Goal: Complete application form: Complete application form

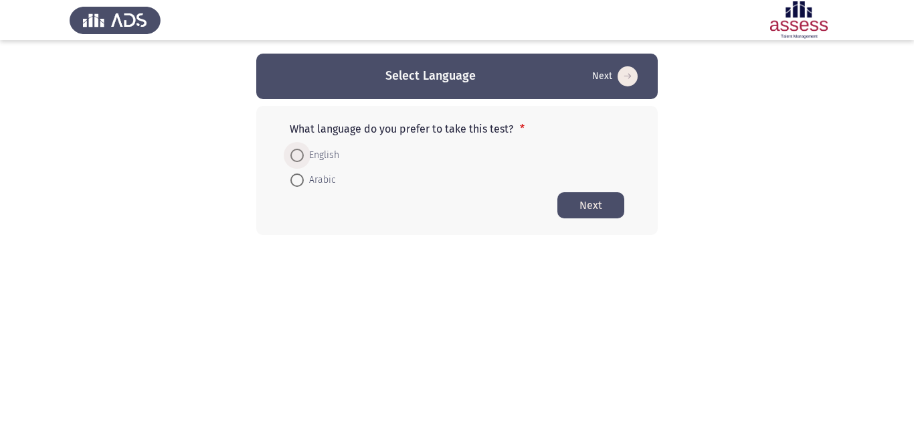
click at [298, 159] on span at bounding box center [296, 155] width 13 height 13
click at [298, 159] on input "English" at bounding box center [296, 155] width 13 height 13
radio input "true"
click at [586, 197] on button "Next" at bounding box center [590, 204] width 67 height 26
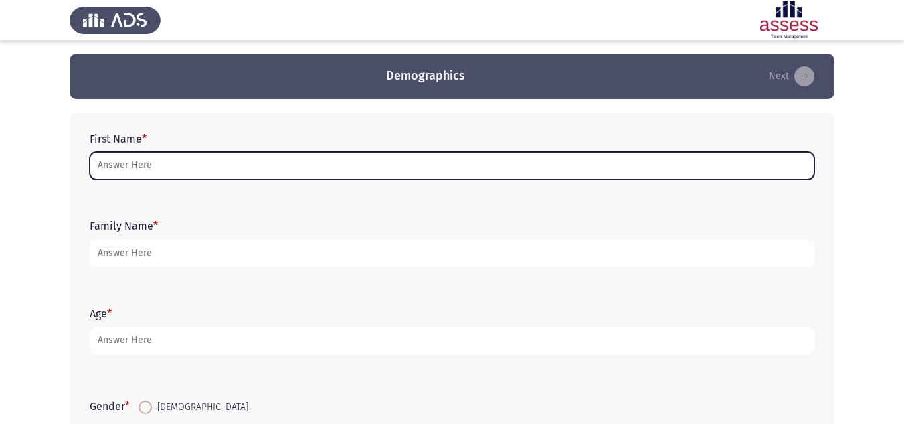
click at [237, 159] on input "First Name *" at bounding box center [452, 165] width 725 height 27
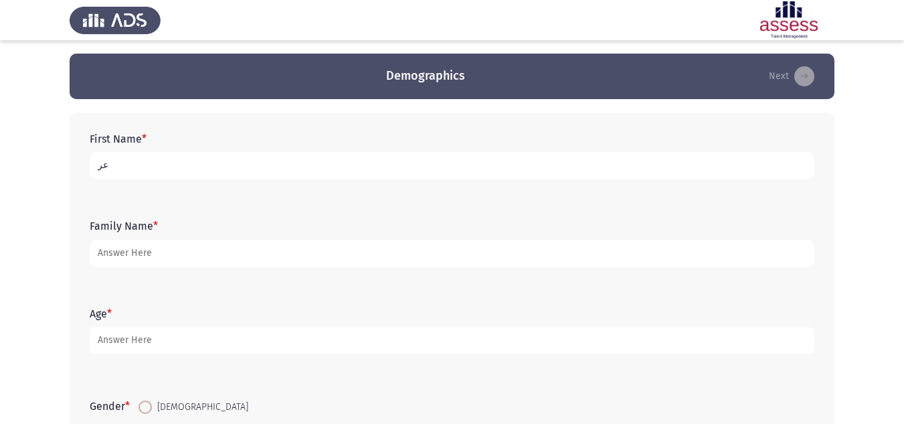
type input "ع"
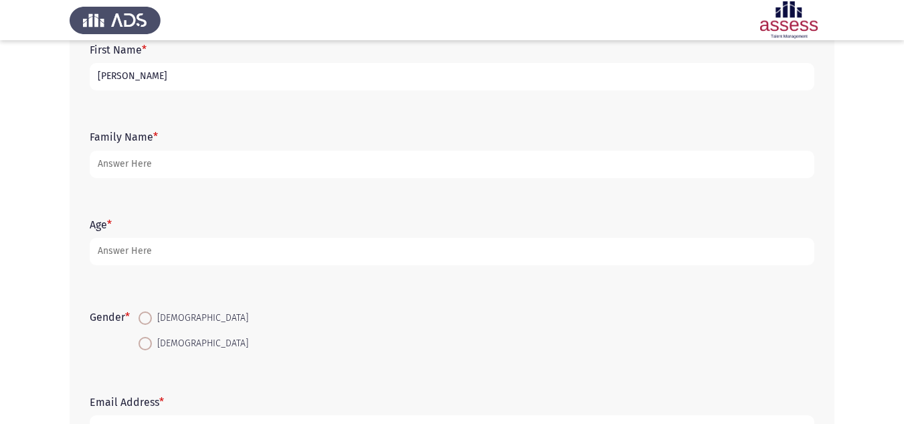
scroll to position [134, 0]
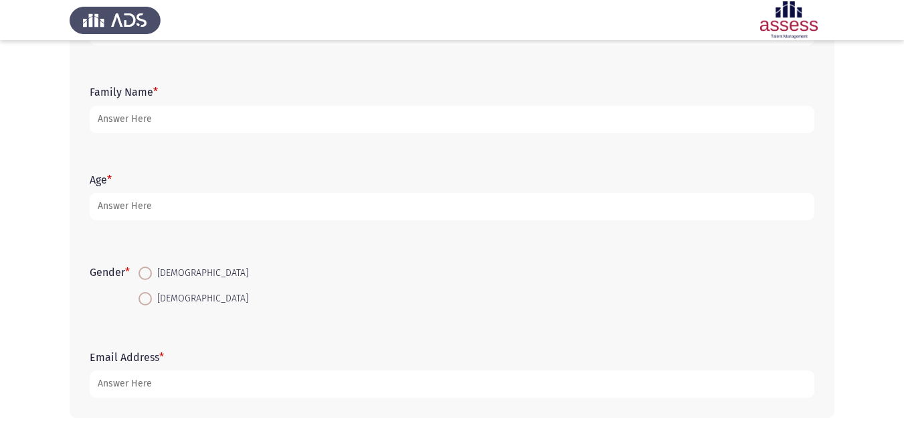
type input "[PERSON_NAME]"
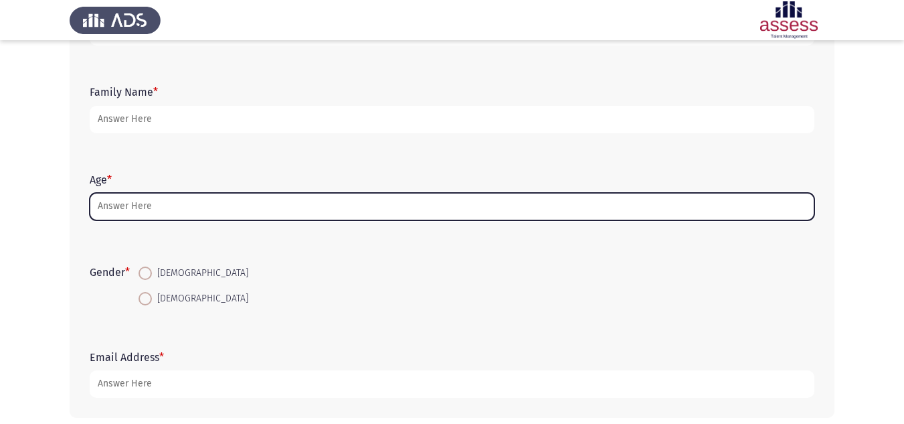
click at [139, 212] on input "Age *" at bounding box center [452, 206] width 725 height 27
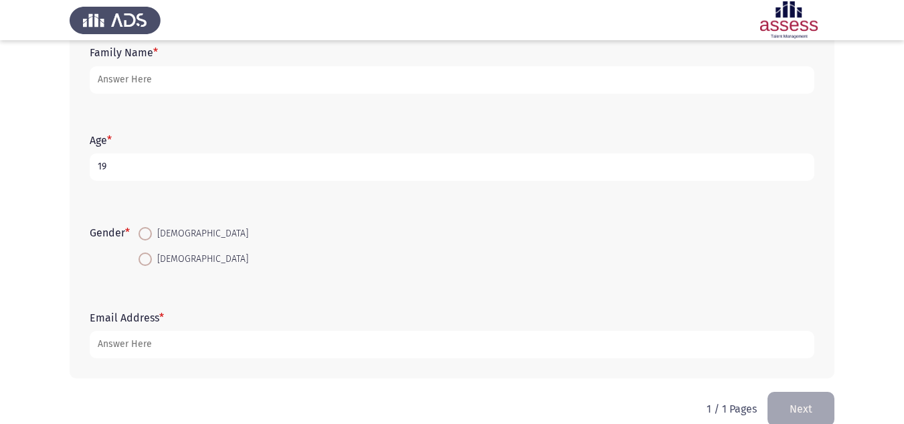
scroll to position [195, 0]
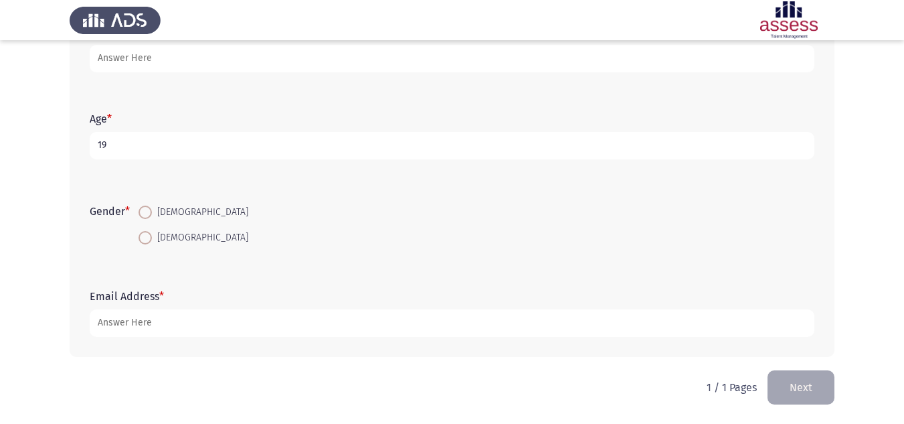
type input "19"
click at [152, 236] on span at bounding box center [145, 237] width 13 height 13
click at [152, 236] on input "[DEMOGRAPHIC_DATA]" at bounding box center [145, 237] width 13 height 13
radio input "true"
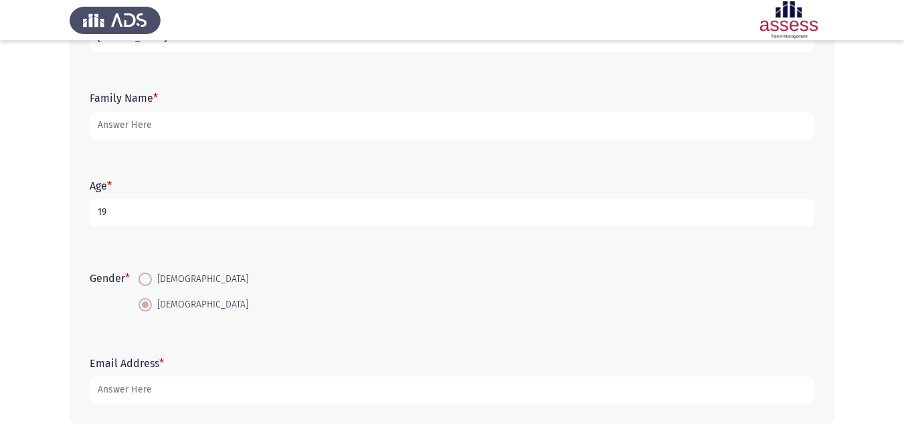
scroll to position [61, 0]
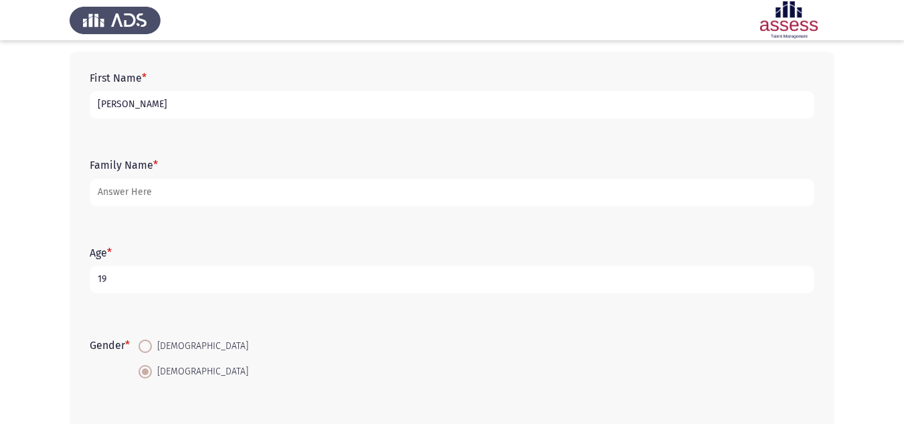
click at [97, 104] on input "[PERSON_NAME]" at bounding box center [452, 104] width 725 height 27
click at [199, 108] on input "[PERSON_NAME]" at bounding box center [452, 104] width 725 height 27
type input "سهيله"
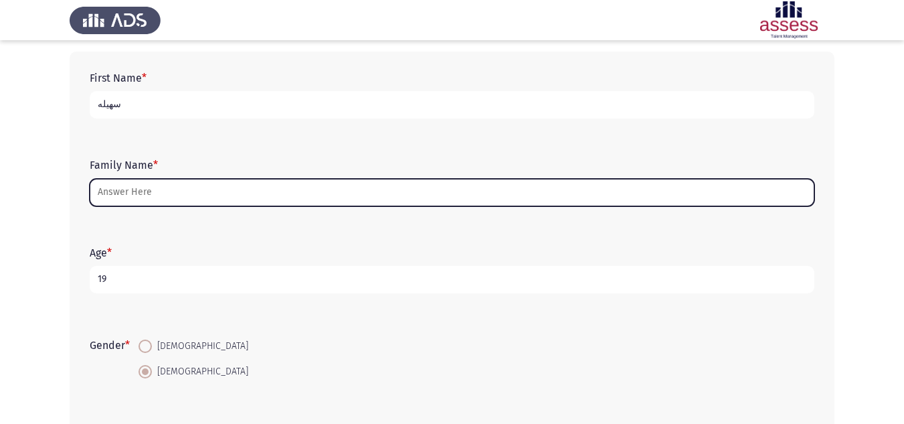
click at [195, 185] on input "Family Name *" at bounding box center [452, 192] width 725 height 27
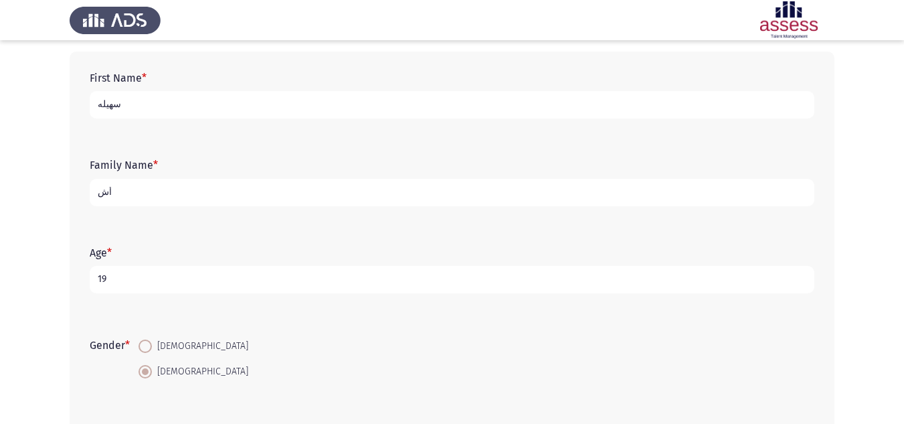
type input "أ"
type input "30605250102708"
click at [122, 102] on input "سهيله" at bounding box center [452, 104] width 725 height 27
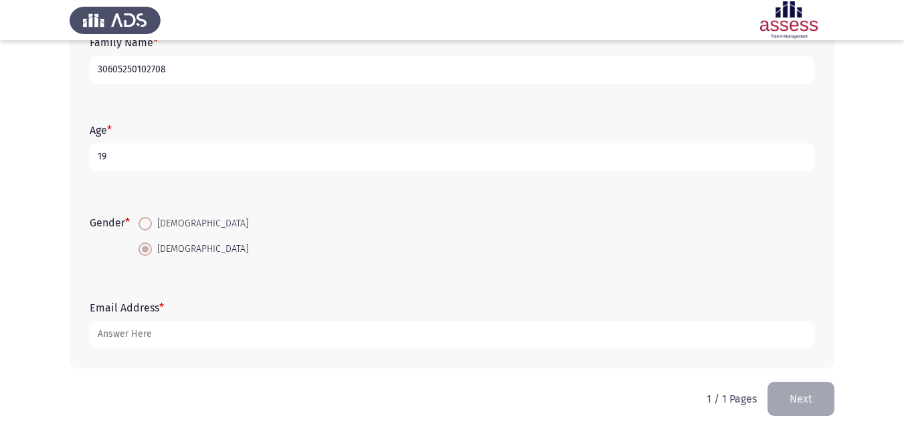
scroll to position [195, 0]
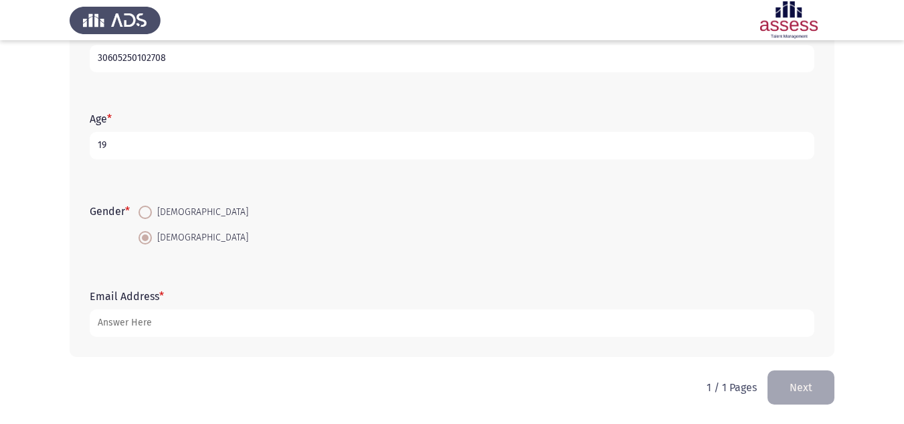
type input "[PERSON_NAME]"
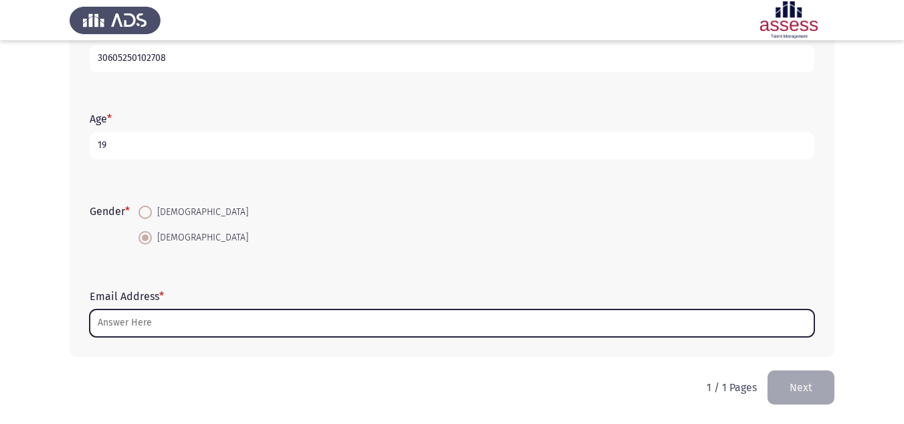
click at [222, 321] on input "Email Address *" at bounding box center [452, 322] width 725 height 27
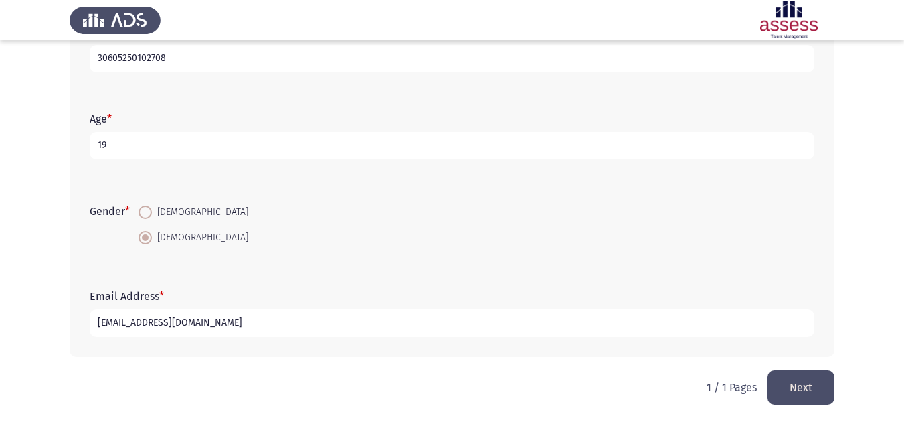
type input "[EMAIL_ADDRESS][DOMAIN_NAME]"
click at [796, 398] on button "Next" at bounding box center [801, 387] width 67 height 34
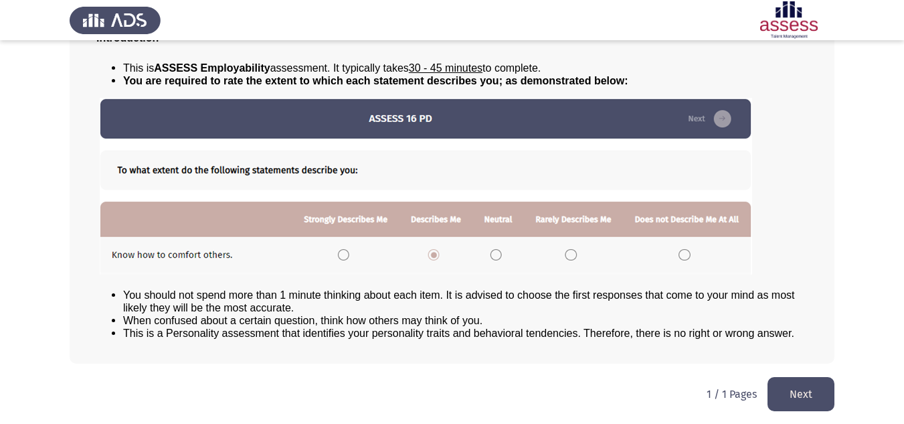
scroll to position [108, 0]
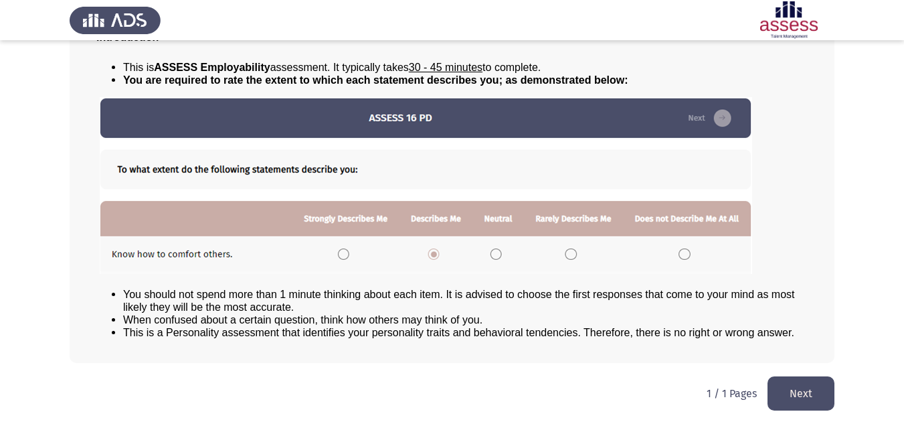
click at [790, 398] on button "Next" at bounding box center [801, 393] width 67 height 34
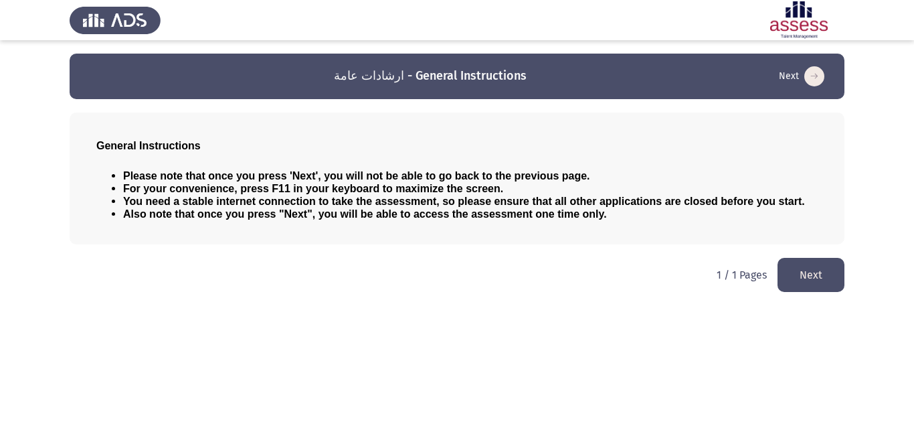
click at [811, 272] on button "Next" at bounding box center [811, 275] width 67 height 34
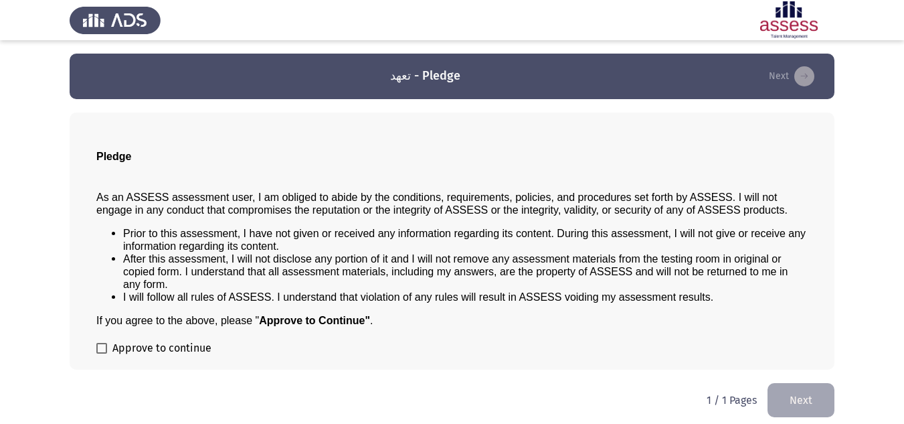
scroll to position [7, 0]
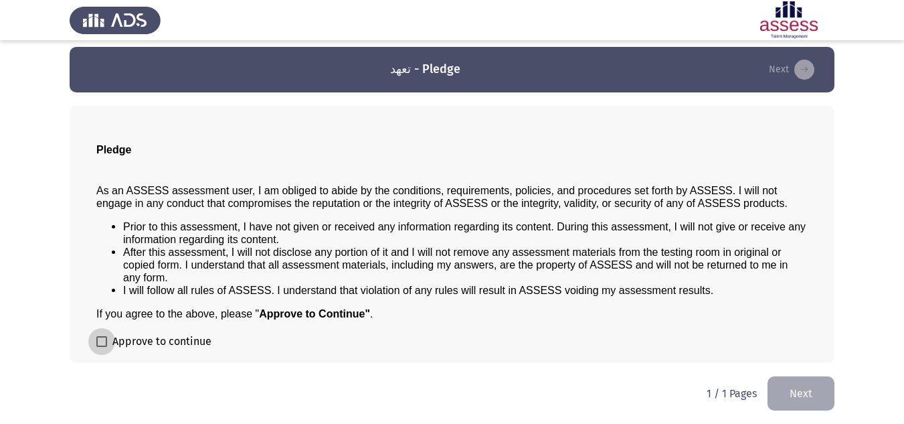
click at [100, 337] on span at bounding box center [101, 341] width 11 height 11
click at [101, 347] on input "Approve to continue" at bounding box center [101, 347] width 1 height 1
checkbox input "true"
click at [814, 408] on button "Next" at bounding box center [801, 393] width 67 height 34
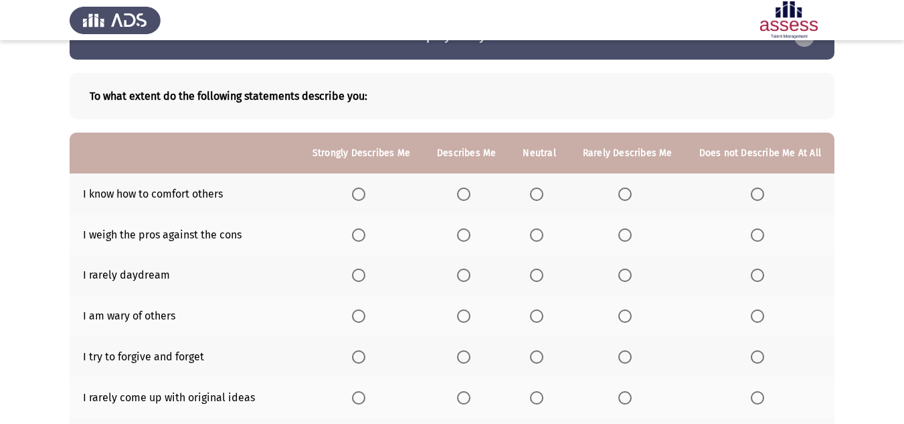
scroll to position [33, 0]
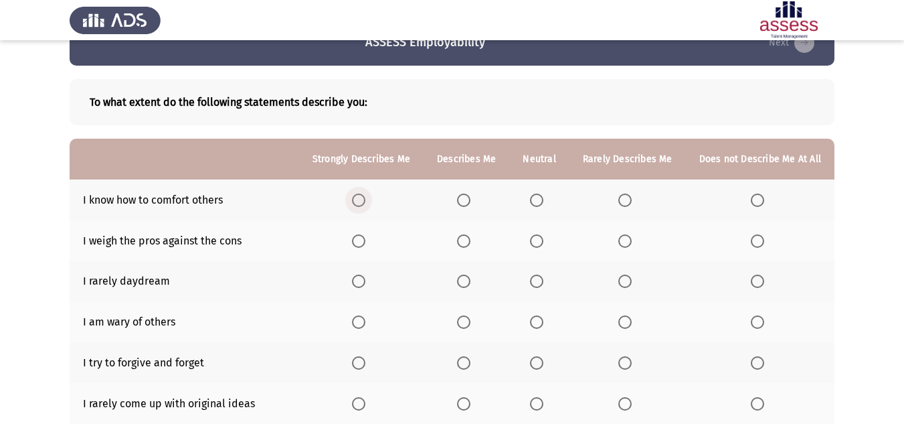
click at [363, 204] on span "Select an option" at bounding box center [358, 199] width 13 height 13
click at [363, 204] on input "Select an option" at bounding box center [358, 199] width 13 height 13
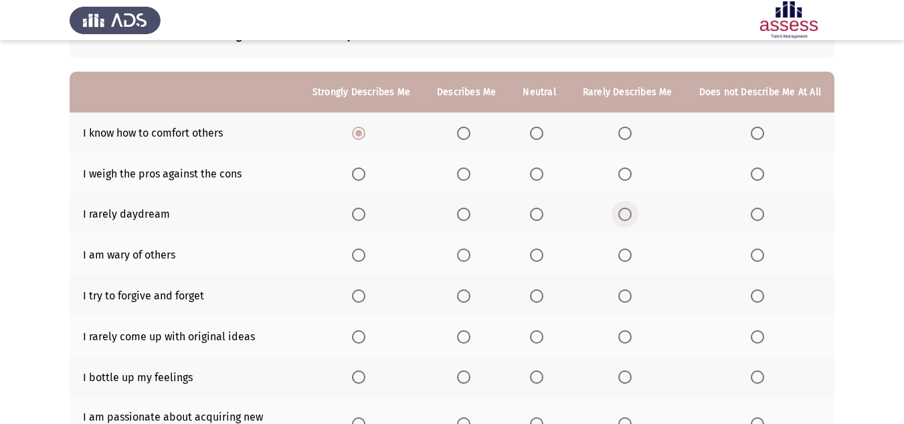
click at [627, 222] on th at bounding box center [628, 214] width 116 height 41
click at [630, 218] on span "Select an option" at bounding box center [624, 213] width 13 height 13
click at [630, 218] on input "Select an option" at bounding box center [624, 213] width 13 height 13
click at [470, 179] on span "Select an option" at bounding box center [463, 173] width 13 height 13
click at [470, 179] on input "Select an option" at bounding box center [463, 173] width 13 height 13
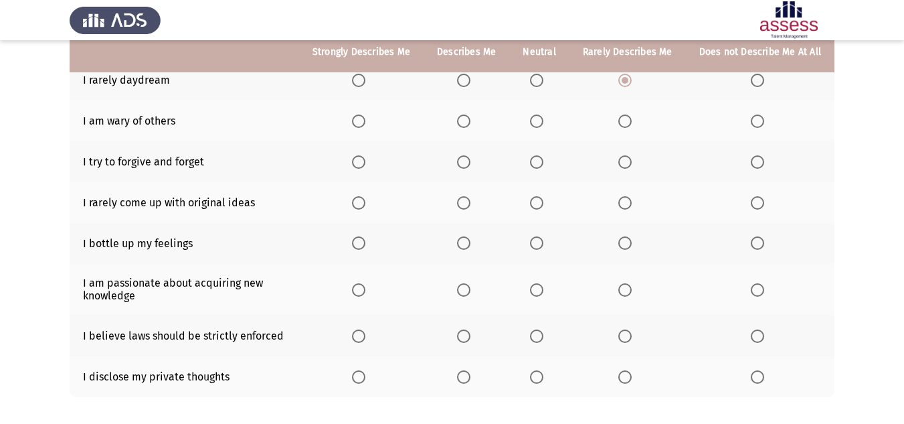
scroll to position [167, 0]
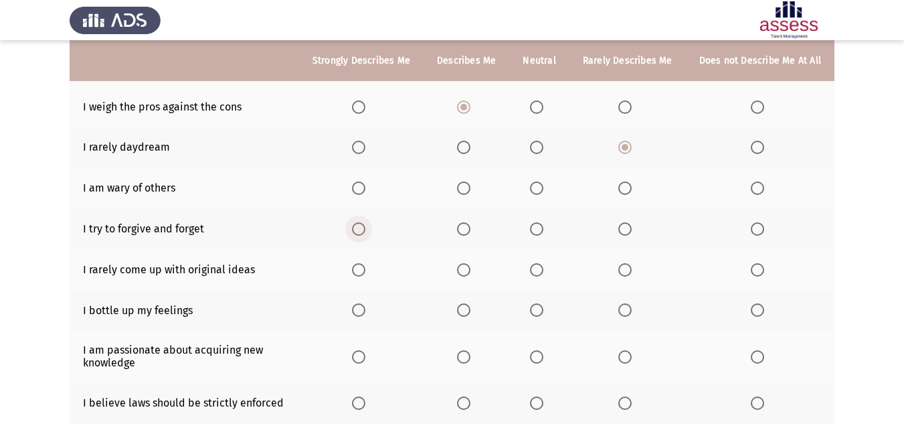
click at [371, 234] on label "Select an option" at bounding box center [361, 228] width 19 height 13
click at [365, 234] on input "Select an option" at bounding box center [358, 228] width 13 height 13
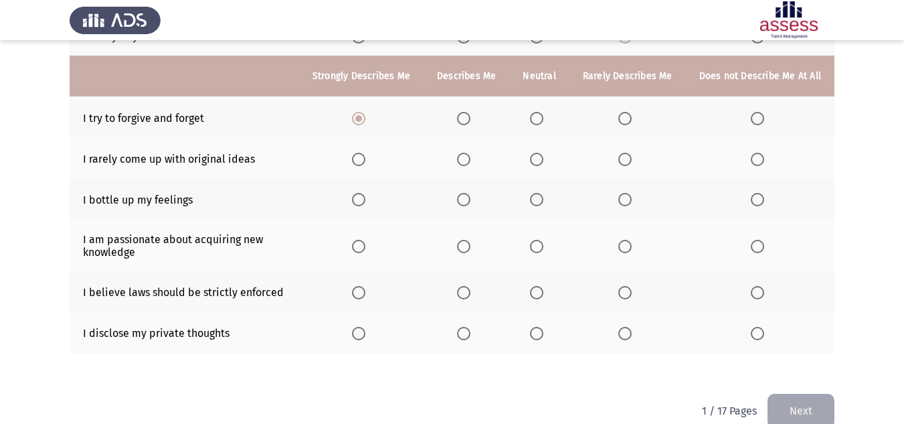
scroll to position [301, 0]
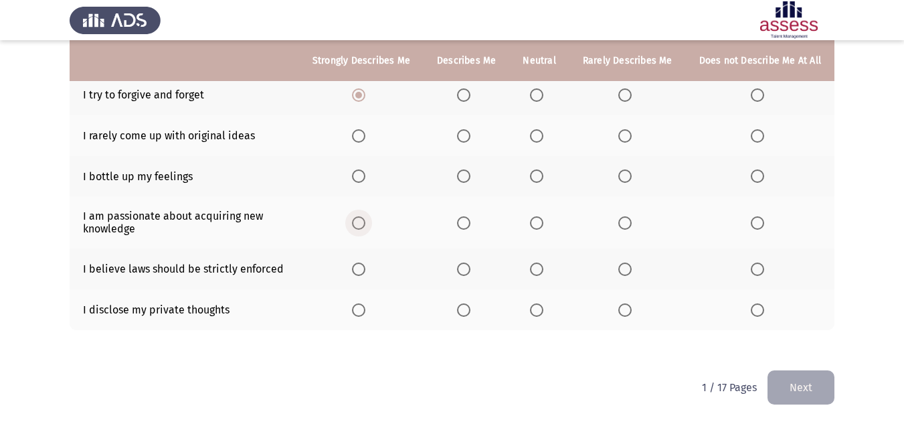
click at [361, 224] on span "Select an option" at bounding box center [358, 222] width 13 height 13
click at [361, 224] on input "Select an option" at bounding box center [358, 222] width 13 height 13
click at [464, 136] on span "Select an option" at bounding box center [463, 135] width 13 height 13
click at [464, 136] on input "Select an option" at bounding box center [463, 135] width 13 height 13
click at [360, 272] on span "Select an option" at bounding box center [358, 268] width 13 height 13
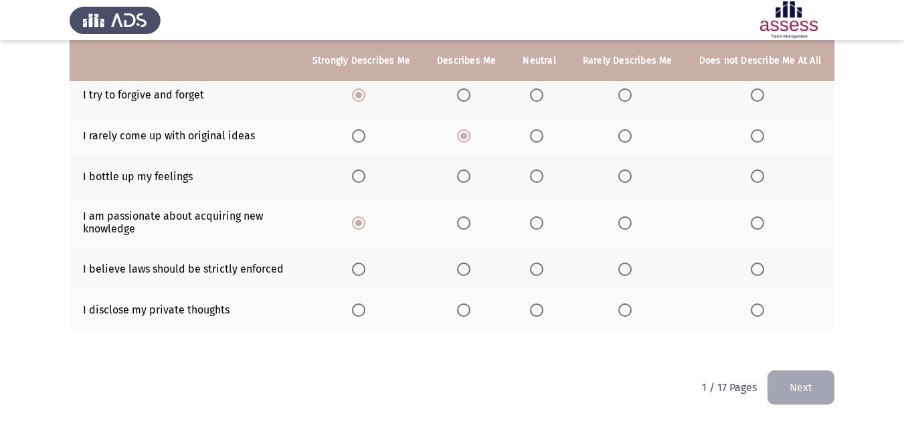
click at [360, 272] on input "Select an option" at bounding box center [358, 268] width 13 height 13
click at [632, 314] on span "Select an option" at bounding box center [624, 309] width 13 height 13
click at [632, 314] on input "Select an option" at bounding box center [624, 309] width 13 height 13
click at [762, 181] on span "Select an option" at bounding box center [757, 175] width 13 height 13
click at [762, 181] on input "Select an option" at bounding box center [757, 175] width 13 height 13
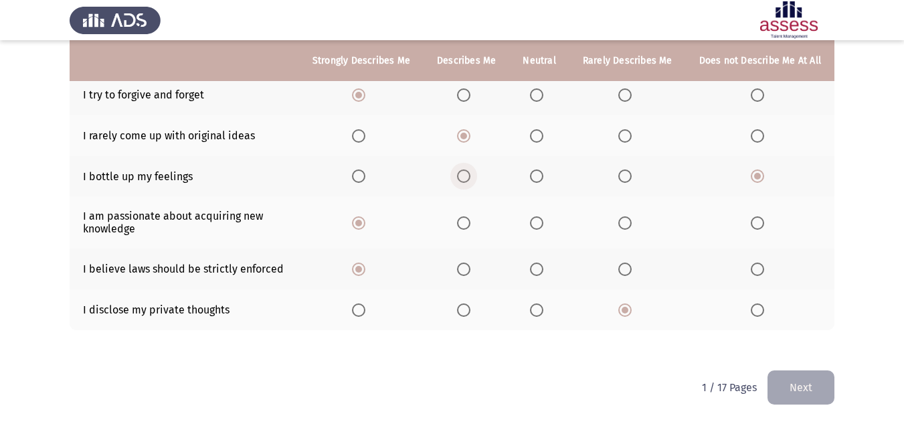
click at [465, 179] on span "Select an option" at bounding box center [463, 175] width 13 height 13
click at [465, 179] on input "Select an option" at bounding box center [463, 175] width 13 height 13
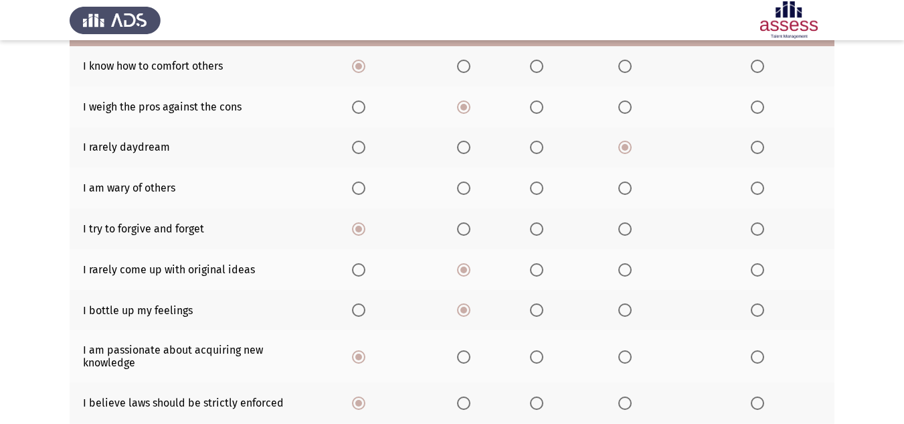
scroll to position [100, 0]
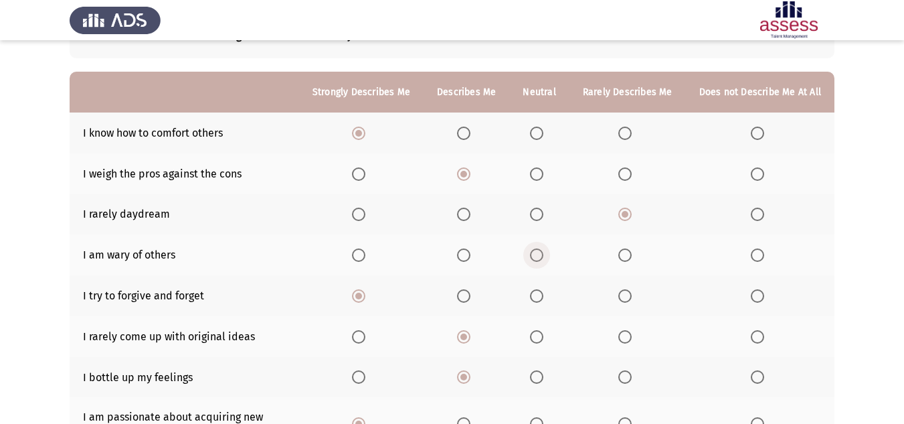
click at [543, 257] on span "Select an option" at bounding box center [536, 254] width 13 height 13
click at [543, 257] on input "Select an option" at bounding box center [536, 254] width 13 height 13
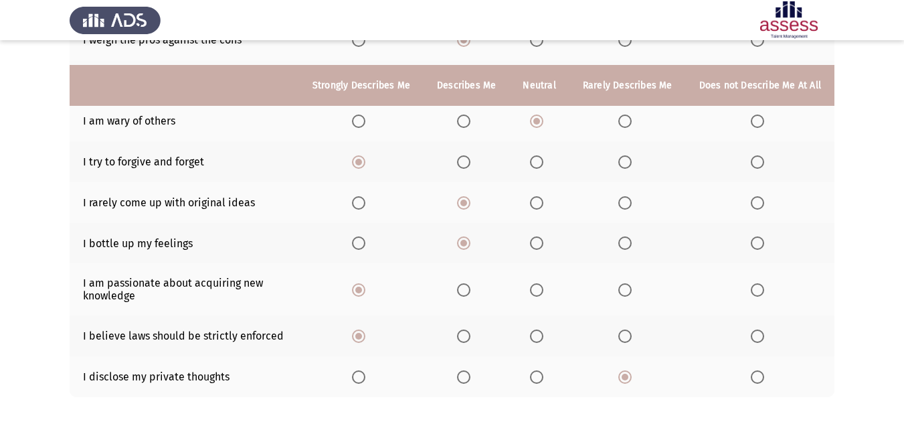
scroll to position [301, 0]
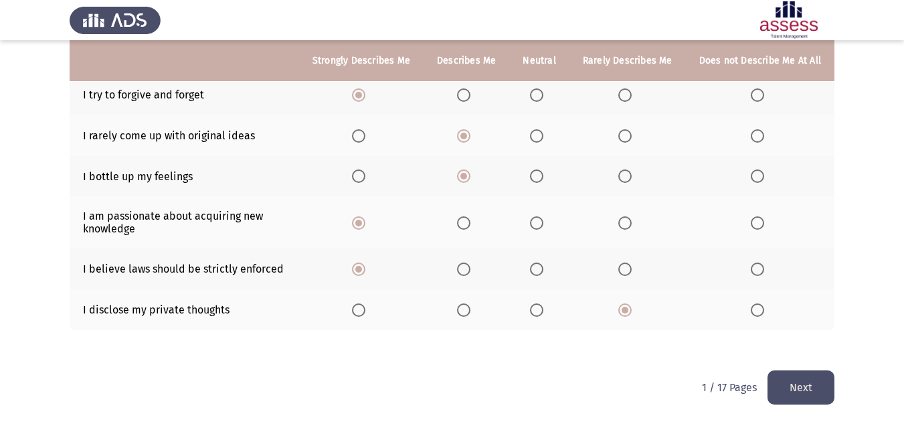
click at [795, 386] on button "Next" at bounding box center [801, 387] width 67 height 34
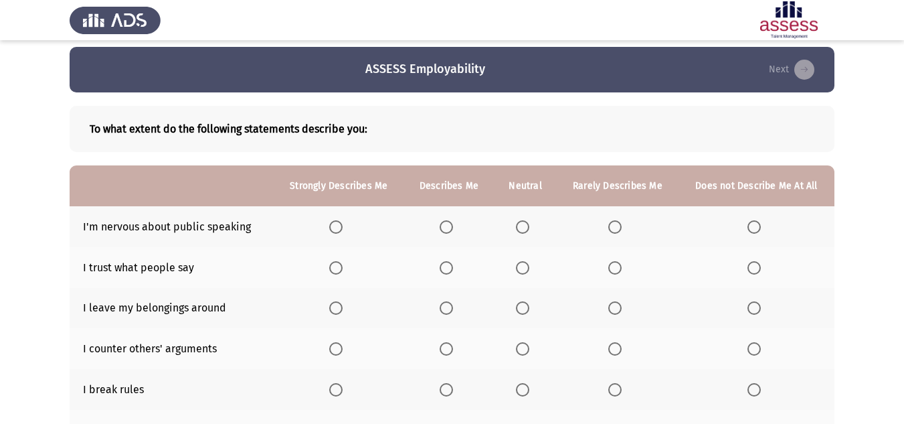
scroll to position [0, 0]
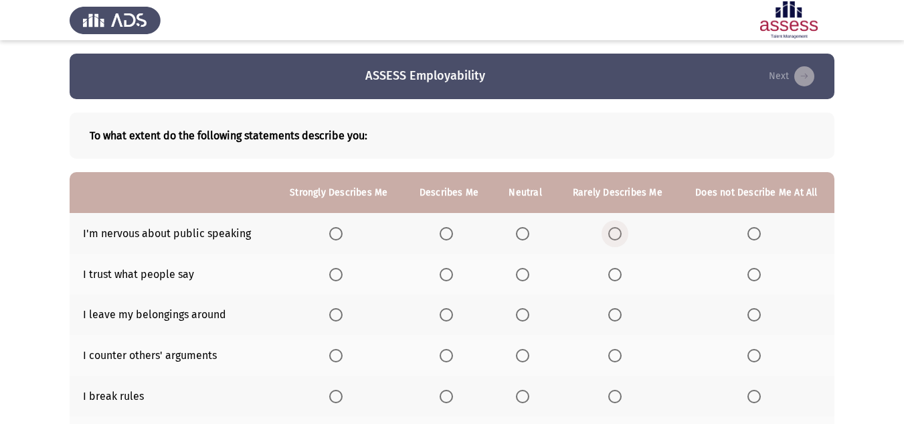
click at [614, 235] on span "Select an option" at bounding box center [614, 233] width 13 height 13
click at [614, 235] on input "Select an option" at bounding box center [614, 233] width 13 height 13
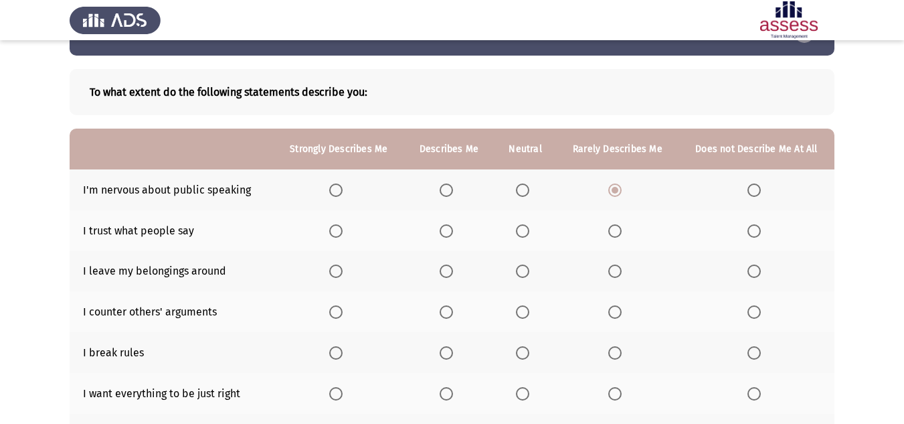
scroll to position [67, 0]
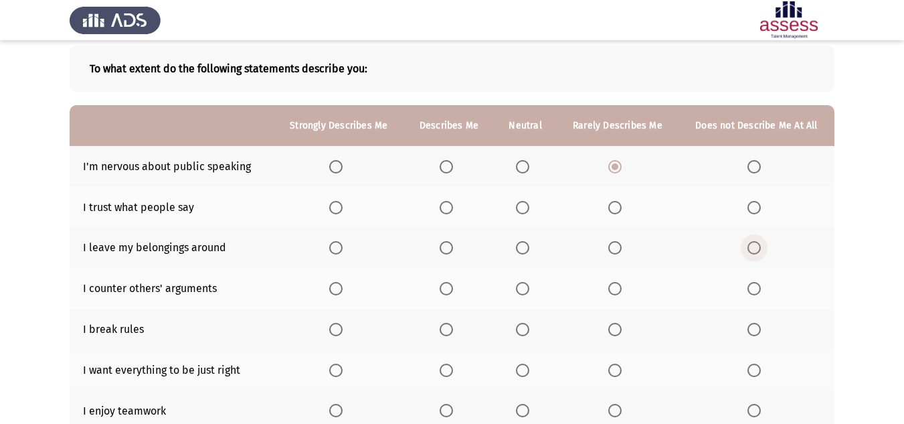
click at [762, 252] on label "Select an option" at bounding box center [757, 247] width 19 height 13
click at [761, 252] on input "Select an option" at bounding box center [754, 247] width 13 height 13
click at [758, 333] on span "Select an option" at bounding box center [754, 329] width 13 height 13
click at [758, 333] on input "Select an option" at bounding box center [754, 329] width 13 height 13
click at [620, 203] on span "Select an option" at bounding box center [614, 207] width 13 height 13
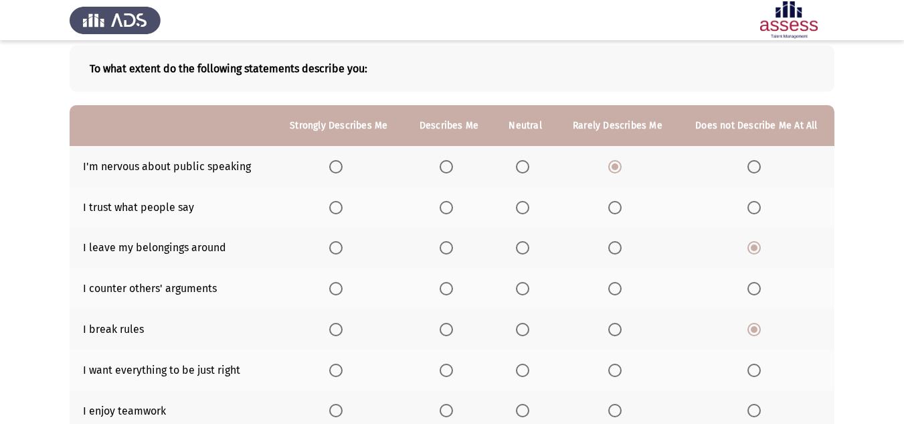
click at [620, 203] on input "Select an option" at bounding box center [614, 207] width 13 height 13
click at [454, 290] on label "Select an option" at bounding box center [449, 288] width 19 height 13
click at [453, 290] on input "Select an option" at bounding box center [446, 288] width 13 height 13
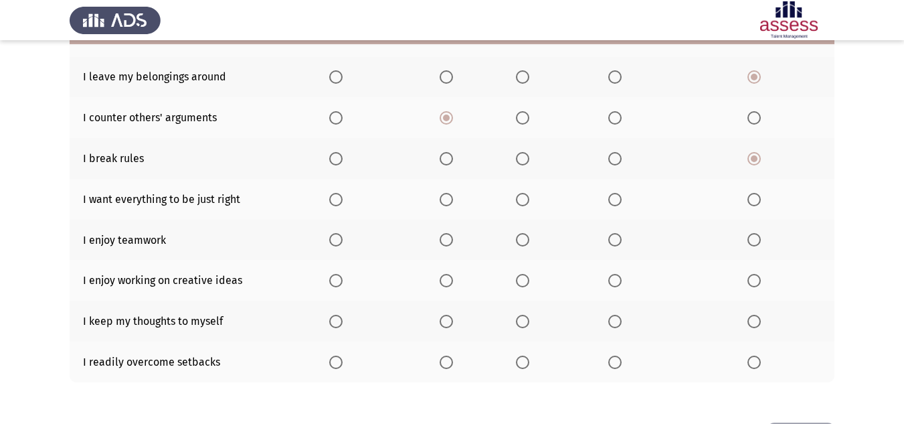
scroll to position [268, 0]
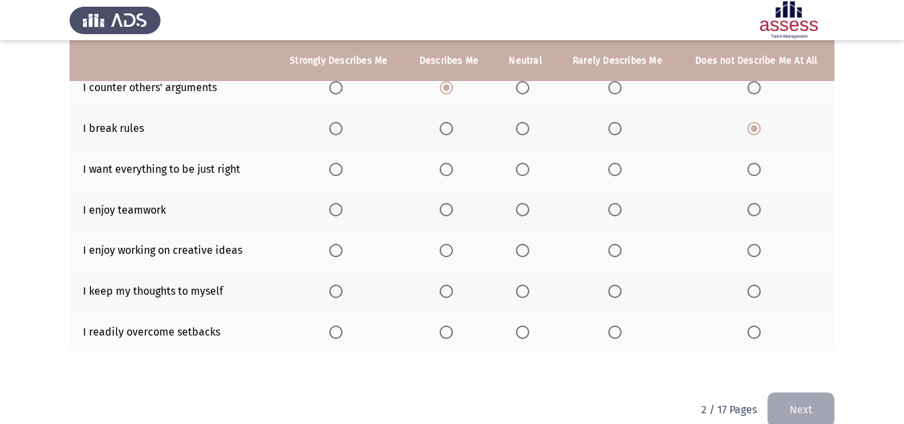
click at [343, 174] on span "Select an option" at bounding box center [335, 169] width 13 height 13
click at [343, 174] on input "Select an option" at bounding box center [335, 169] width 13 height 13
click at [446, 209] on span "Select an option" at bounding box center [446, 209] width 0 height 0
click at [448, 209] on input "Select an option" at bounding box center [446, 209] width 13 height 13
click at [612, 294] on span "Select an option" at bounding box center [614, 290] width 13 height 13
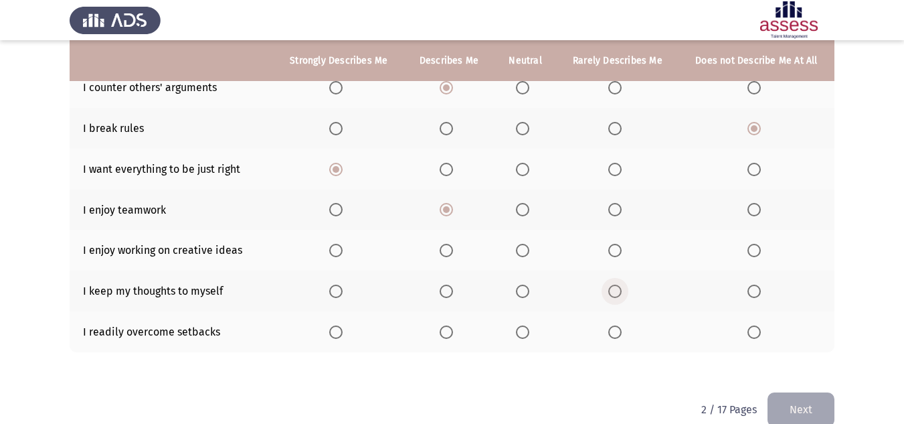
click at [612, 294] on input "Select an option" at bounding box center [614, 290] width 13 height 13
click at [456, 250] on label "Select an option" at bounding box center [449, 250] width 19 height 13
click at [453, 250] on input "Select an option" at bounding box center [446, 250] width 13 height 13
drag, startPoint x: 0, startPoint y: 361, endPoint x: 0, endPoint y: 287, distance: 74.3
click at [35, 303] on html "ASSESS Employability Next To what extent do the following statements describe y…" at bounding box center [452, 88] width 904 height 713
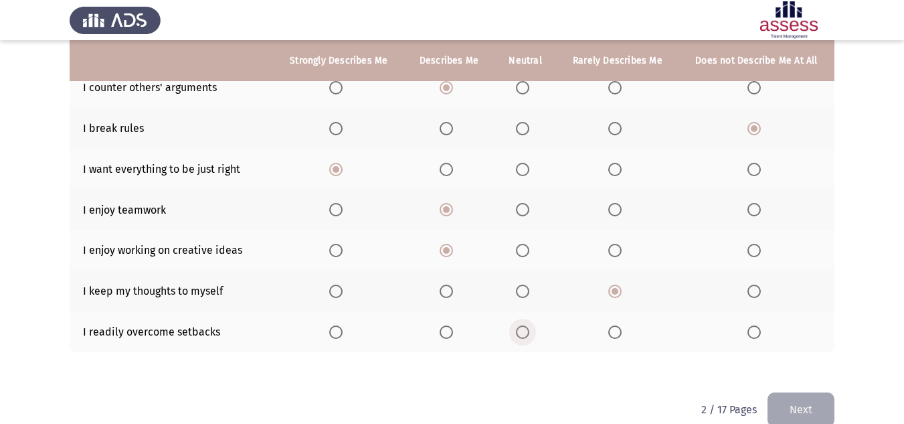
click at [529, 337] on span "Select an option" at bounding box center [522, 331] width 13 height 13
click at [529, 337] on input "Select an option" at bounding box center [522, 331] width 13 height 13
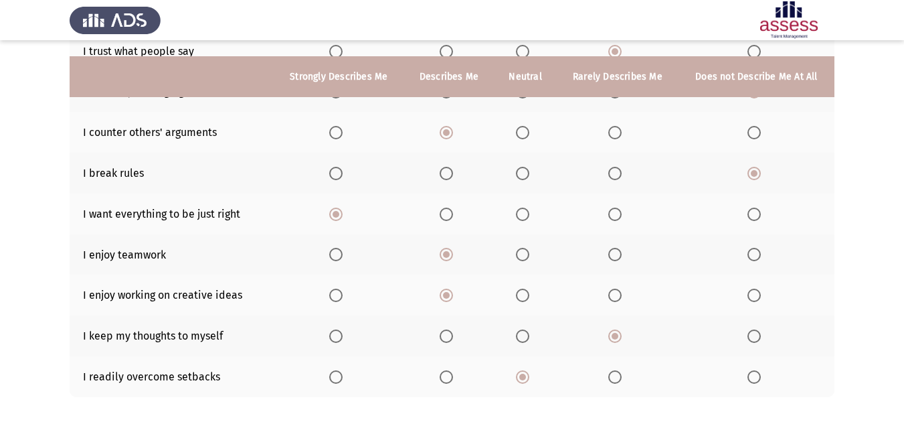
scroll to position [290, 0]
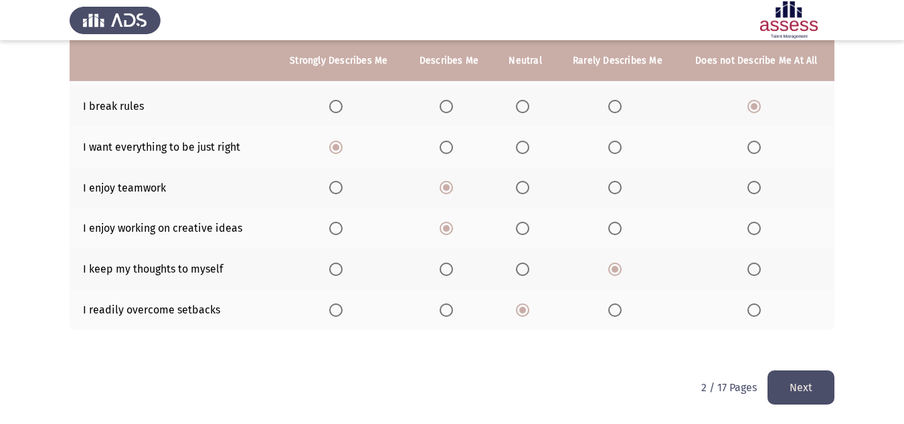
click at [814, 382] on button "Next" at bounding box center [801, 387] width 67 height 34
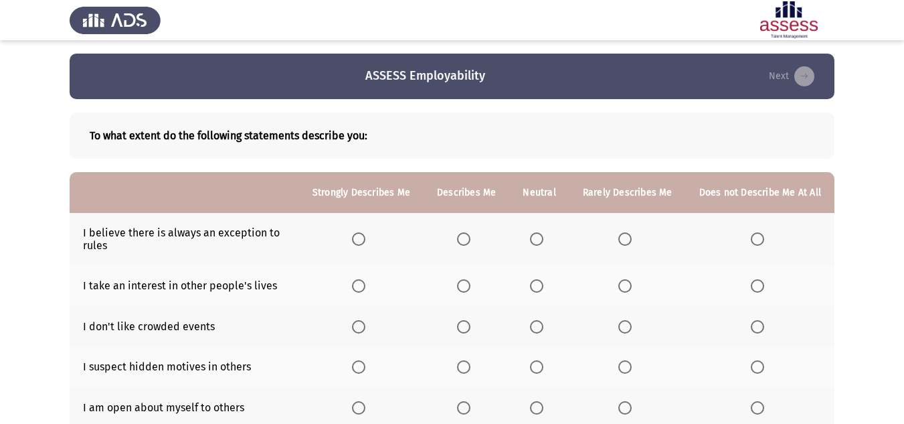
scroll to position [67, 0]
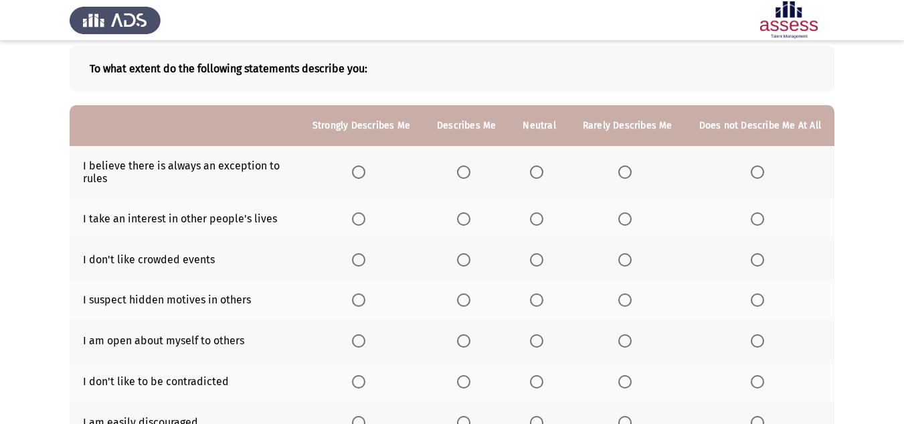
click at [468, 173] on span "Select an option" at bounding box center [463, 171] width 13 height 13
click at [468, 173] on input "Select an option" at bounding box center [463, 171] width 13 height 13
click at [764, 218] on span "Select an option" at bounding box center [757, 218] width 13 height 13
click at [764, 218] on input "Select an option" at bounding box center [757, 218] width 13 height 13
click at [632, 260] on span "Select an option" at bounding box center [624, 259] width 13 height 13
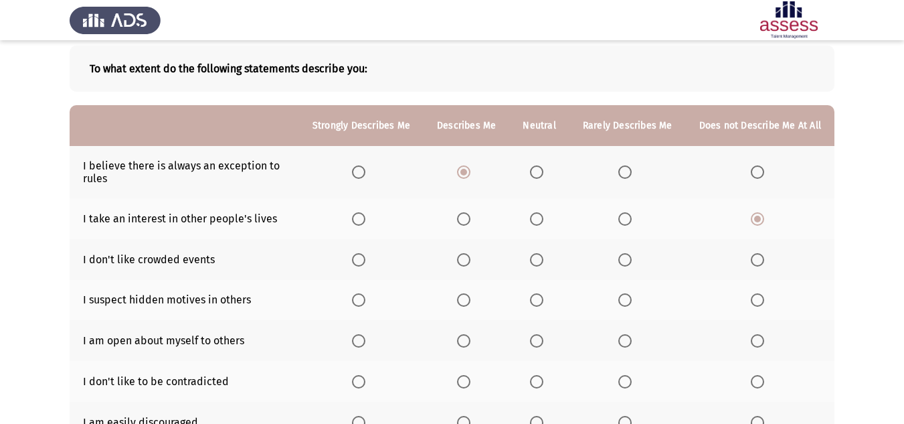
click at [632, 260] on input "Select an option" at bounding box center [624, 259] width 13 height 13
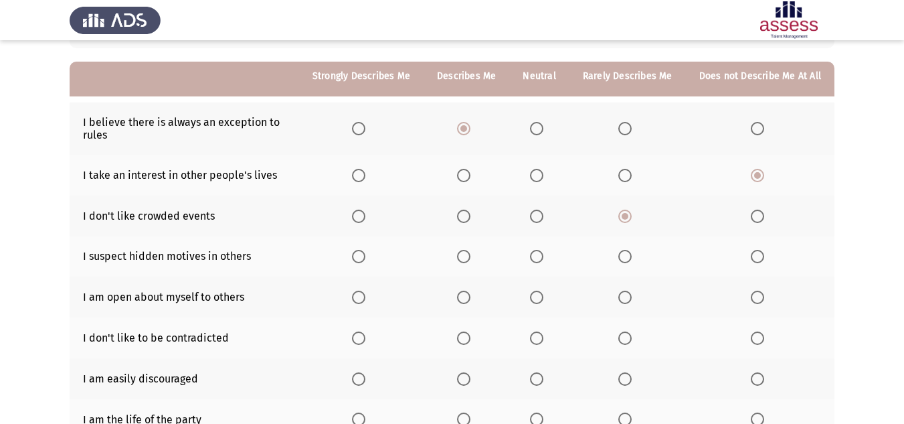
scroll to position [134, 0]
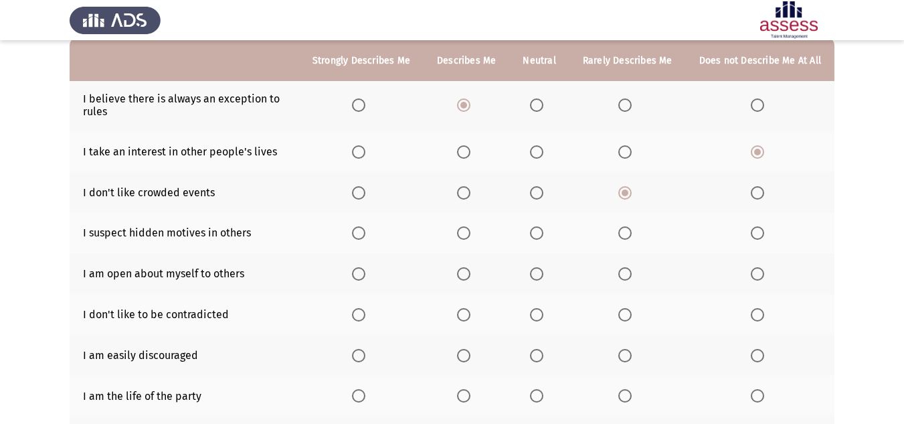
click at [768, 272] on label "Select an option" at bounding box center [760, 273] width 19 height 13
click at [764, 272] on input "Select an option" at bounding box center [757, 273] width 13 height 13
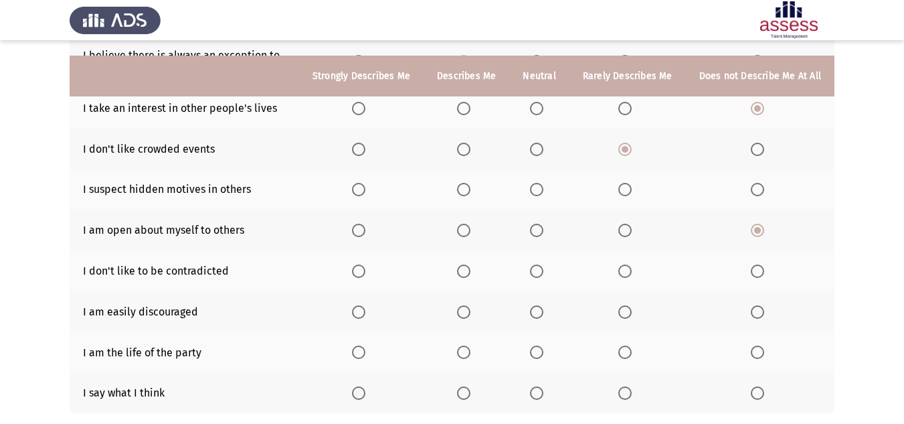
scroll to position [201, 0]
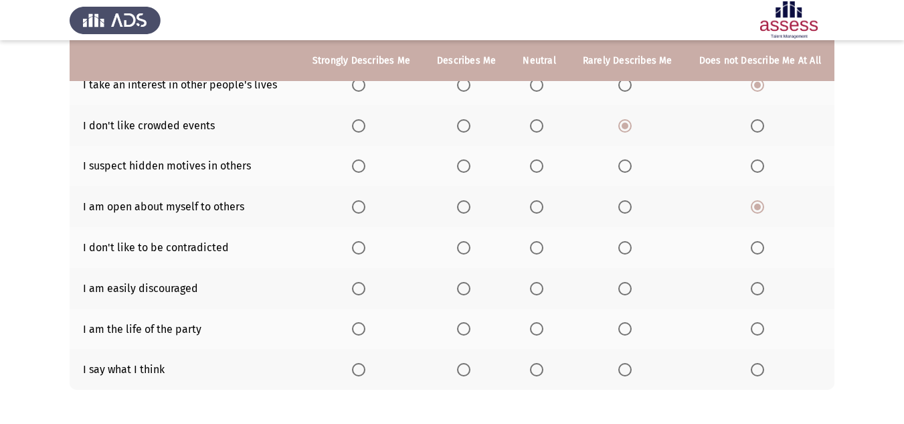
click at [624, 287] on span "Select an option" at bounding box center [624, 288] width 13 height 13
click at [624, 287] on input "Select an option" at bounding box center [624, 288] width 13 height 13
click at [626, 332] on span "Select an option" at bounding box center [624, 328] width 13 height 13
click at [626, 332] on input "Select an option" at bounding box center [624, 328] width 13 height 13
click at [760, 372] on span "Select an option" at bounding box center [757, 369] width 13 height 13
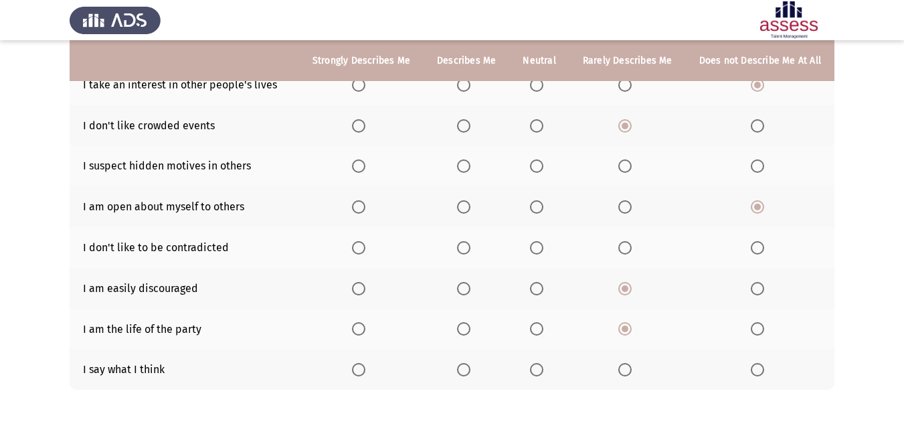
click at [760, 372] on input "Select an option" at bounding box center [757, 369] width 13 height 13
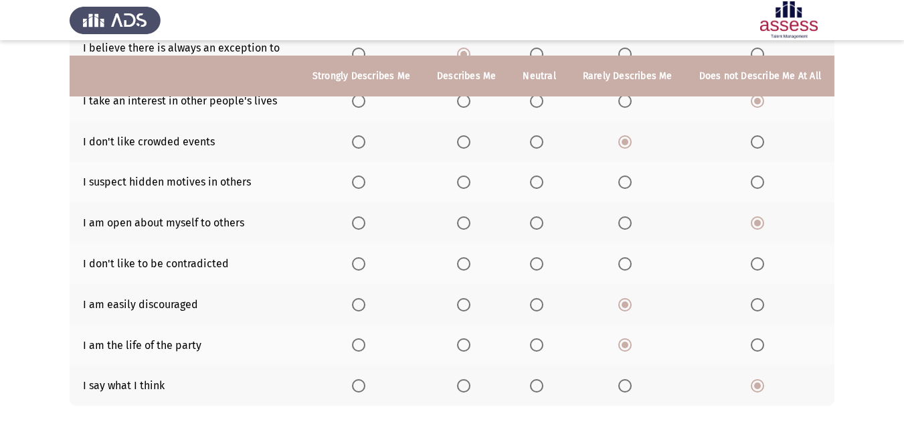
scroll to position [134, 0]
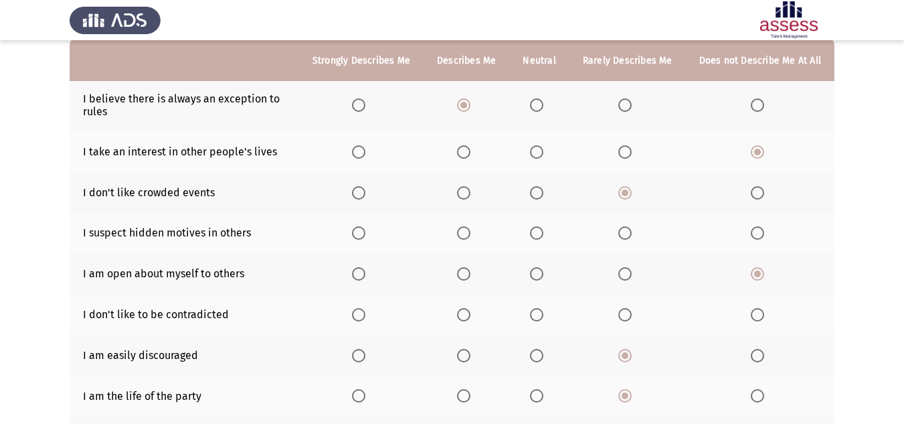
click at [476, 234] on label "Select an option" at bounding box center [466, 232] width 19 height 13
click at [470, 234] on input "Select an option" at bounding box center [463, 232] width 13 height 13
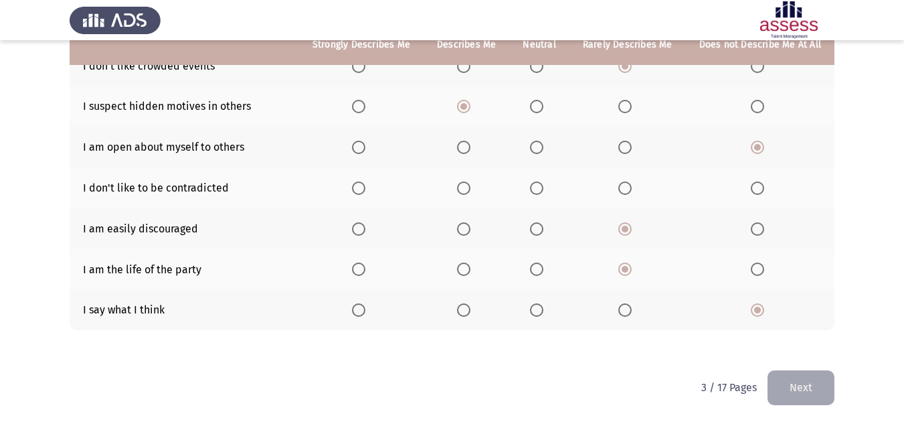
scroll to position [193, 0]
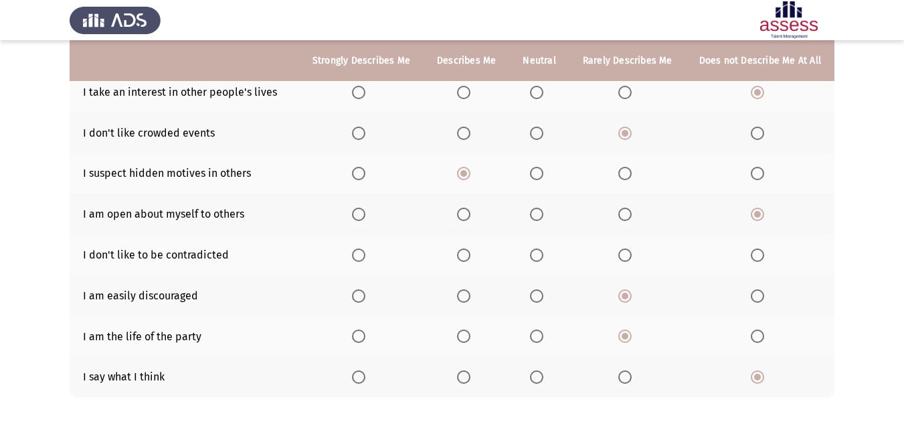
click at [543, 254] on span "Select an option" at bounding box center [536, 254] width 13 height 13
click at [543, 254] on input "Select an option" at bounding box center [536, 254] width 13 height 13
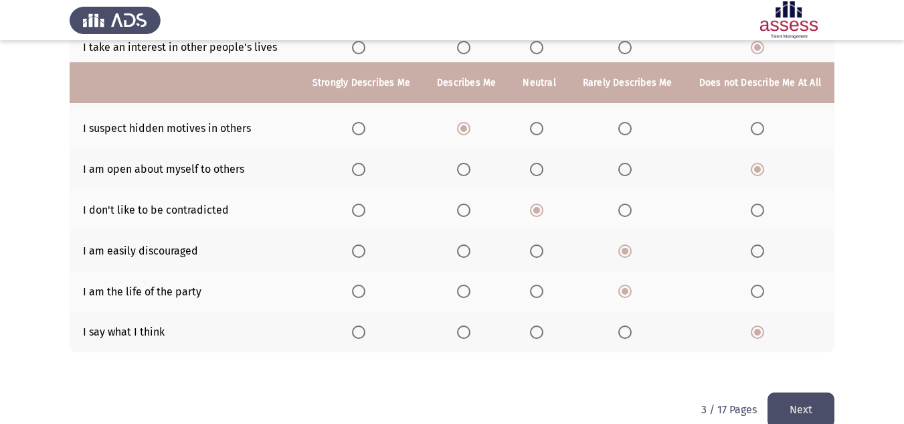
scroll to position [260, 0]
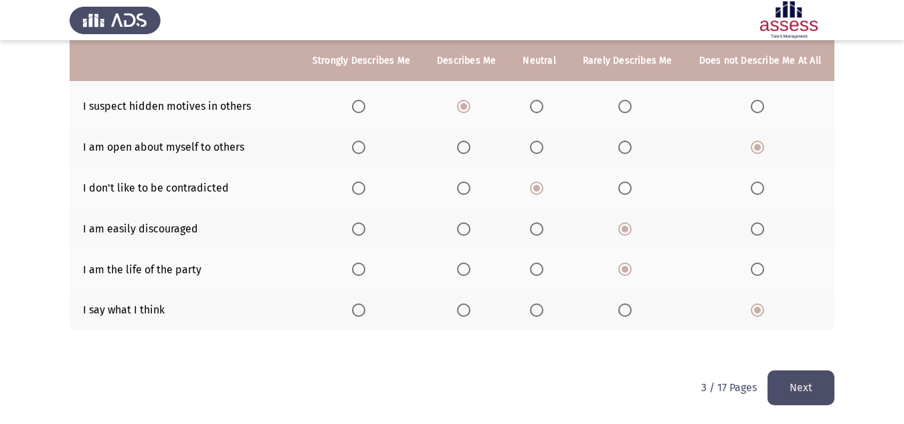
click at [792, 390] on button "Next" at bounding box center [801, 387] width 67 height 34
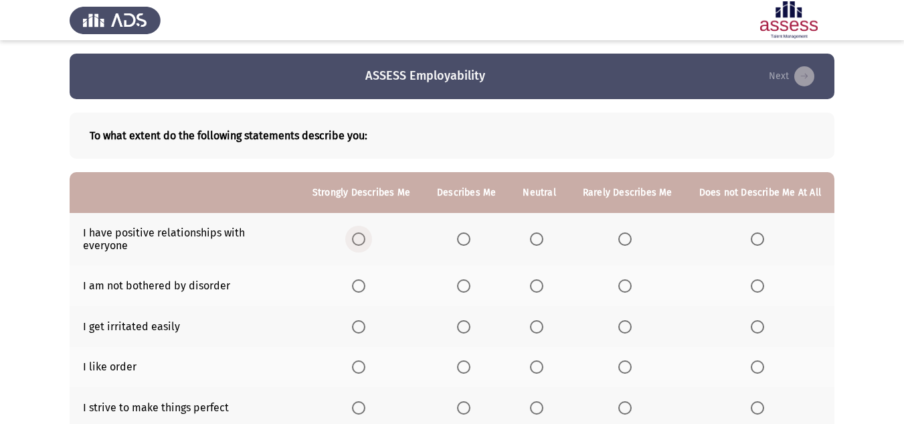
click at [361, 234] on span "Select an option" at bounding box center [358, 238] width 13 height 13
click at [361, 234] on input "Select an option" at bounding box center [358, 238] width 13 height 13
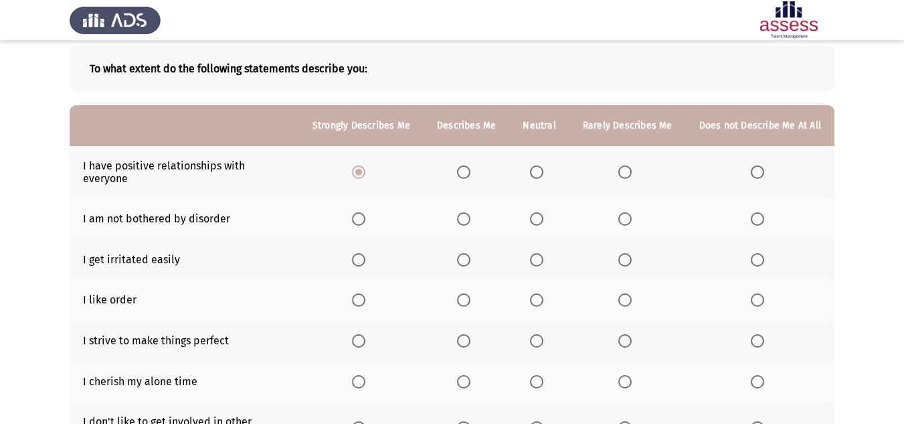
click at [465, 212] on span "Select an option" at bounding box center [463, 218] width 13 height 13
click at [465, 212] on input "Select an option" at bounding box center [463, 218] width 13 height 13
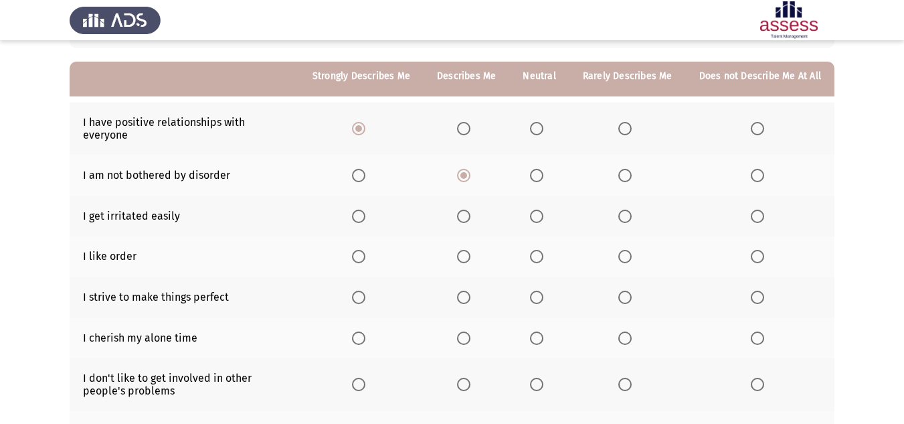
scroll to position [134, 0]
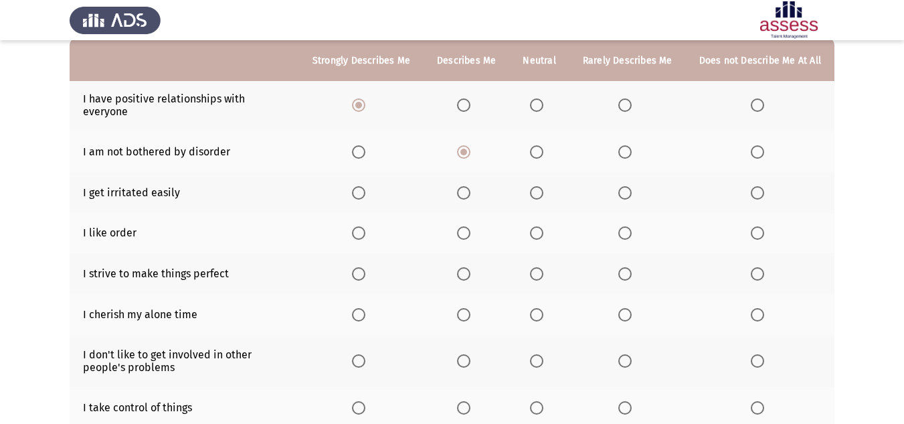
click at [637, 186] on label "Select an option" at bounding box center [627, 192] width 19 height 13
click at [632, 186] on input "Select an option" at bounding box center [624, 192] width 13 height 13
click at [476, 226] on label "Select an option" at bounding box center [466, 232] width 19 height 13
click at [470, 226] on input "Select an option" at bounding box center [463, 232] width 13 height 13
click at [470, 267] on span "Select an option" at bounding box center [463, 273] width 13 height 13
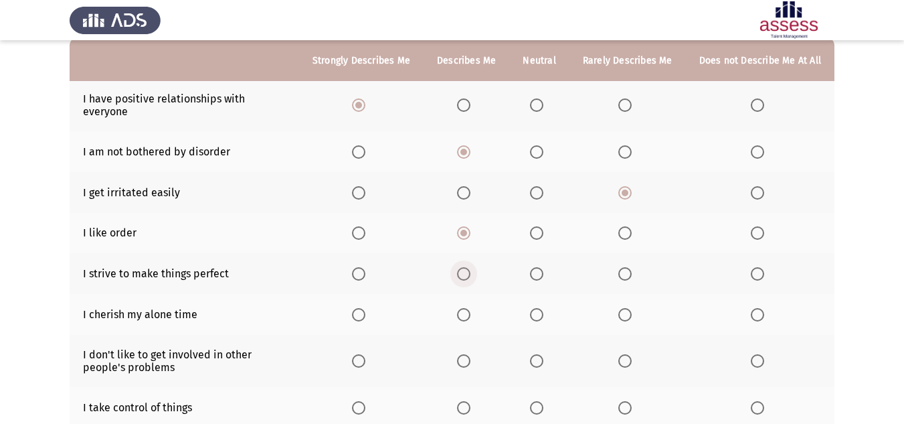
click at [470, 267] on input "Select an option" at bounding box center [463, 273] width 13 height 13
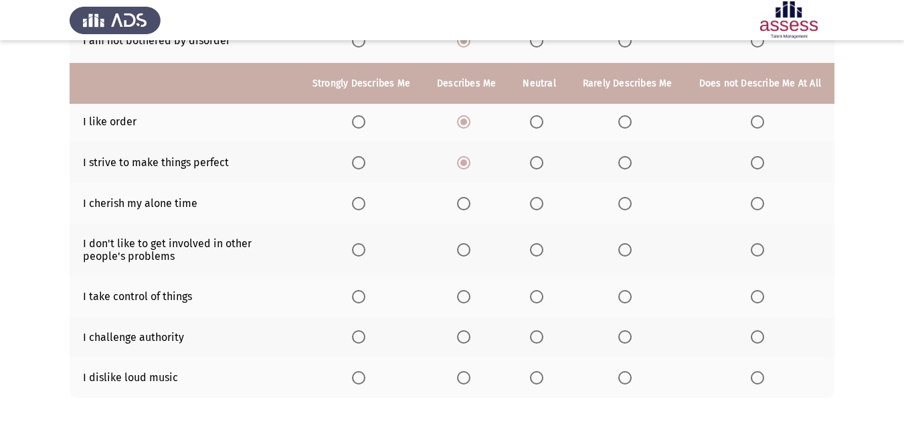
scroll to position [268, 0]
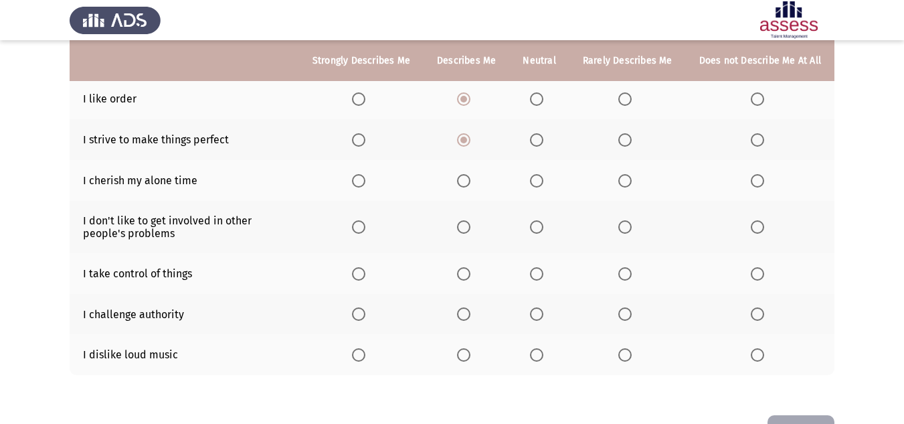
click at [365, 220] on span "Select an option" at bounding box center [358, 226] width 13 height 13
click at [365, 220] on input "Select an option" at bounding box center [358, 226] width 13 height 13
click at [364, 267] on span "Select an option" at bounding box center [358, 273] width 13 height 13
click at [364, 267] on input "Select an option" at bounding box center [358, 273] width 13 height 13
click at [766, 307] on label "Select an option" at bounding box center [760, 313] width 19 height 13
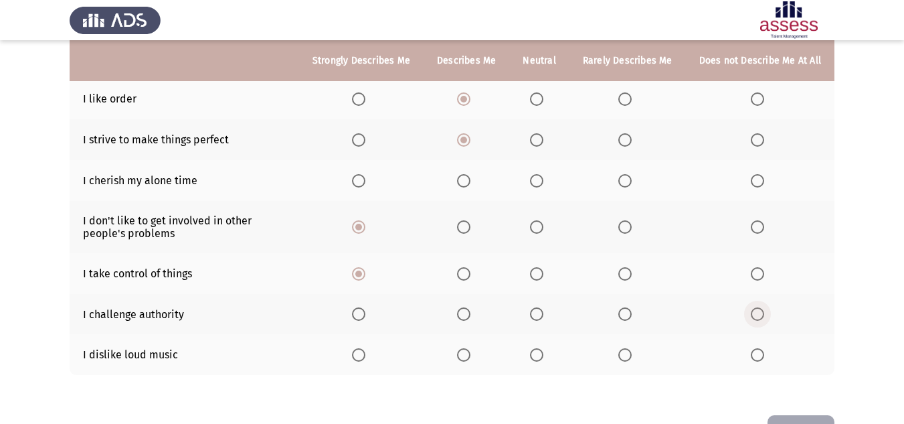
click at [764, 307] on input "Select an option" at bounding box center [757, 313] width 13 height 13
click at [627, 348] on span "Select an option" at bounding box center [624, 354] width 13 height 13
click at [627, 348] on input "Select an option" at bounding box center [624, 354] width 13 height 13
click at [476, 174] on label "Select an option" at bounding box center [466, 180] width 19 height 13
click at [470, 174] on input "Select an option" at bounding box center [463, 180] width 13 height 13
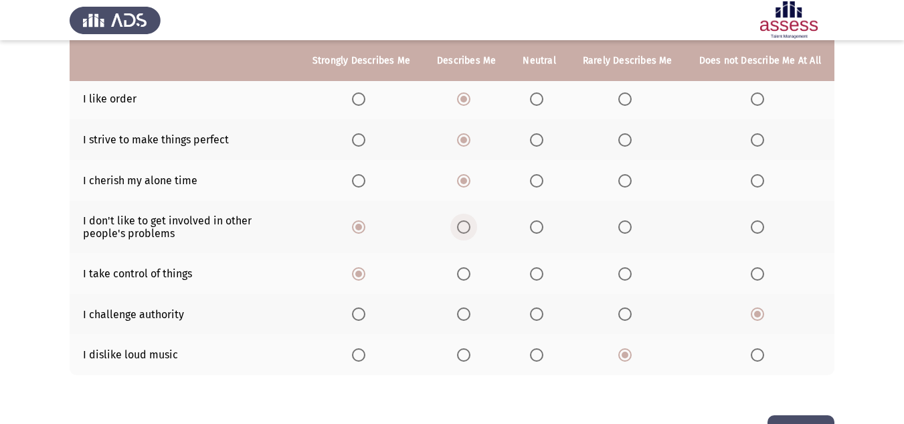
click at [464, 220] on span "Select an option" at bounding box center [463, 226] width 13 height 13
click at [464, 220] on input "Select an option" at bounding box center [463, 226] width 13 height 13
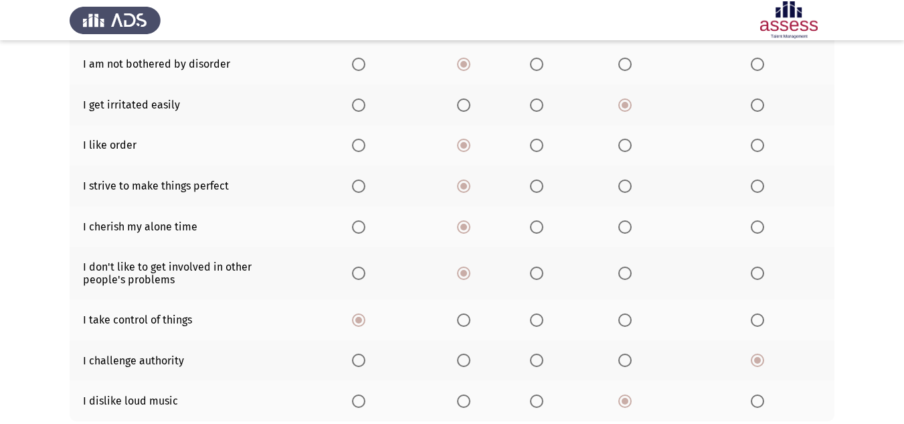
scroll to position [301, 0]
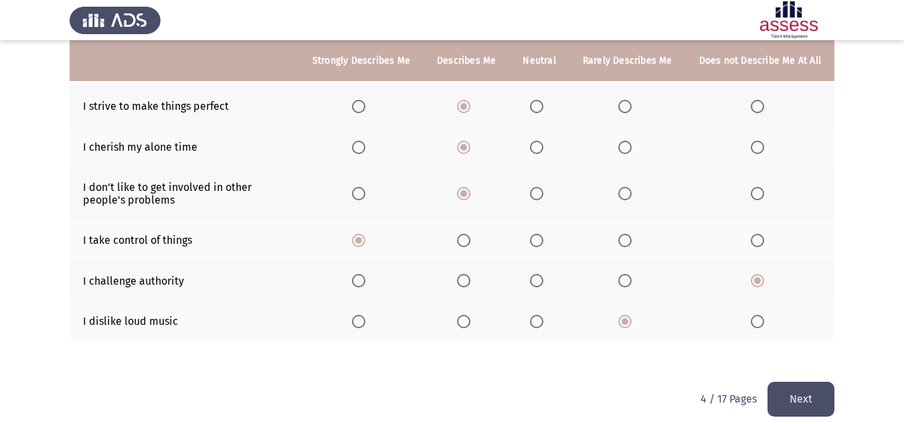
click at [798, 381] on button "Next" at bounding box center [801, 398] width 67 height 34
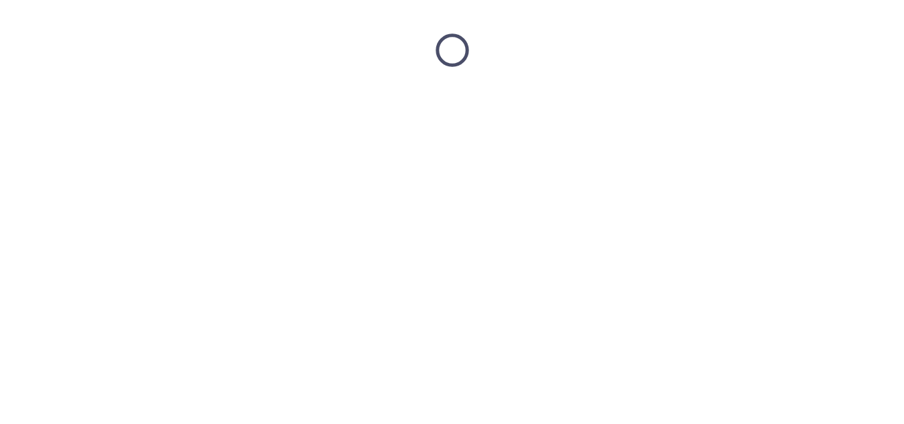
scroll to position [0, 0]
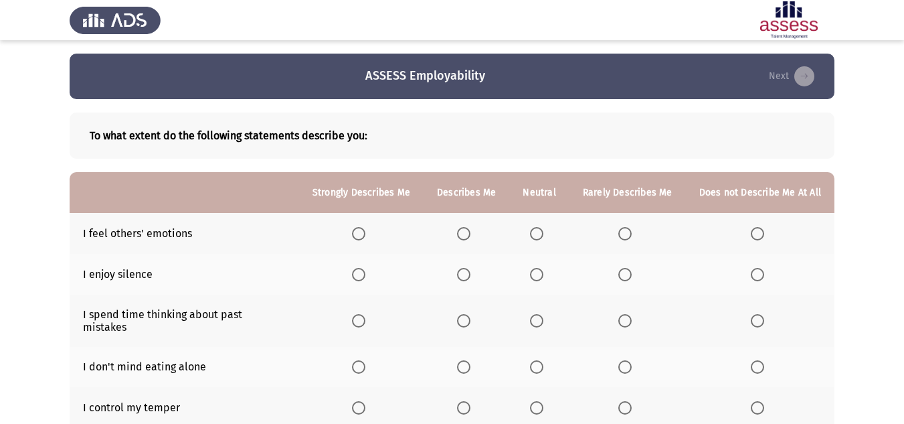
click at [357, 234] on span "Select an option" at bounding box center [358, 233] width 13 height 13
click at [357, 234] on input "Select an option" at bounding box center [358, 233] width 13 height 13
click at [628, 274] on span "Select an option" at bounding box center [624, 274] width 13 height 13
click at [628, 274] on input "Select an option" at bounding box center [624, 274] width 13 height 13
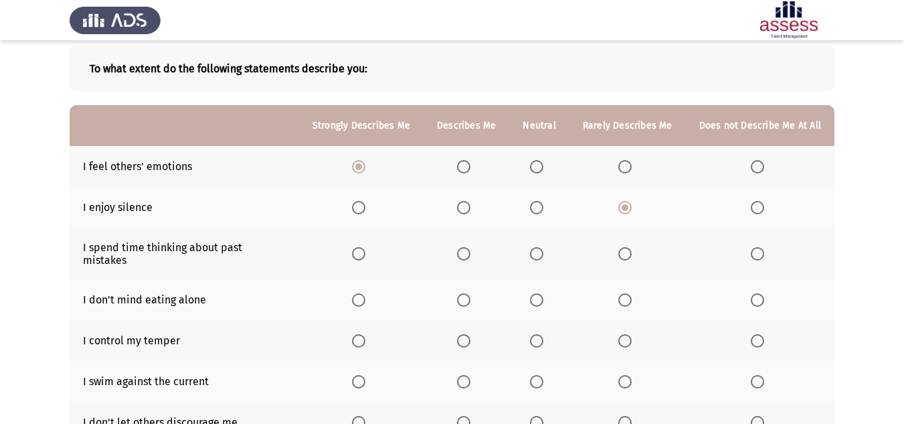
click at [628, 248] on span "Select an option" at bounding box center [624, 253] width 13 height 13
click at [628, 248] on input "Select an option" at bounding box center [624, 253] width 13 height 13
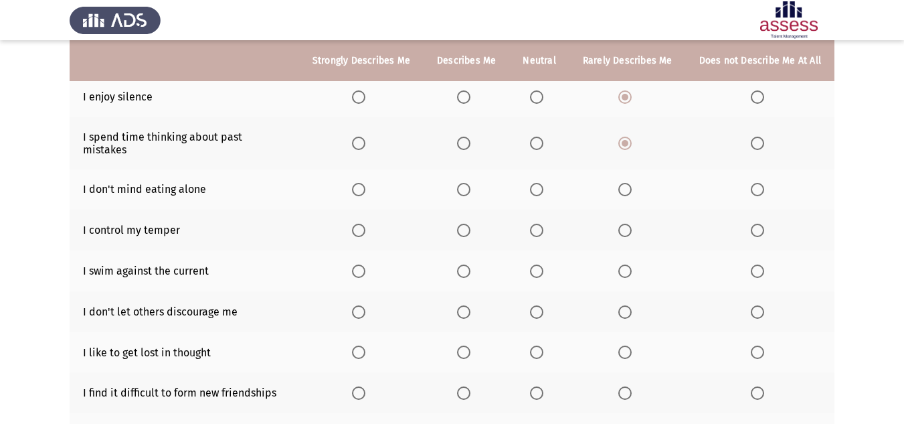
scroll to position [201, 0]
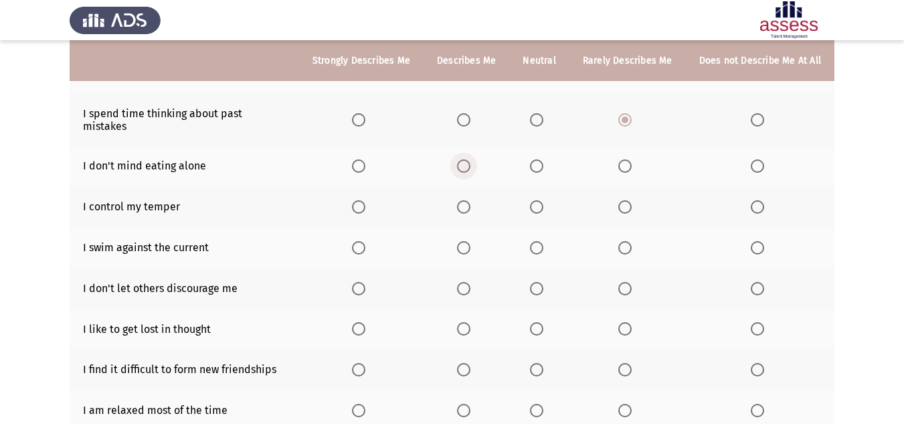
click at [465, 159] on span "Select an option" at bounding box center [463, 165] width 13 height 13
click at [465, 159] on input "Select an option" at bounding box center [463, 165] width 13 height 13
click at [363, 200] on span "Select an option" at bounding box center [358, 206] width 13 height 13
click at [363, 200] on input "Select an option" at bounding box center [358, 206] width 13 height 13
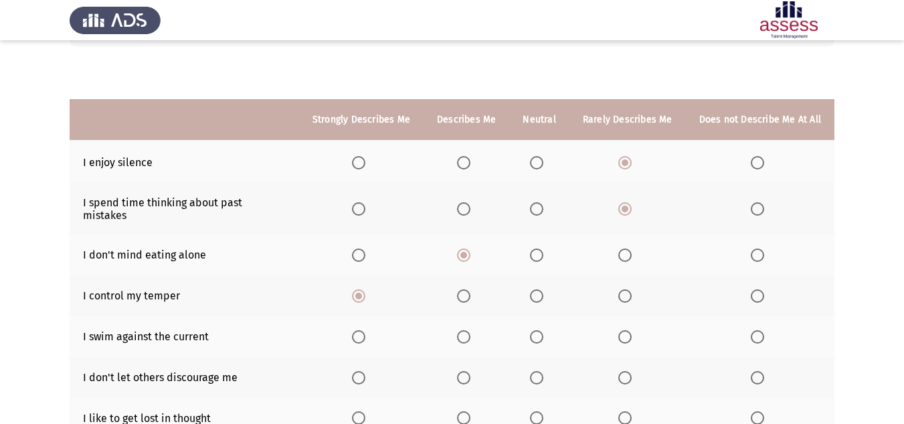
scroll to position [223, 0]
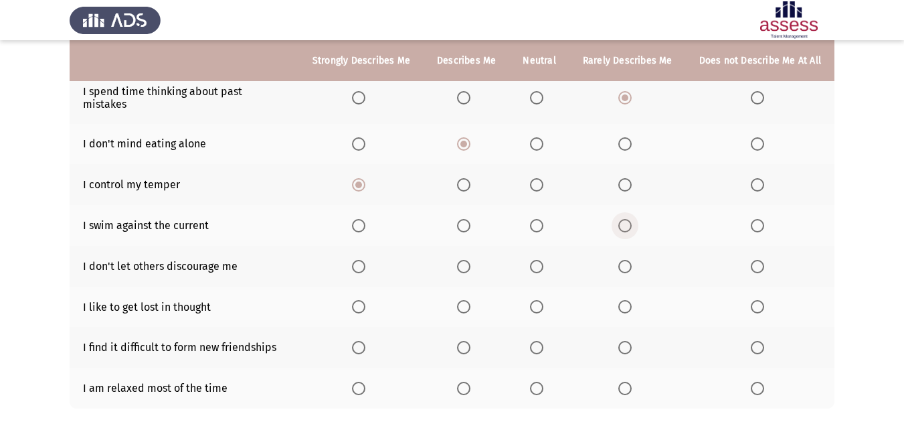
click at [620, 219] on span "Select an option" at bounding box center [624, 225] width 13 height 13
click at [620, 219] on input "Select an option" at bounding box center [624, 225] width 13 height 13
click at [359, 260] on span "Select an option" at bounding box center [358, 266] width 13 height 13
click at [359, 260] on input "Select an option" at bounding box center [358, 266] width 13 height 13
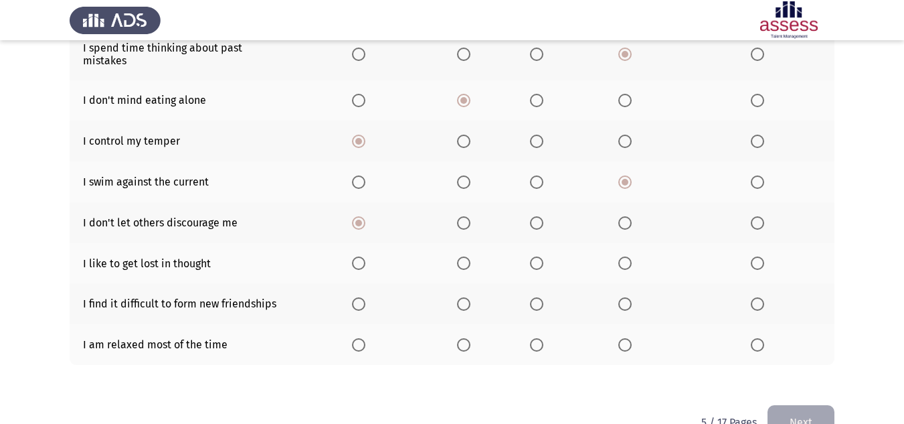
scroll to position [290, 0]
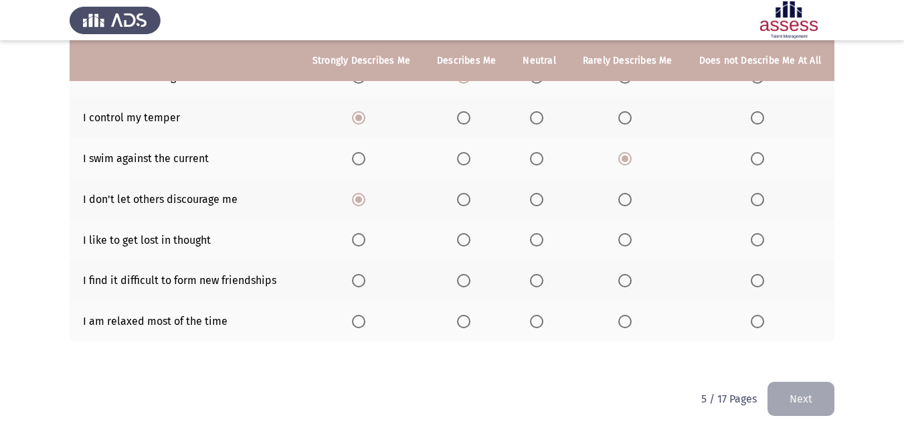
click at [632, 233] on span "Select an option" at bounding box center [624, 239] width 13 height 13
click at [632, 233] on input "Select an option" at bounding box center [624, 239] width 13 height 13
click at [764, 274] on span "Select an option" at bounding box center [757, 280] width 13 height 13
click at [764, 274] on input "Select an option" at bounding box center [757, 280] width 13 height 13
click at [474, 315] on label "Select an option" at bounding box center [466, 321] width 19 height 13
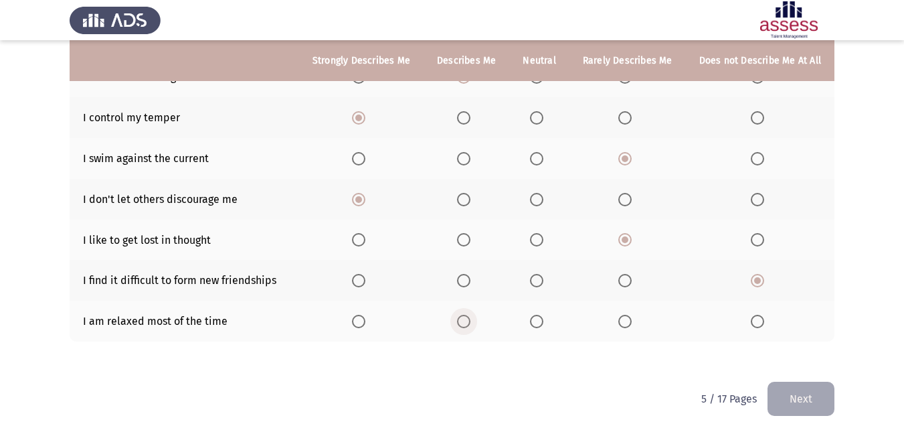
click at [470, 315] on input "Select an option" at bounding box center [463, 321] width 13 height 13
click at [804, 381] on button "Next" at bounding box center [801, 398] width 67 height 34
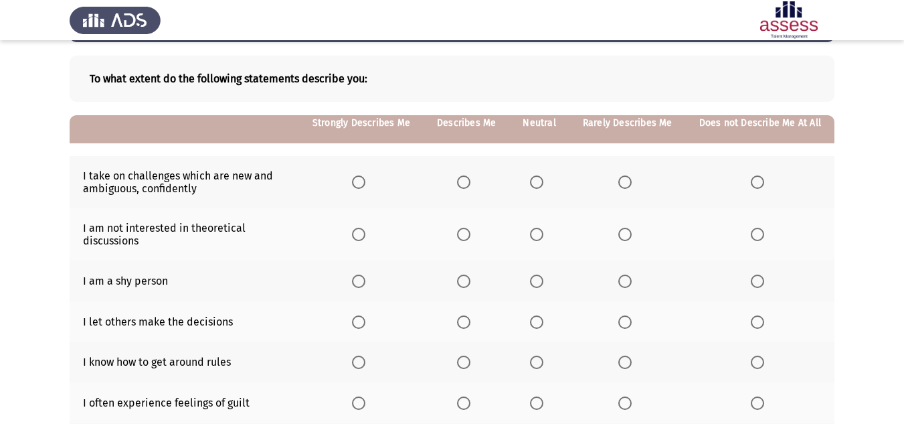
scroll to position [56, 0]
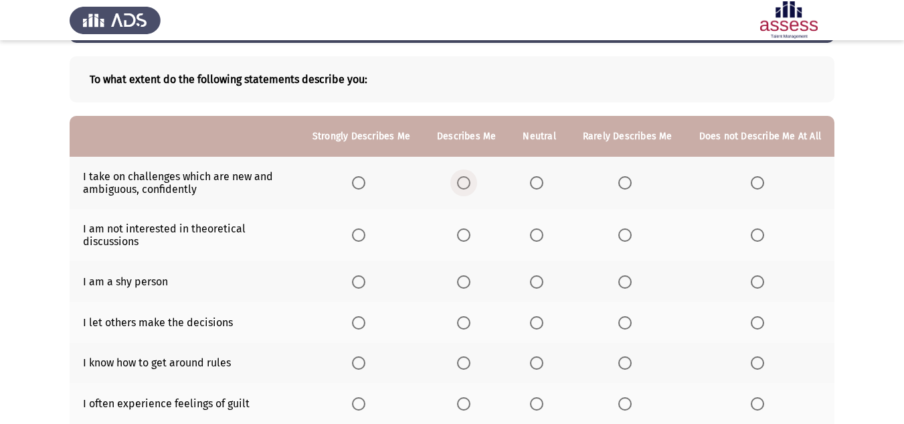
click at [476, 181] on label "Select an option" at bounding box center [466, 182] width 19 height 13
click at [470, 181] on input "Select an option" at bounding box center [463, 182] width 13 height 13
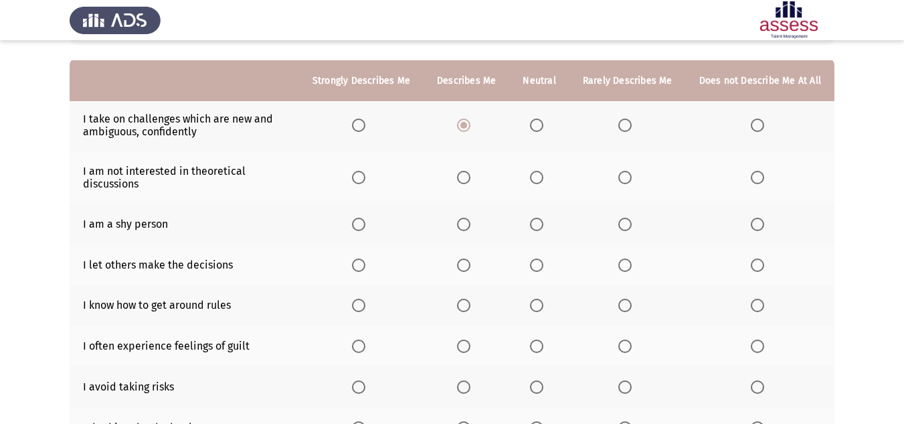
scroll to position [134, 0]
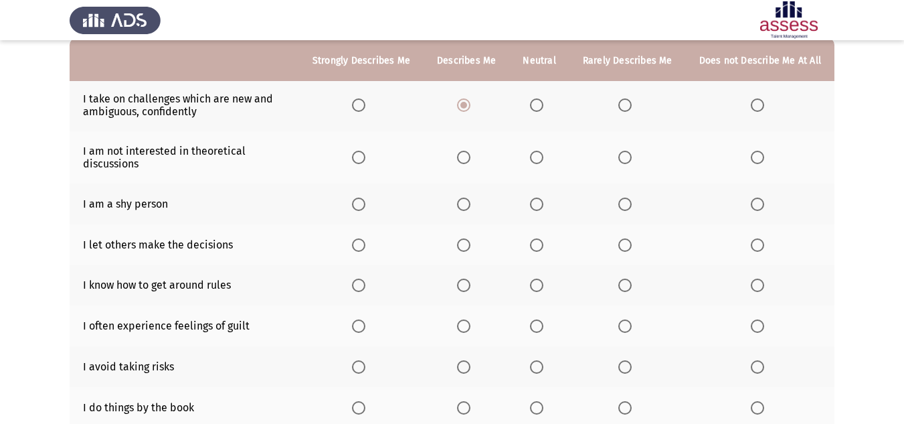
click at [620, 161] on span "Select an option" at bounding box center [624, 157] width 13 height 13
click at [620, 161] on input "Select an option" at bounding box center [624, 157] width 13 height 13
click at [620, 205] on span "Select an option" at bounding box center [624, 203] width 13 height 13
click at [620, 205] on input "Select an option" at bounding box center [624, 203] width 13 height 13
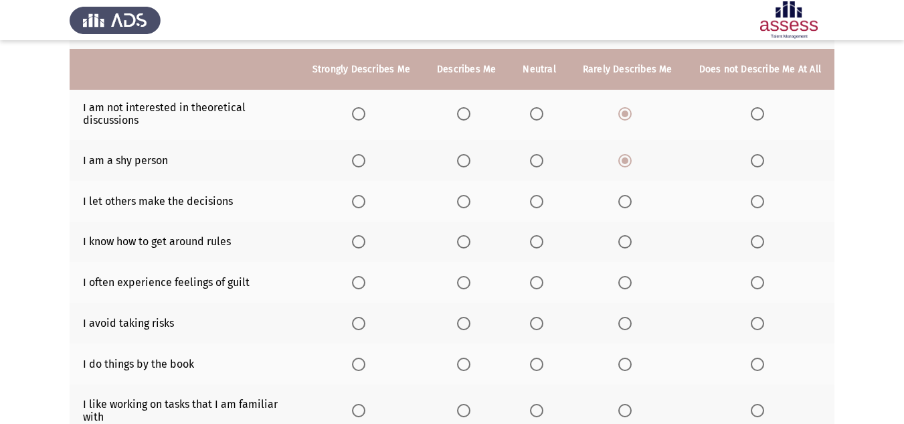
scroll to position [201, 0]
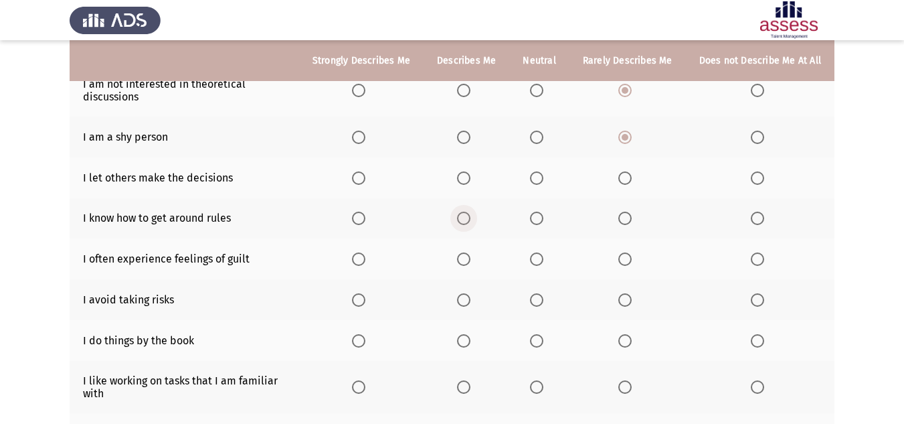
click at [467, 223] on span "Select an option" at bounding box center [463, 217] width 13 height 13
click at [467, 223] on input "Select an option" at bounding box center [463, 217] width 13 height 13
click at [632, 262] on span "Select an option" at bounding box center [624, 258] width 13 height 13
click at [632, 262] on input "Select an option" at bounding box center [624, 258] width 13 height 13
click at [625, 300] on span "Select an option" at bounding box center [625, 300] width 0 height 0
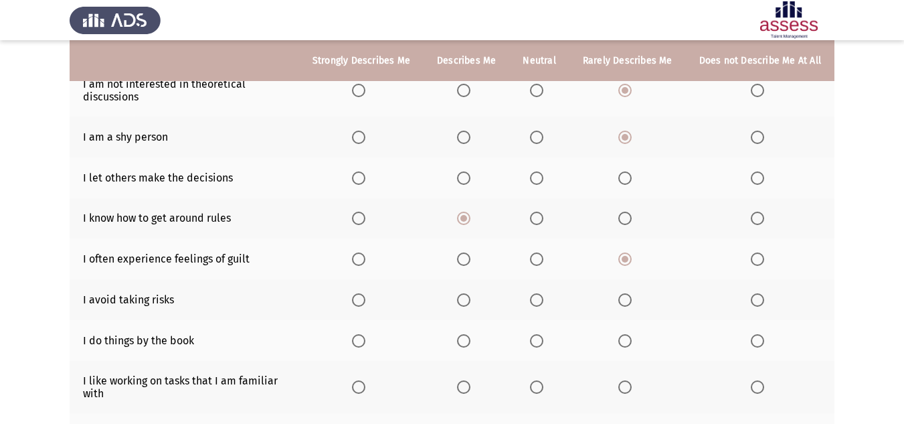
click at [628, 300] on input "Select an option" at bounding box center [624, 299] width 13 height 13
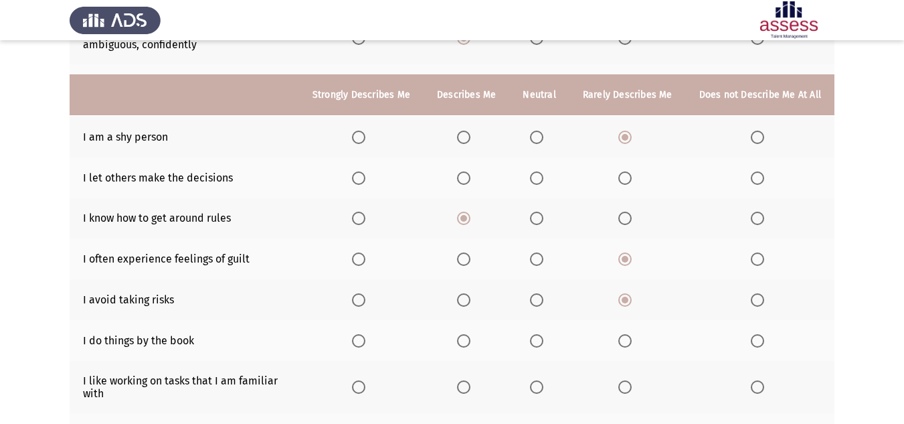
scroll to position [268, 0]
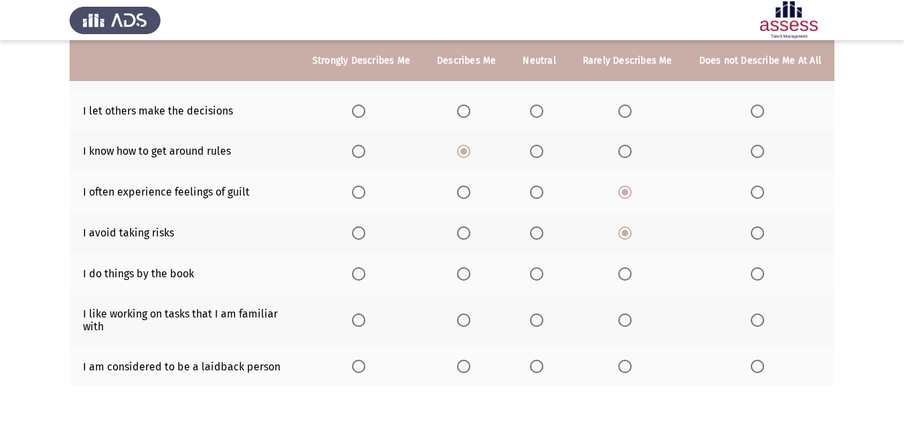
click at [470, 276] on span "Select an option" at bounding box center [463, 273] width 13 height 13
click at [470, 276] on input "Select an option" at bounding box center [463, 273] width 13 height 13
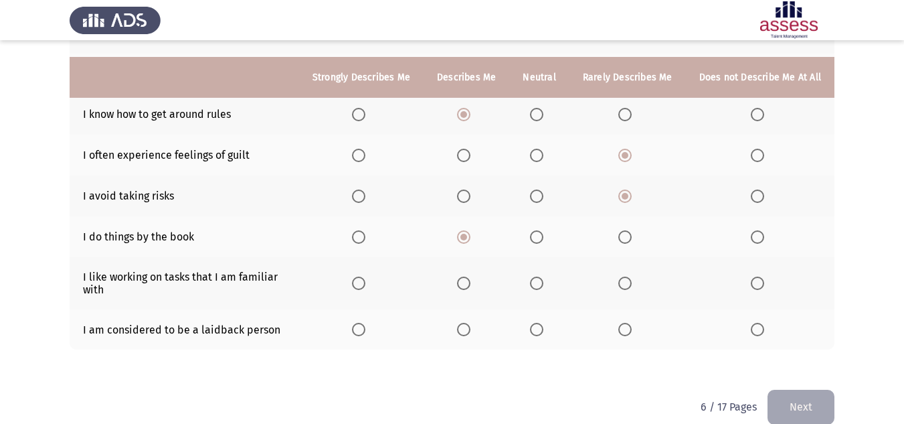
scroll to position [324, 0]
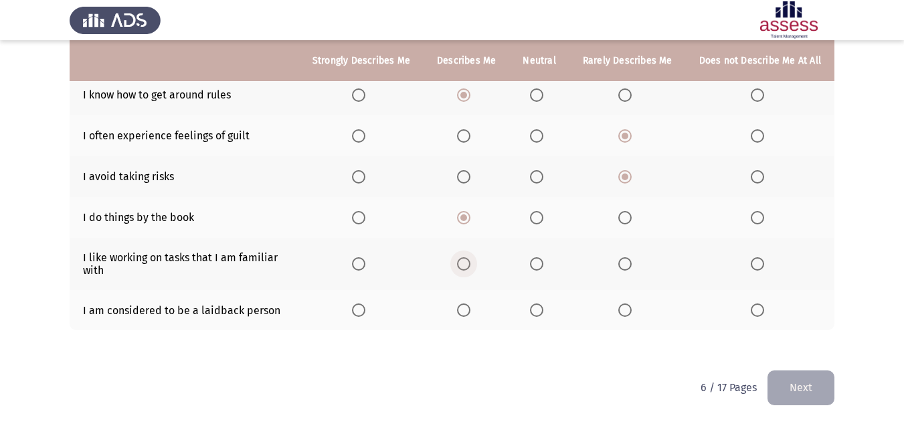
click at [470, 261] on span "Select an option" at bounding box center [463, 263] width 13 height 13
click at [470, 261] on input "Select an option" at bounding box center [463, 263] width 13 height 13
click at [549, 309] on label "Select an option" at bounding box center [539, 309] width 19 height 13
click at [543, 309] on input "Select an option" at bounding box center [536, 309] width 13 height 13
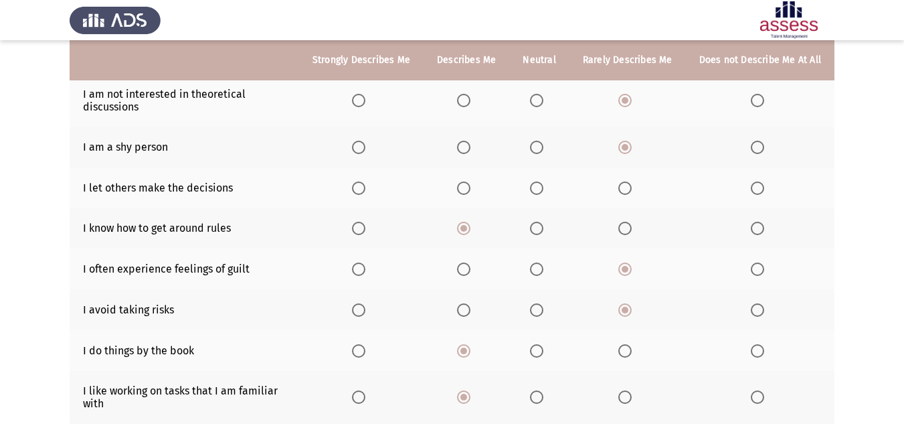
scroll to position [190, 0]
click at [630, 189] on span "Select an option" at bounding box center [624, 188] width 13 height 13
click at [630, 189] on input "Select an option" at bounding box center [624, 188] width 13 height 13
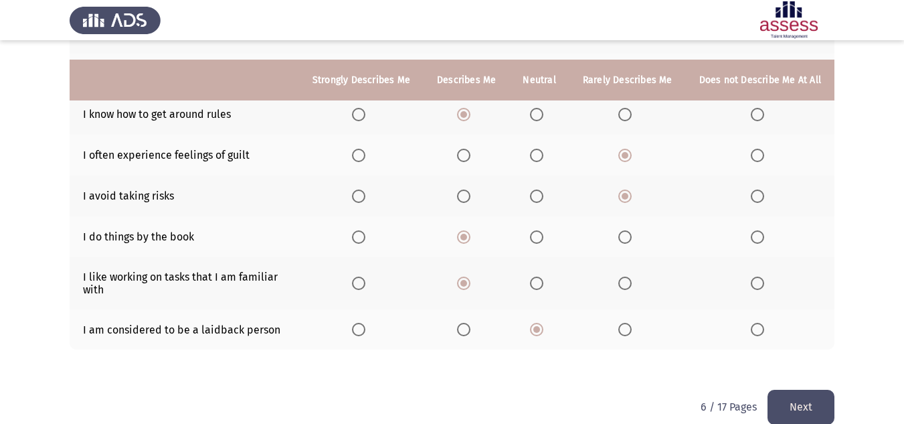
scroll to position [324, 0]
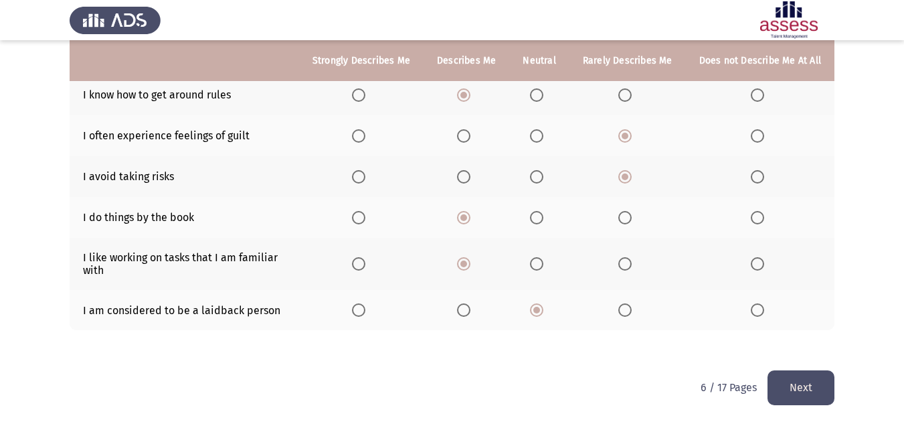
click at [815, 382] on button "Next" at bounding box center [801, 387] width 67 height 34
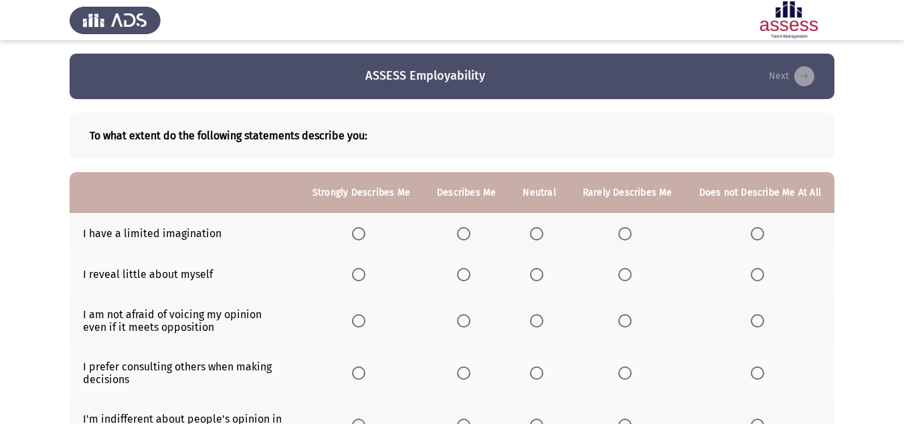
scroll to position [67, 0]
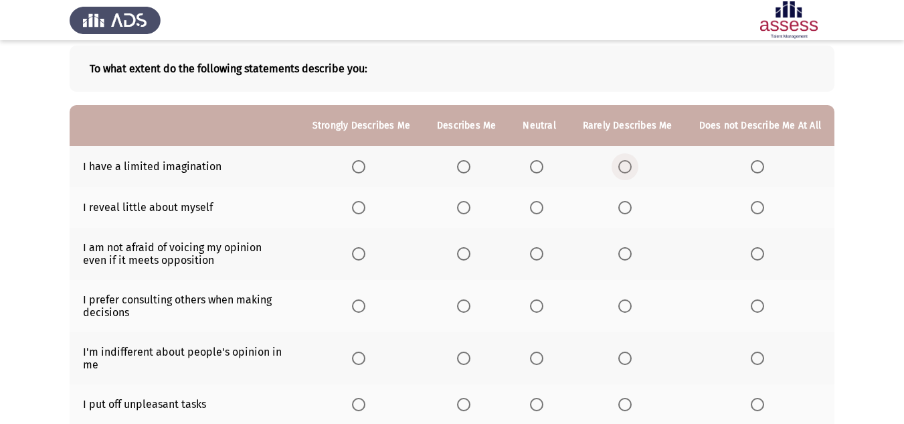
click at [622, 162] on span "Select an option" at bounding box center [624, 166] width 13 height 13
click at [622, 162] on input "Select an option" at bounding box center [624, 166] width 13 height 13
click at [470, 203] on span "Select an option" at bounding box center [463, 207] width 13 height 13
click at [470, 203] on input "Select an option" at bounding box center [463, 207] width 13 height 13
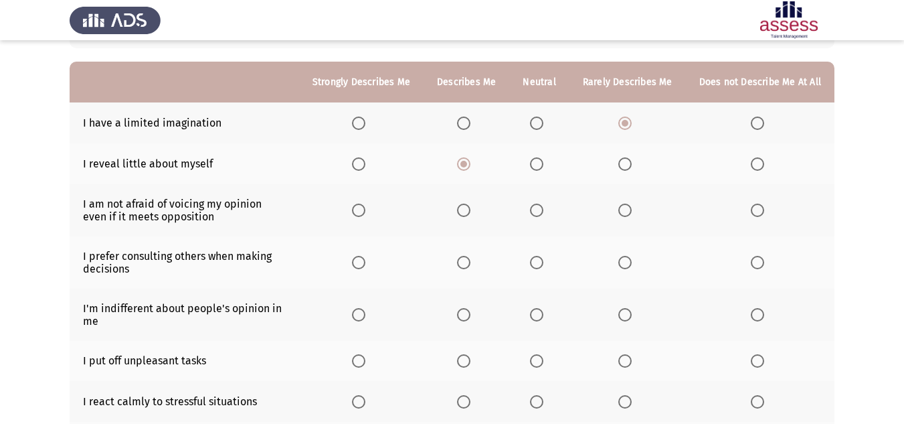
scroll to position [134, 0]
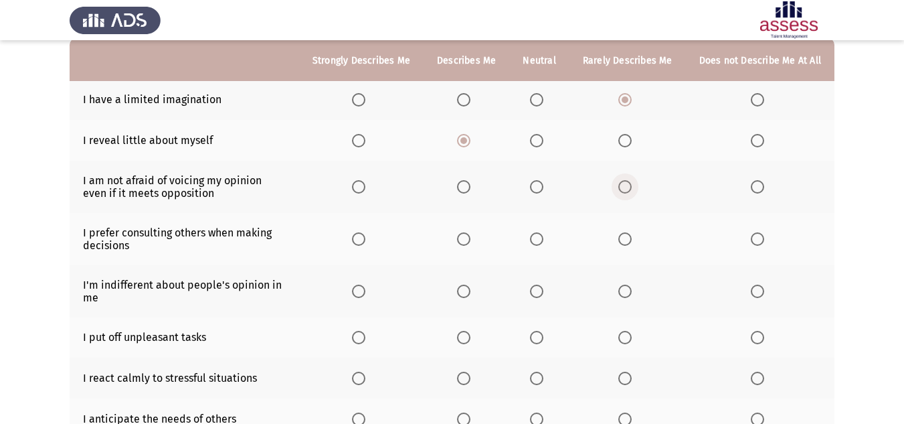
click at [630, 185] on span "Select an option" at bounding box center [624, 186] width 13 height 13
click at [630, 185] on input "Select an option" at bounding box center [624, 186] width 13 height 13
click at [763, 242] on span "Select an option" at bounding box center [757, 238] width 13 height 13
click at [763, 242] on input "Select an option" at bounding box center [757, 238] width 13 height 13
click at [476, 245] on label "Select an option" at bounding box center [466, 238] width 19 height 13
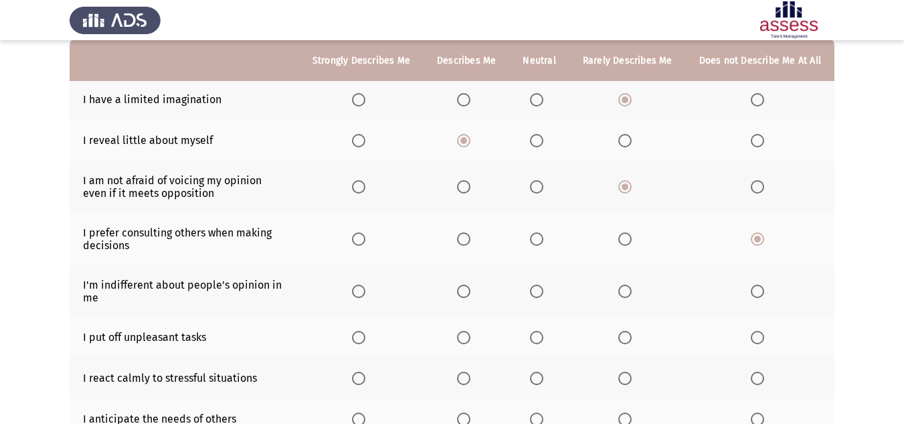
click at [470, 245] on input "Select an option" at bounding box center [463, 238] width 13 height 13
click at [632, 286] on span "Select an option" at bounding box center [624, 290] width 13 height 13
click at [632, 286] on input "Select an option" at bounding box center [624, 290] width 13 height 13
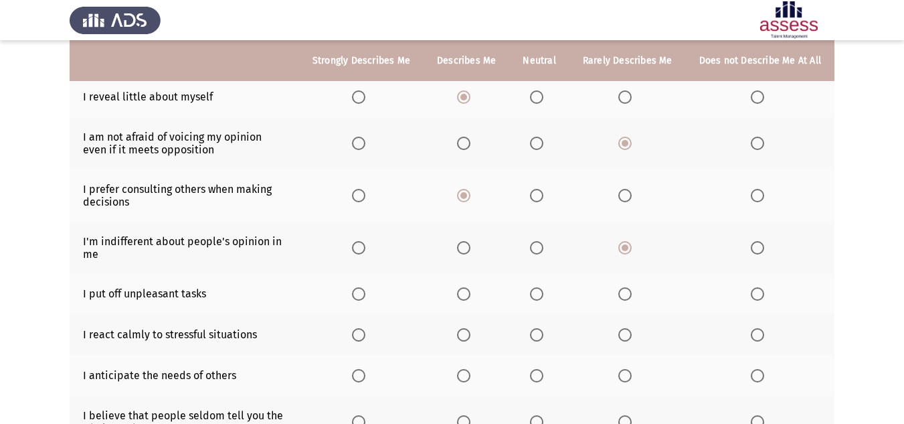
scroll to position [201, 0]
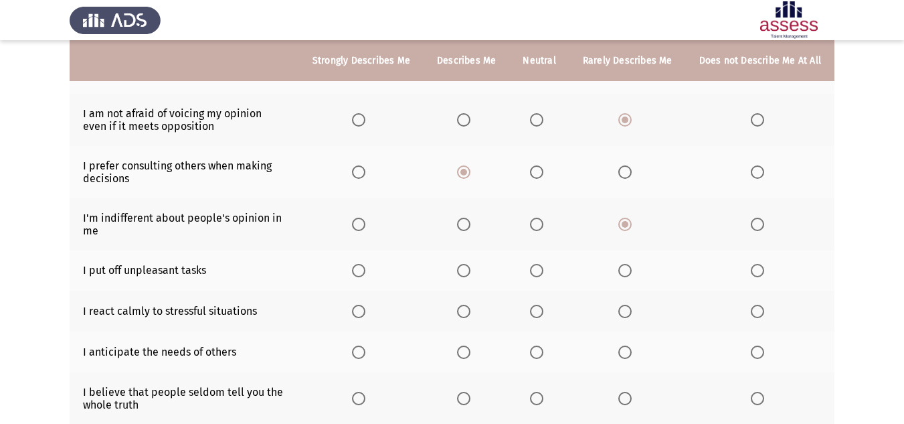
click at [632, 273] on span "Select an option" at bounding box center [624, 270] width 13 height 13
click at [632, 273] on input "Select an option" at bounding box center [624, 270] width 13 height 13
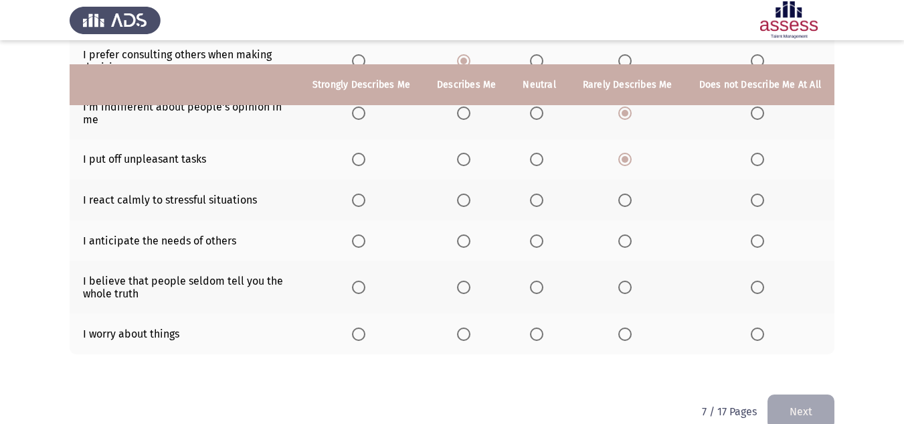
scroll to position [336, 0]
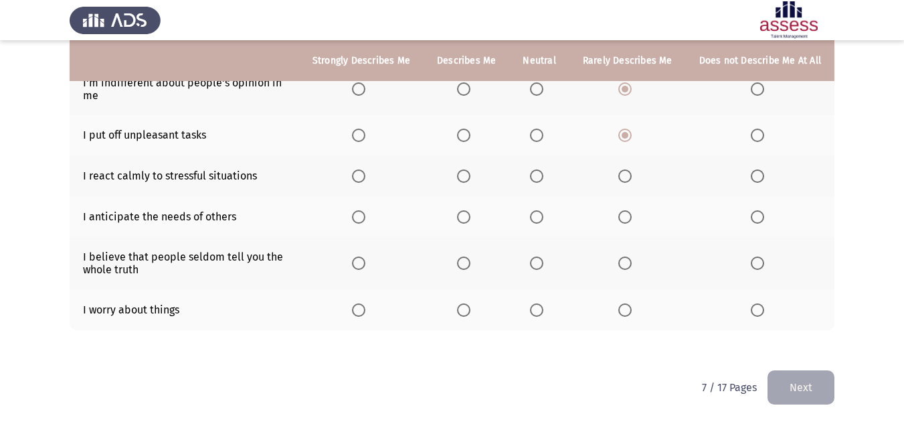
click at [476, 177] on label "Select an option" at bounding box center [466, 175] width 19 height 13
click at [470, 177] on input "Select an option" at bounding box center [463, 175] width 13 height 13
click at [539, 217] on span "Select an option" at bounding box center [536, 216] width 13 height 13
click at [539, 217] on input "Select an option" at bounding box center [536, 216] width 13 height 13
click at [629, 262] on span "Select an option" at bounding box center [624, 262] width 13 height 13
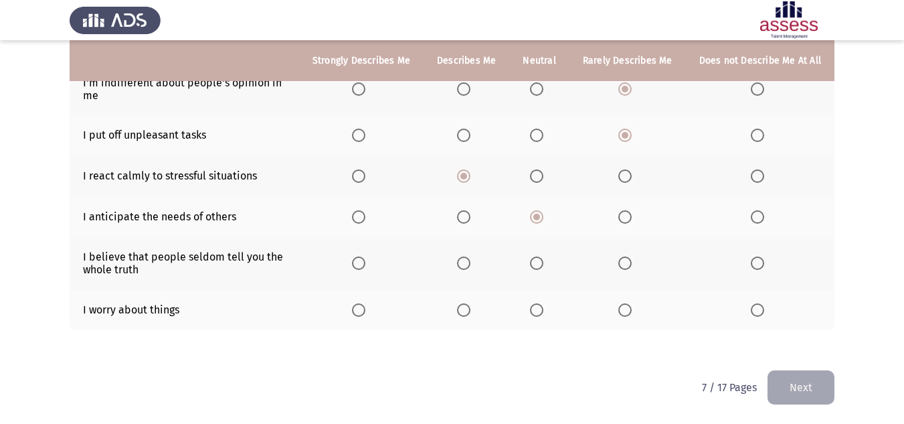
click at [629, 262] on input "Select an option" at bounding box center [624, 262] width 13 height 13
click at [476, 311] on label "Select an option" at bounding box center [466, 309] width 19 height 13
click at [470, 311] on input "Select an option" at bounding box center [463, 309] width 13 height 13
click at [803, 377] on button "Next" at bounding box center [801, 387] width 67 height 34
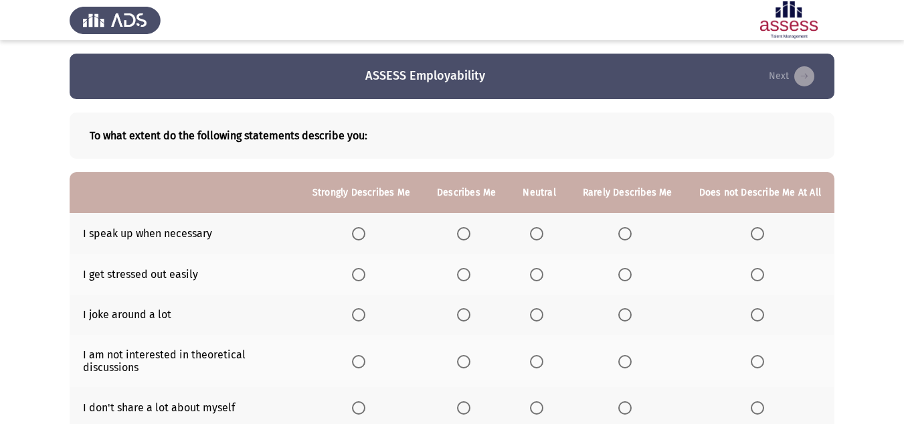
scroll to position [67, 0]
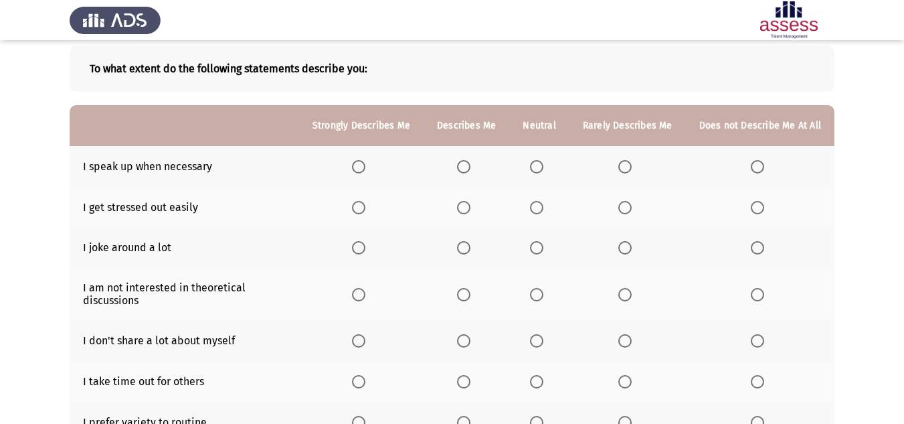
click at [365, 169] on span "Select an option" at bounding box center [358, 166] width 13 height 13
click at [365, 169] on input "Select an option" at bounding box center [358, 166] width 13 height 13
click at [631, 204] on span "Select an option" at bounding box center [624, 207] width 13 height 13
click at [631, 204] on input "Select an option" at bounding box center [624, 207] width 13 height 13
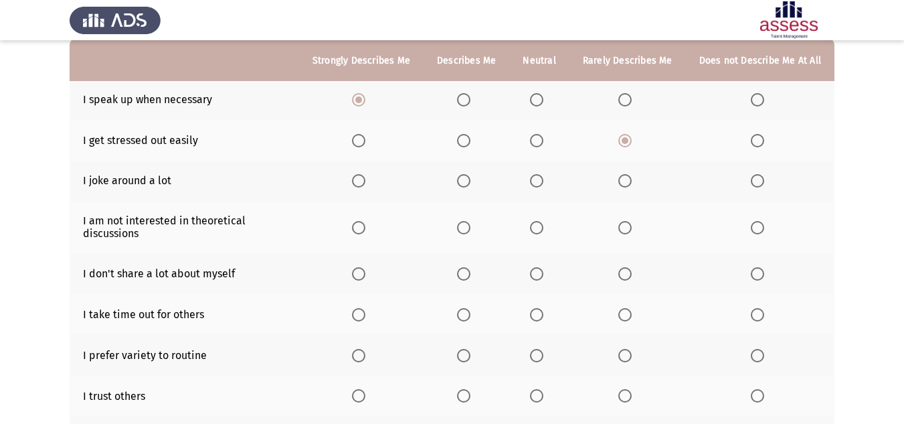
click at [632, 180] on span "Select an option" at bounding box center [624, 180] width 13 height 13
click at [632, 180] on input "Select an option" at bounding box center [624, 180] width 13 height 13
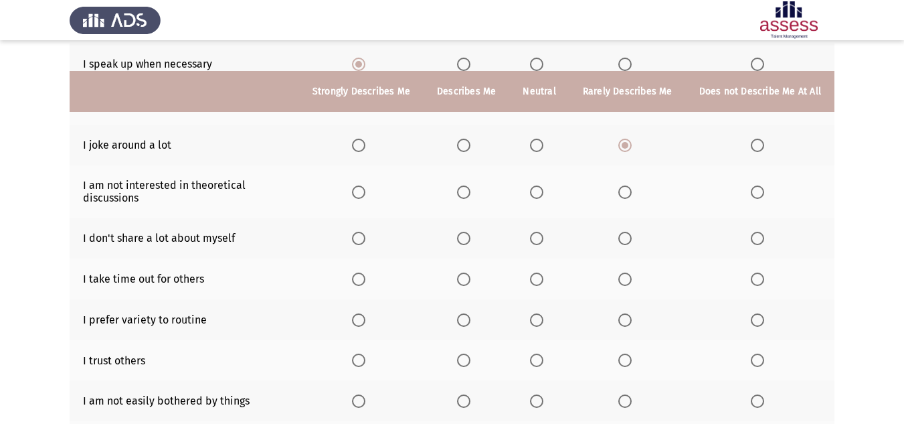
scroll to position [201, 0]
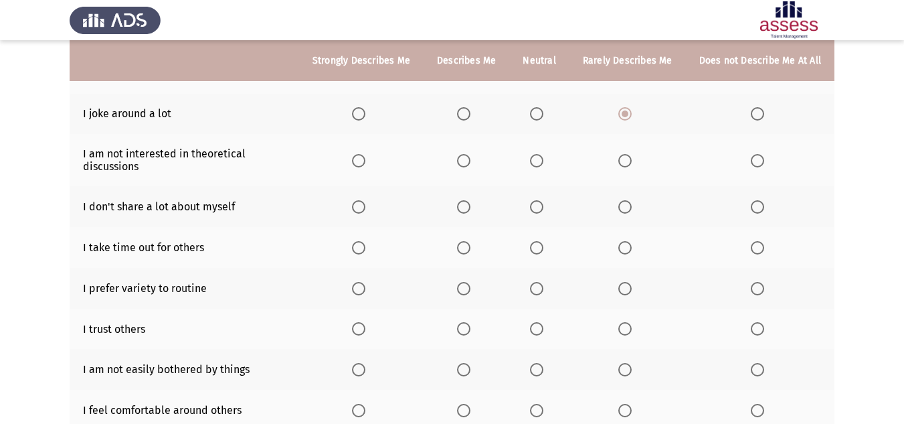
click at [636, 158] on label "Select an option" at bounding box center [627, 160] width 19 height 13
click at [632, 158] on input "Select an option" at bounding box center [624, 160] width 13 height 13
click at [470, 206] on span "Select an option" at bounding box center [463, 206] width 13 height 13
click at [470, 206] on input "Select an option" at bounding box center [463, 206] width 13 height 13
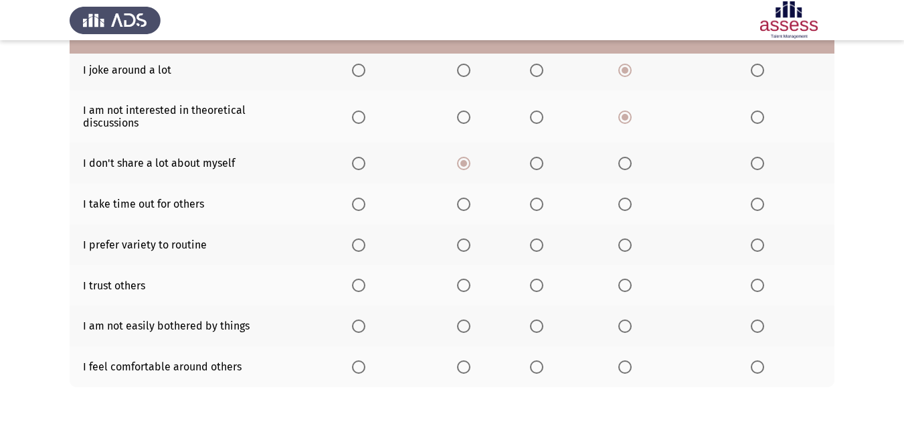
scroll to position [268, 0]
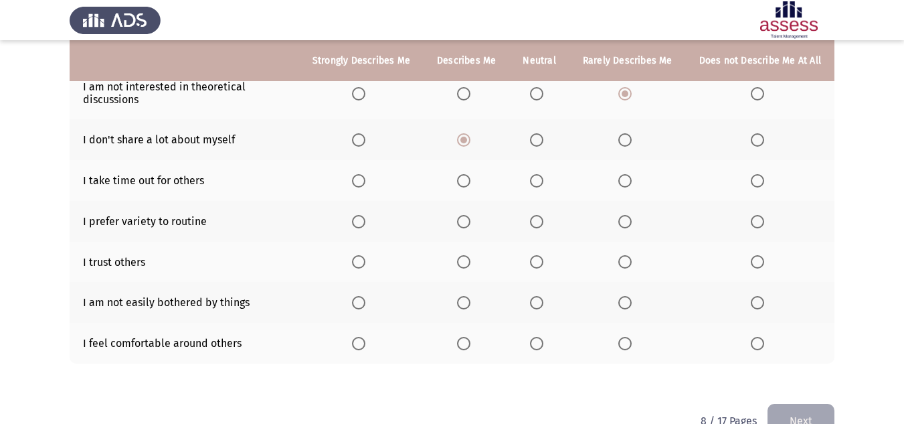
click at [464, 183] on span "Select an option" at bounding box center [463, 180] width 13 height 13
click at [464, 183] on input "Select an option" at bounding box center [463, 180] width 13 height 13
click at [365, 224] on span "Select an option" at bounding box center [358, 221] width 13 height 13
click at [365, 224] on input "Select an option" at bounding box center [358, 221] width 13 height 13
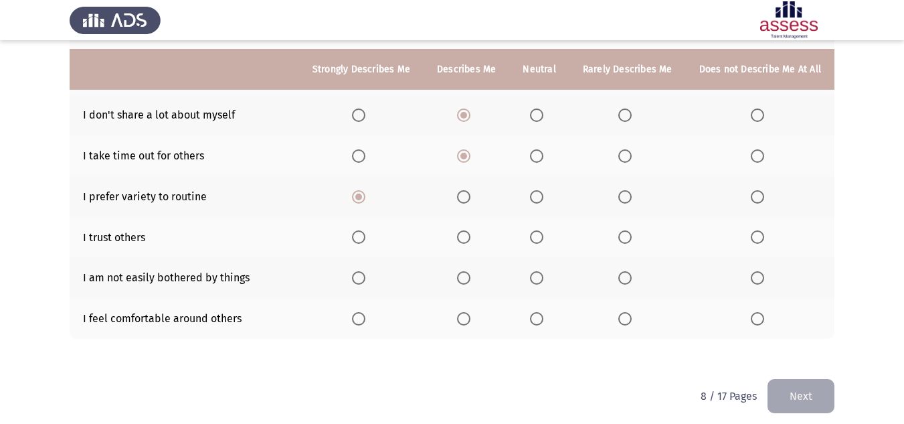
scroll to position [301, 0]
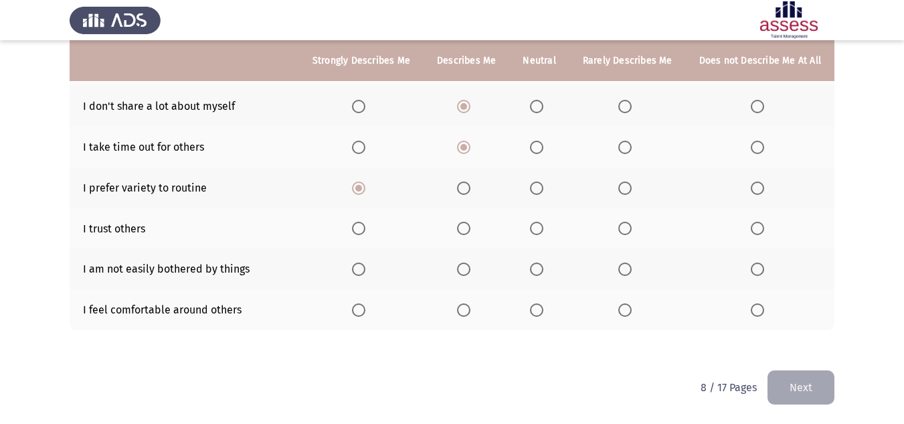
click at [468, 270] on span "Select an option" at bounding box center [463, 268] width 13 height 13
click at [468, 270] on input "Select an option" at bounding box center [463, 268] width 13 height 13
click at [464, 311] on span "Select an option" at bounding box center [463, 309] width 13 height 13
click at [464, 311] on input "Select an option" at bounding box center [463, 309] width 13 height 13
click at [463, 227] on span "Select an option" at bounding box center [463, 228] width 13 height 13
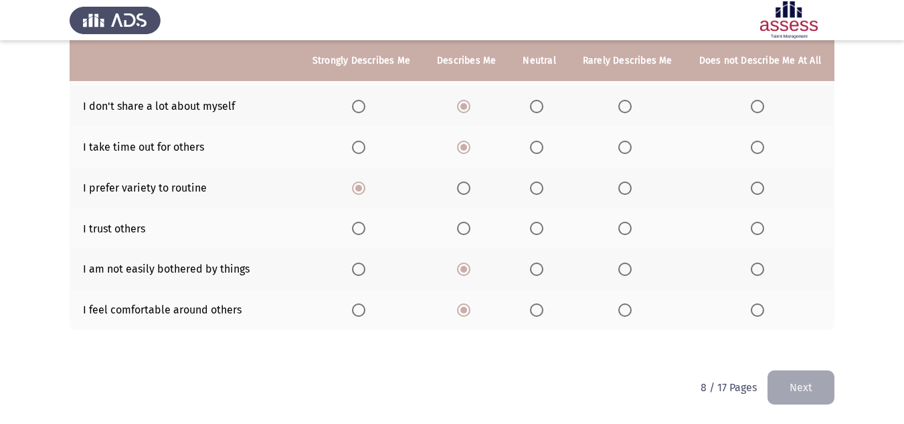
click at [463, 227] on input "Select an option" at bounding box center [463, 228] width 13 height 13
click at [790, 381] on button "Next" at bounding box center [801, 387] width 67 height 34
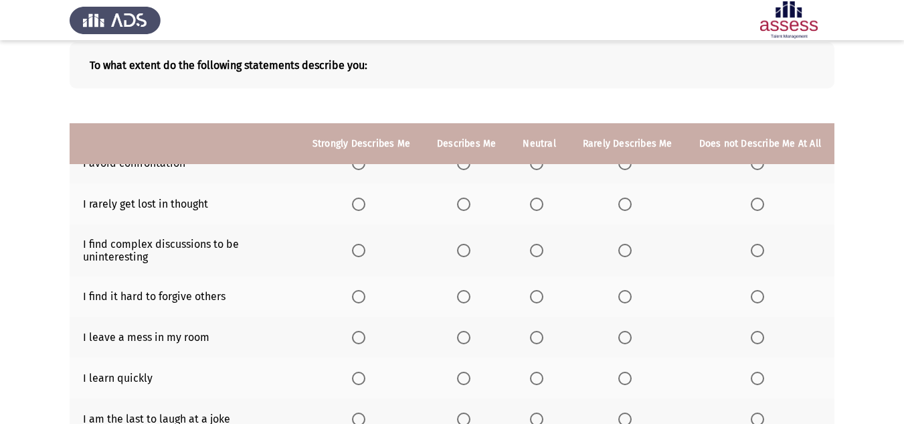
scroll to position [67, 0]
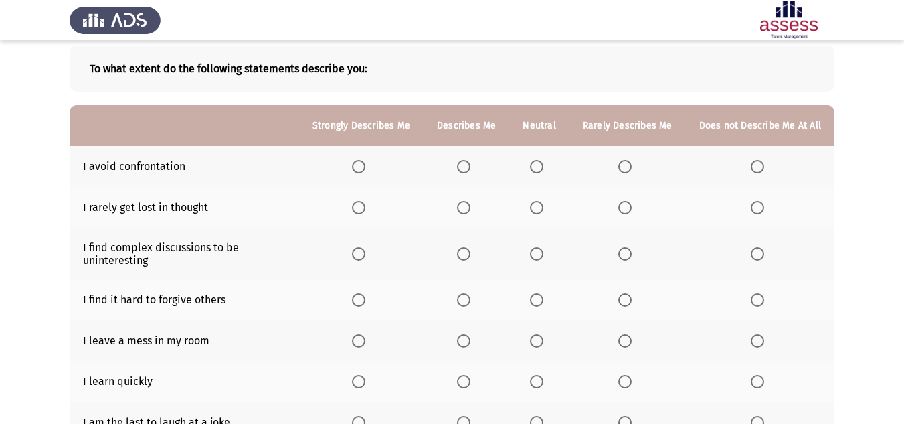
click at [629, 210] on span "Select an option" at bounding box center [624, 207] width 13 height 13
click at [629, 210] on input "Select an option" at bounding box center [624, 207] width 13 height 13
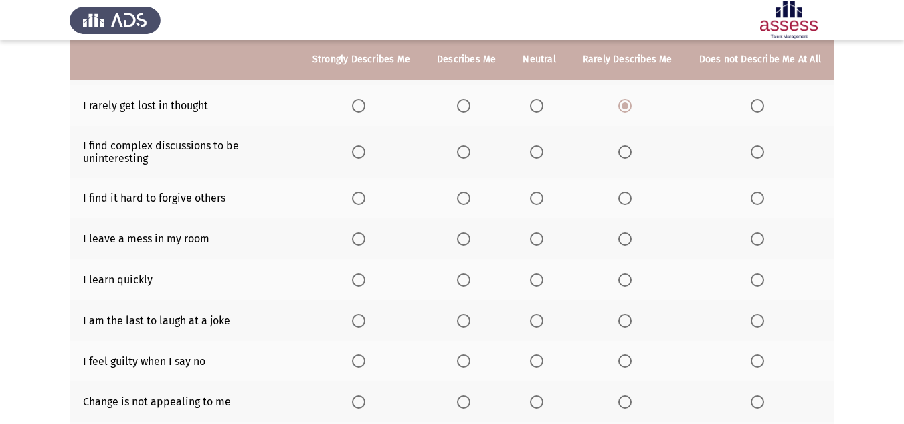
scroll to position [167, 0]
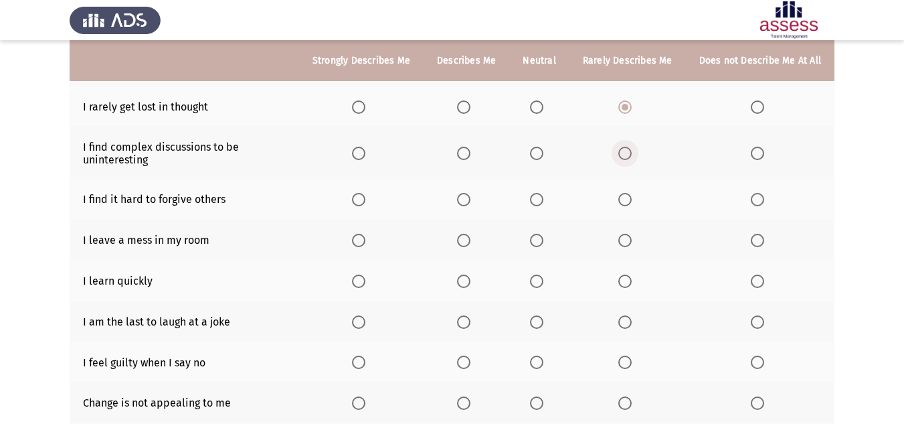
click at [624, 155] on span "Select an option" at bounding box center [624, 153] width 13 height 13
click at [624, 155] on input "Select an option" at bounding box center [624, 153] width 13 height 13
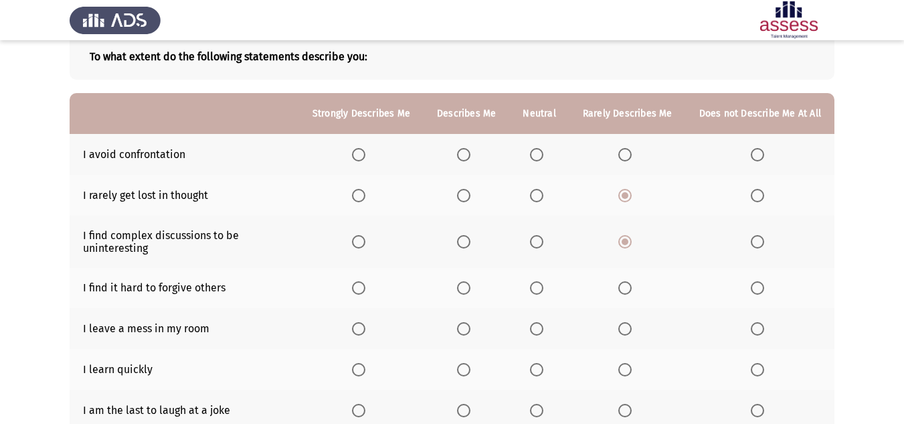
scroll to position [33, 0]
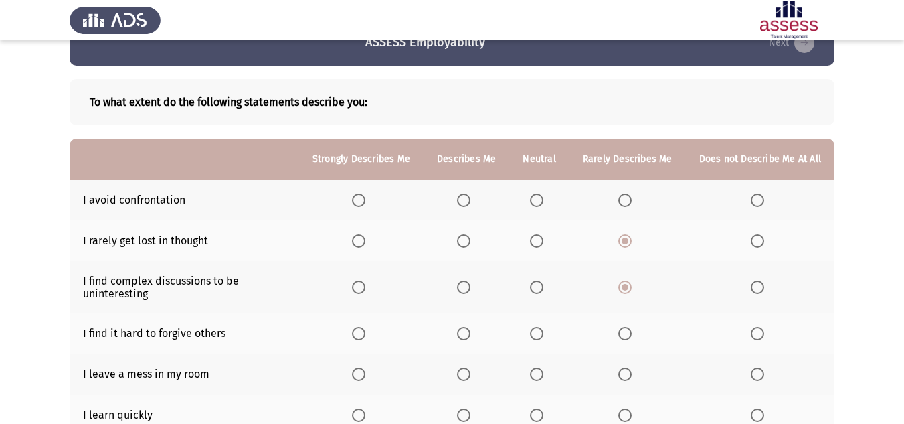
click at [543, 195] on span "Select an option" at bounding box center [536, 199] width 13 height 13
click at [543, 195] on input "Select an option" at bounding box center [536, 199] width 13 height 13
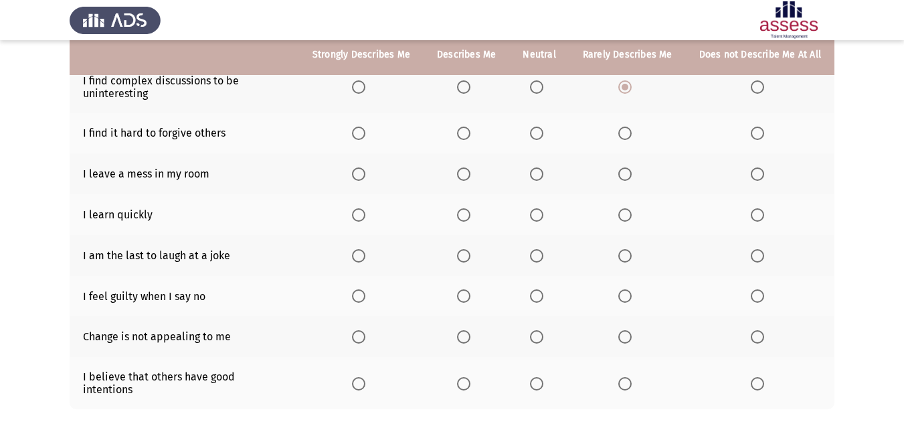
scroll to position [234, 0]
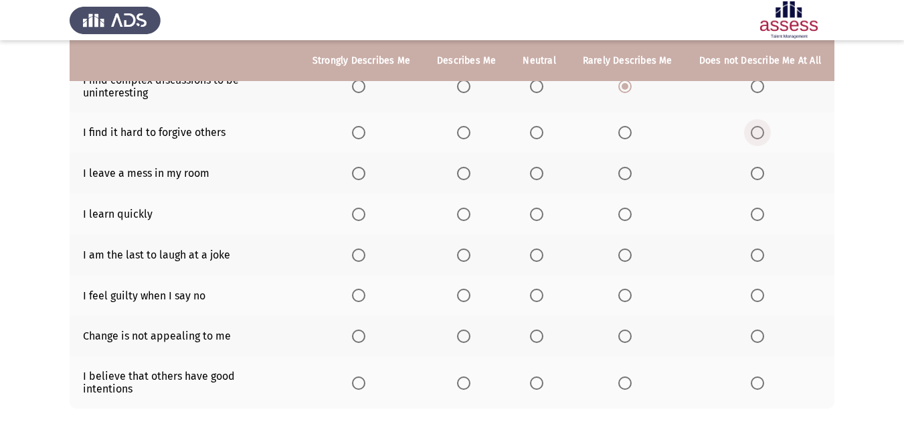
click at [753, 128] on span "Select an option" at bounding box center [757, 132] width 13 height 13
click at [753, 128] on input "Select an option" at bounding box center [757, 132] width 13 height 13
click at [622, 176] on span "Select an option" at bounding box center [624, 173] width 13 height 13
click at [622, 176] on input "Select an option" at bounding box center [624, 173] width 13 height 13
click at [371, 215] on label "Select an option" at bounding box center [361, 213] width 19 height 13
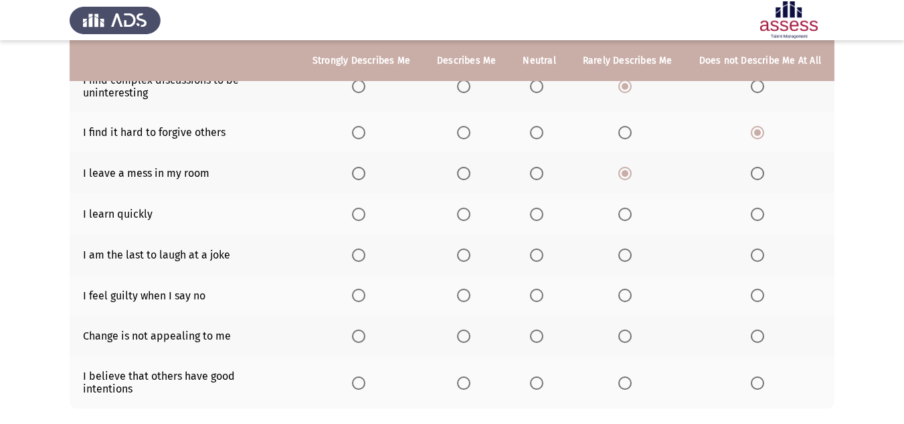
click at [365, 215] on input "Select an option" at bounding box center [358, 213] width 13 height 13
click at [636, 250] on label "Select an option" at bounding box center [627, 254] width 19 height 13
click at [632, 250] on input "Select an option" at bounding box center [624, 254] width 13 height 13
click at [626, 296] on span "Select an option" at bounding box center [624, 294] width 13 height 13
click at [626, 296] on input "Select an option" at bounding box center [624, 294] width 13 height 13
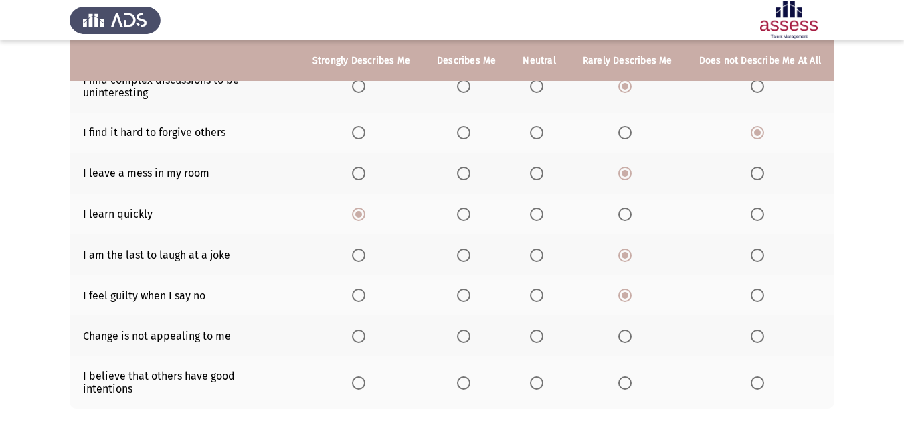
click at [628, 333] on span "Select an option" at bounding box center [624, 335] width 13 height 13
click at [628, 333] on input "Select an option" at bounding box center [624, 335] width 13 height 13
click at [470, 376] on span "Select an option" at bounding box center [463, 382] width 13 height 13
click at [470, 376] on input "Select an option" at bounding box center [463, 382] width 13 height 13
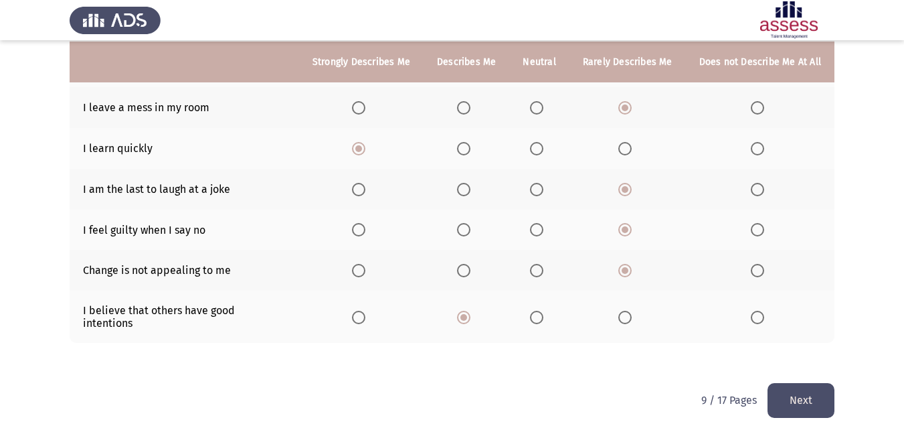
scroll to position [301, 0]
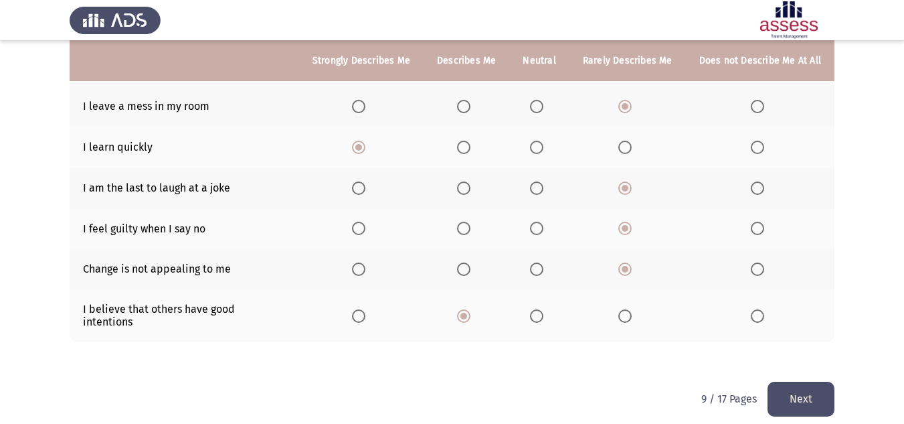
click at [796, 381] on button "Next" at bounding box center [801, 398] width 67 height 34
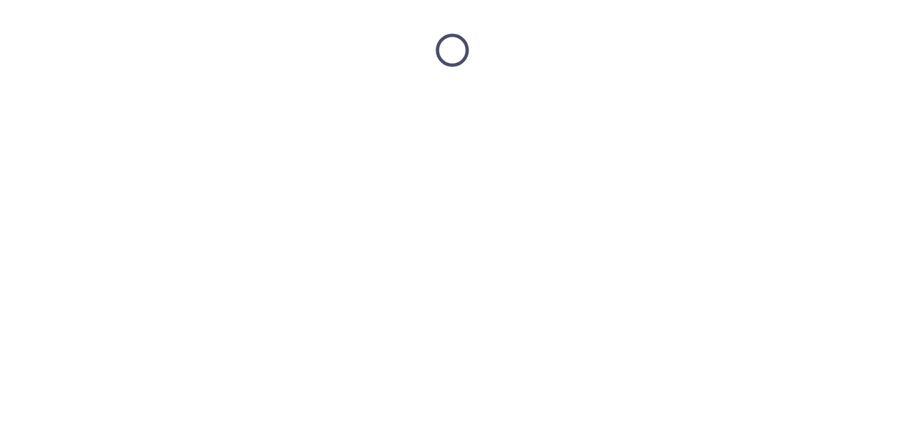
scroll to position [0, 0]
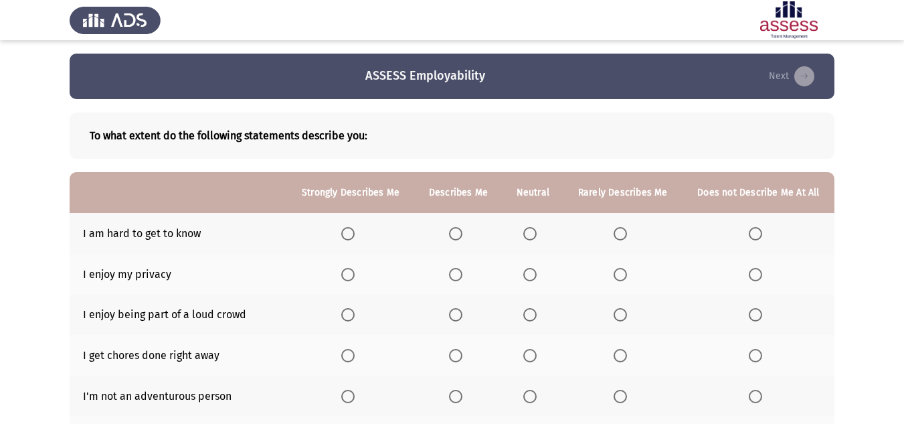
click at [754, 238] on span "Select an option" at bounding box center [755, 233] width 13 height 13
click at [754, 238] on input "Select an option" at bounding box center [755, 233] width 13 height 13
click at [454, 273] on span "Select an option" at bounding box center [455, 274] width 13 height 13
click at [454, 273] on input "Select an option" at bounding box center [455, 274] width 13 height 13
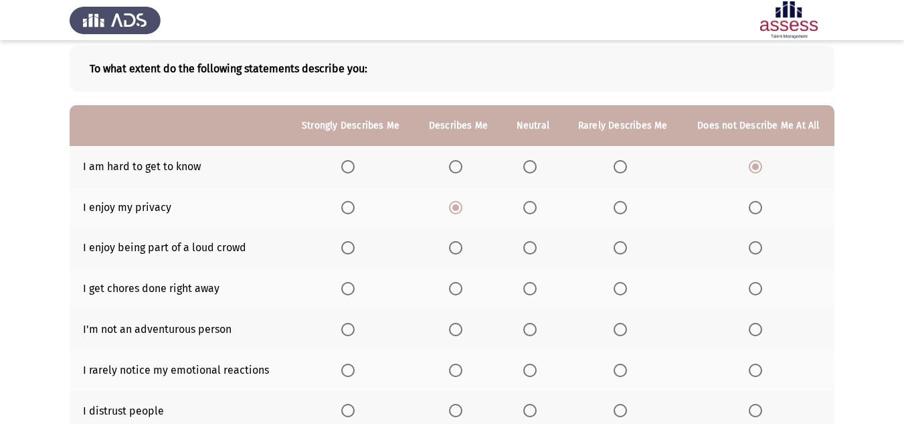
scroll to position [134, 0]
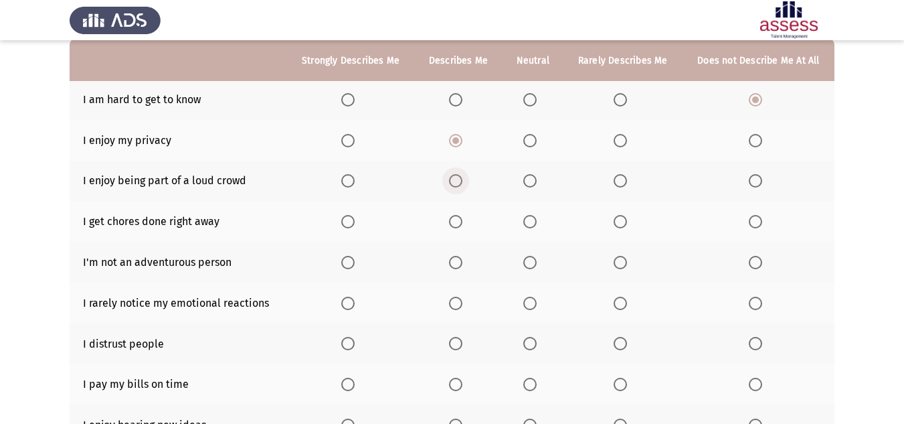
click at [468, 181] on label "Select an option" at bounding box center [458, 180] width 19 height 13
click at [462, 181] on input "Select an option" at bounding box center [455, 180] width 13 height 13
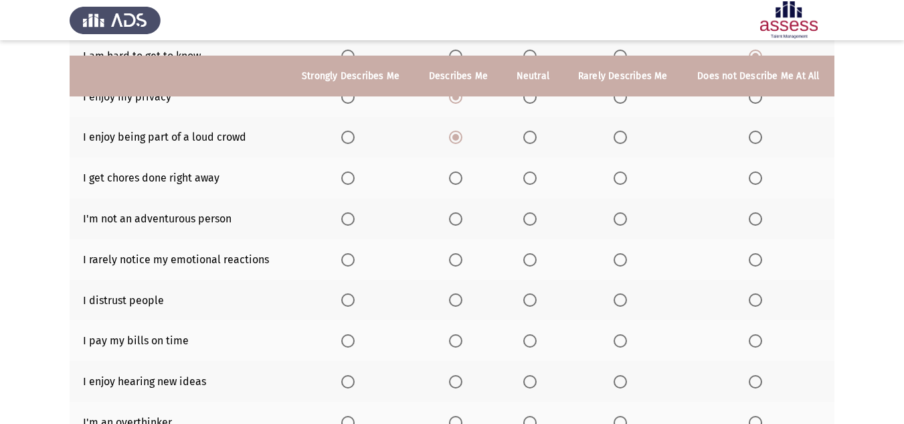
scroll to position [201, 0]
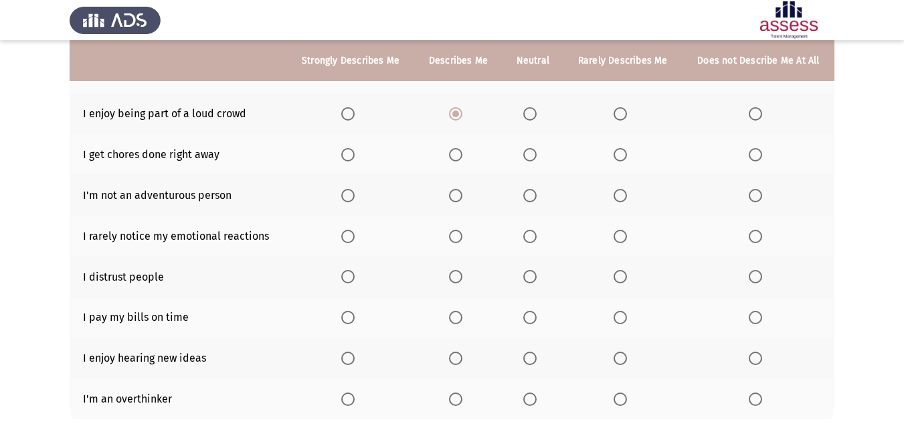
click at [464, 155] on label "Select an option" at bounding box center [458, 154] width 19 height 13
click at [462, 155] on input "Select an option" at bounding box center [455, 154] width 13 height 13
click at [629, 196] on label "Select an option" at bounding box center [623, 195] width 19 height 13
click at [627, 196] on input "Select an option" at bounding box center [620, 195] width 13 height 13
click at [623, 234] on span "Select an option" at bounding box center [620, 236] width 13 height 13
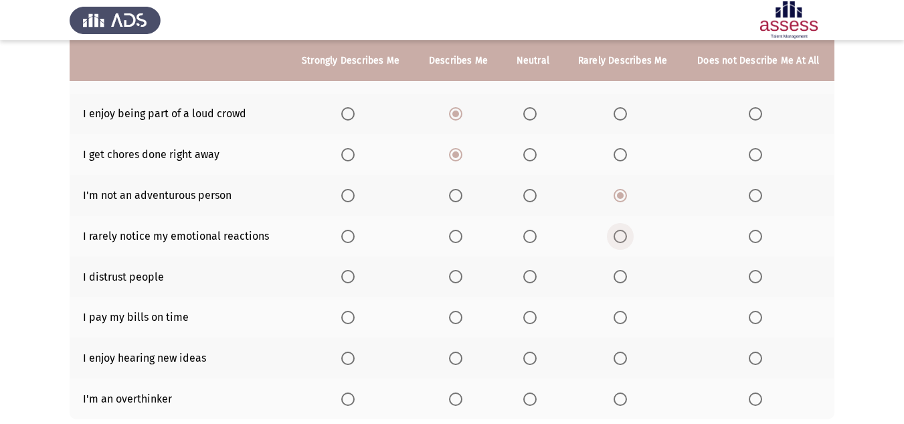
click at [623, 234] on input "Select an option" at bounding box center [620, 236] width 13 height 13
click at [626, 278] on span "Select an option" at bounding box center [620, 276] width 13 height 13
click at [626, 278] on input "Select an option" at bounding box center [620, 276] width 13 height 13
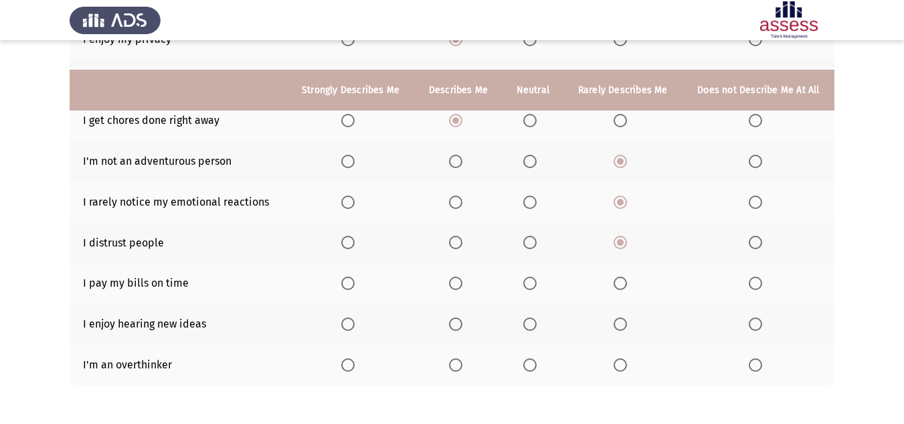
scroll to position [268, 0]
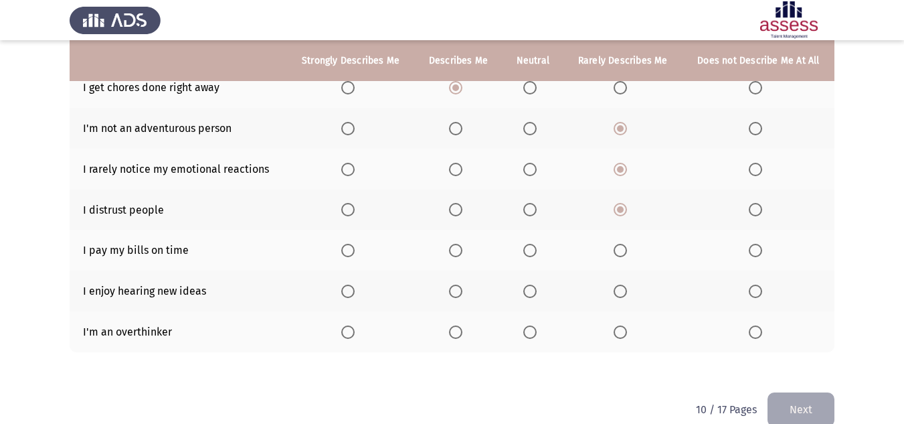
click at [357, 253] on label "Select an option" at bounding box center [350, 250] width 19 height 13
click at [355, 253] on input "Select an option" at bounding box center [347, 250] width 13 height 13
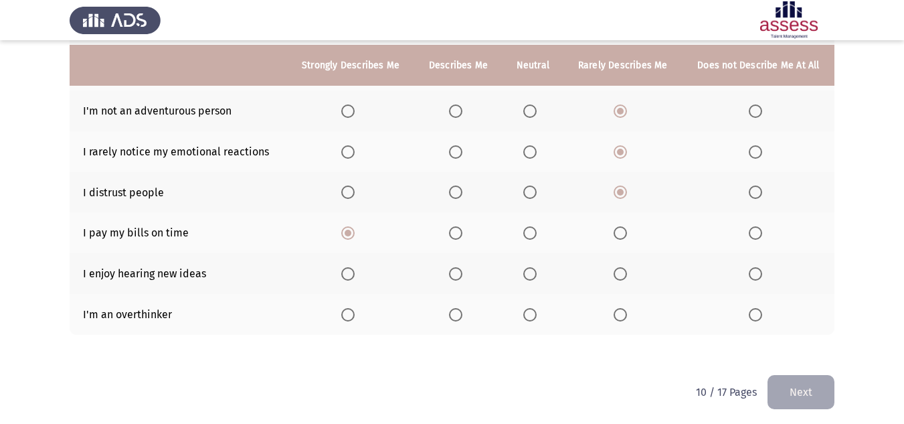
scroll to position [290, 0]
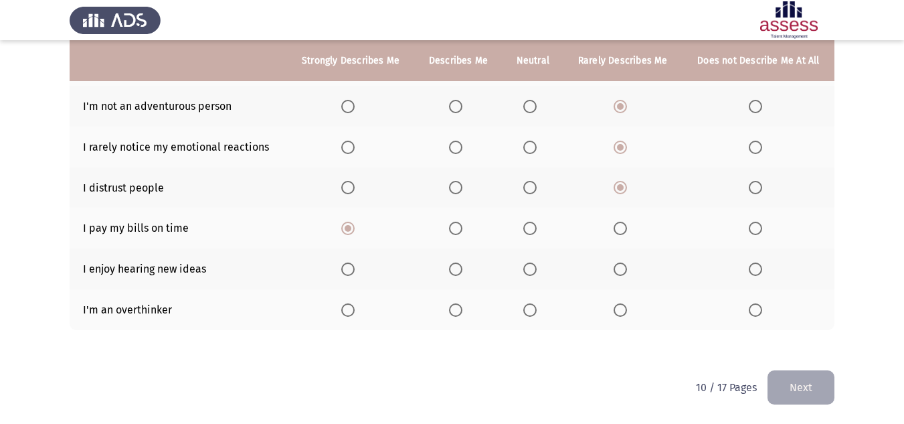
click at [344, 272] on span "Select an option" at bounding box center [347, 268] width 13 height 13
click at [344, 272] on input "Select an option" at bounding box center [347, 268] width 13 height 13
click at [464, 310] on label "Select an option" at bounding box center [458, 309] width 19 height 13
click at [462, 310] on input "Select an option" at bounding box center [455, 309] width 13 height 13
click at [622, 317] on th at bounding box center [622, 309] width 119 height 41
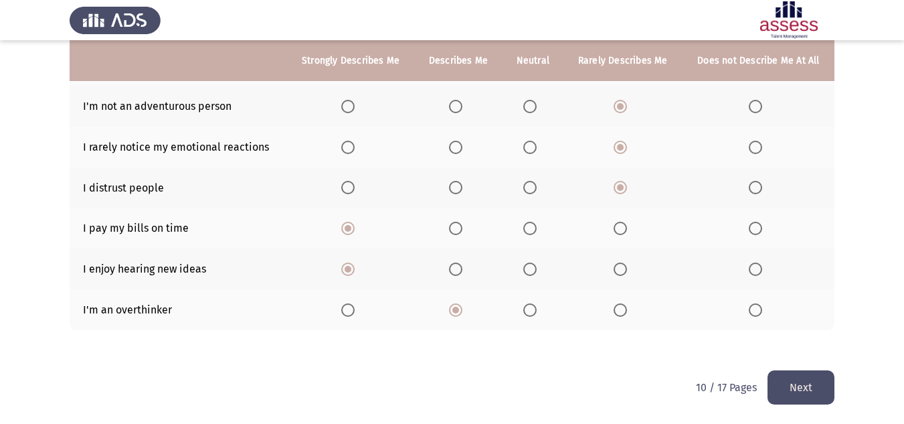
click at [628, 304] on label "Select an option" at bounding box center [623, 309] width 19 height 13
click at [627, 304] on input "Select an option" at bounding box center [620, 309] width 13 height 13
click at [805, 377] on button "Next" at bounding box center [801, 387] width 67 height 34
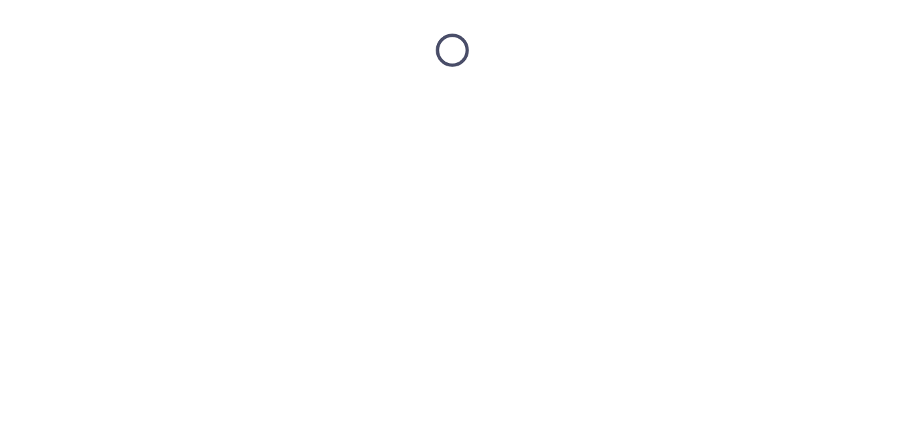
scroll to position [0, 0]
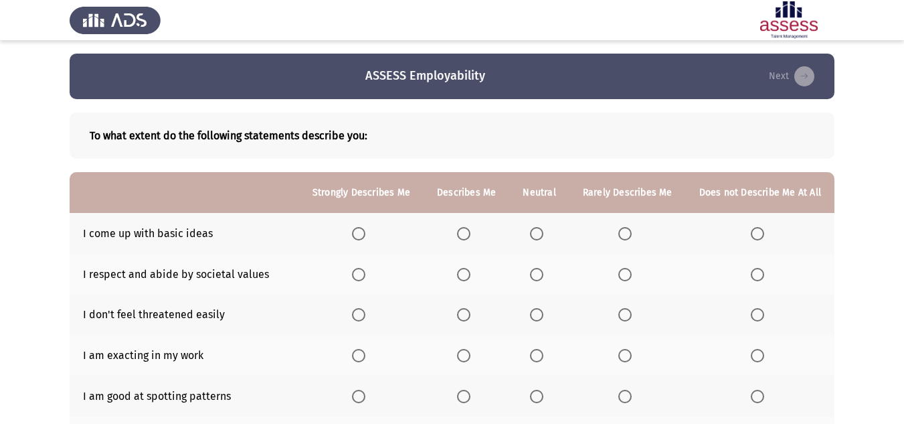
click at [540, 238] on span "Select an option" at bounding box center [536, 233] width 13 height 13
click at [540, 238] on input "Select an option" at bounding box center [536, 233] width 13 height 13
click at [463, 318] on span "Select an option" at bounding box center [463, 314] width 13 height 13
click at [463, 318] on input "Select an option" at bounding box center [463, 314] width 13 height 13
click at [470, 268] on span "Select an option" at bounding box center [463, 274] width 13 height 13
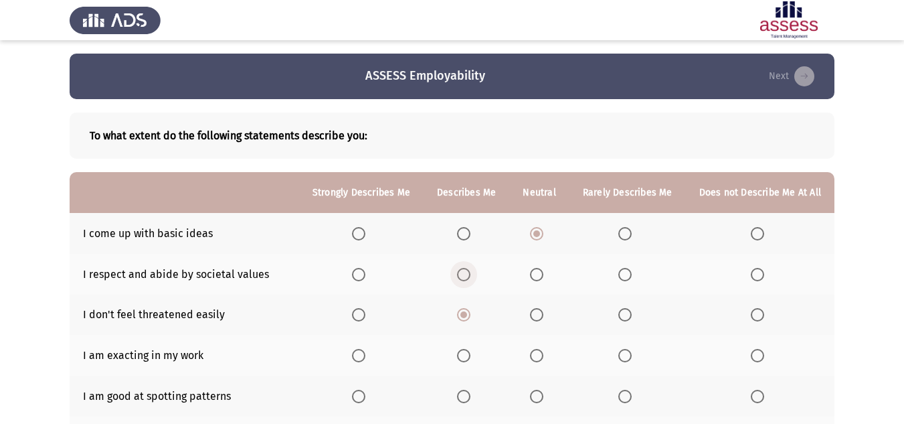
click at [470, 268] on input "Select an option" at bounding box center [463, 274] width 13 height 13
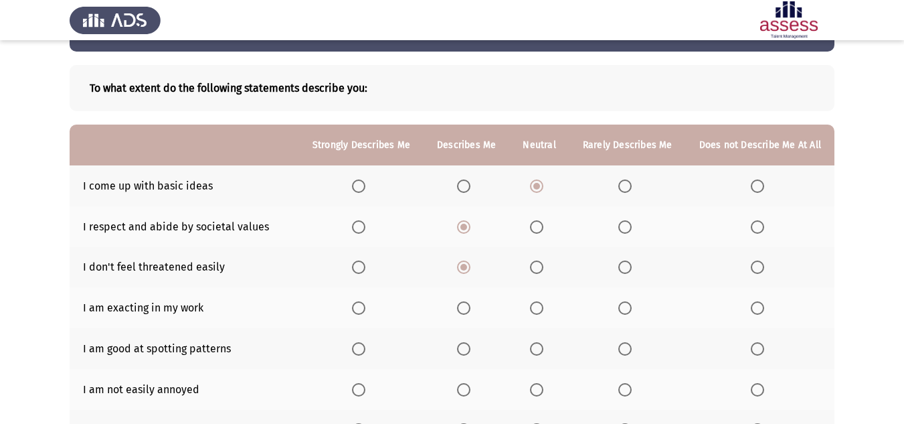
scroll to position [67, 0]
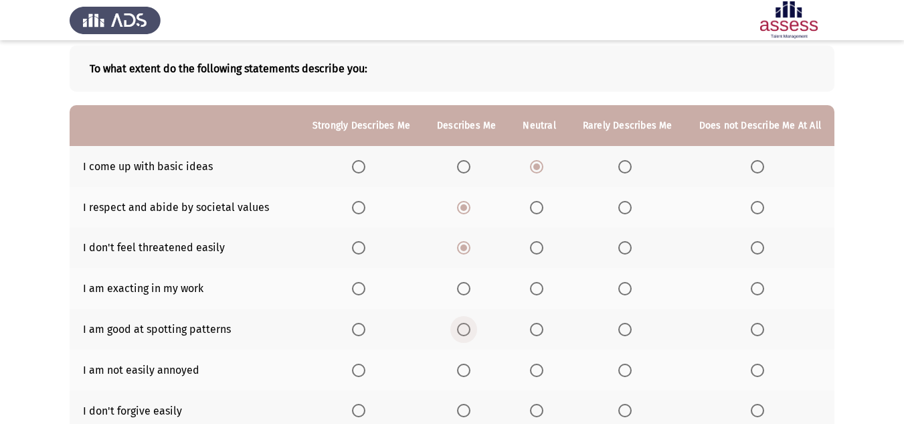
click at [476, 329] on label "Select an option" at bounding box center [466, 329] width 19 height 13
click at [470, 329] on input "Select an option" at bounding box center [463, 329] width 13 height 13
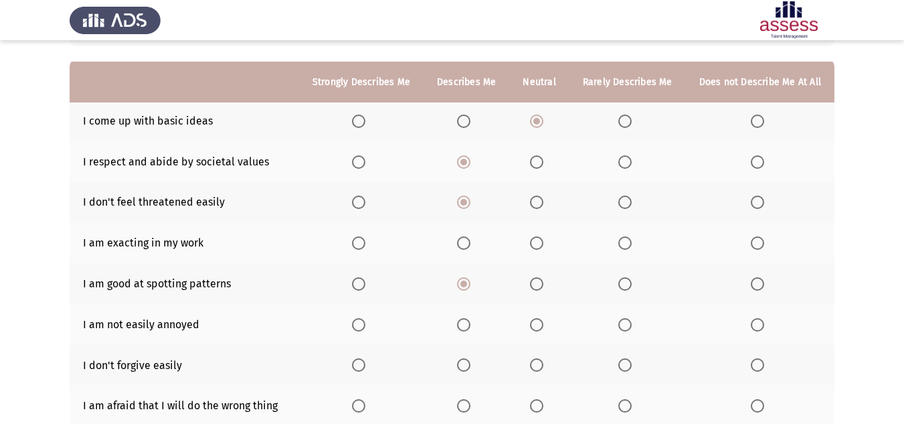
scroll to position [134, 0]
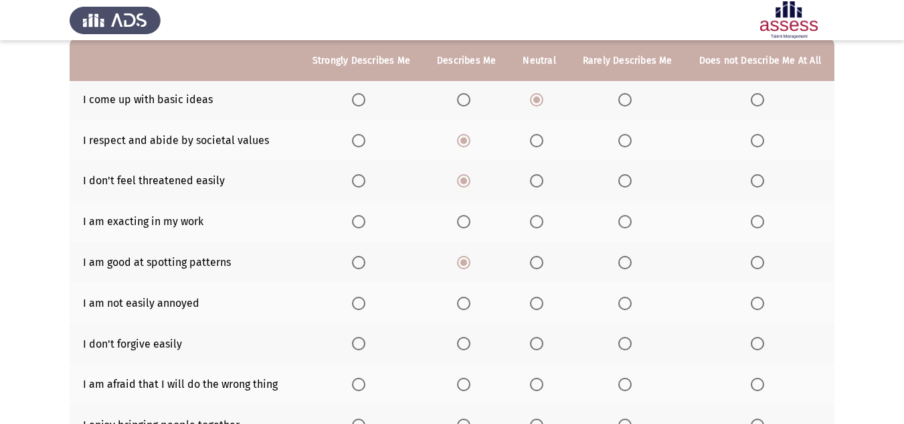
click at [476, 300] on label "Select an option" at bounding box center [466, 302] width 19 height 13
click at [470, 300] on input "Select an option" at bounding box center [463, 302] width 13 height 13
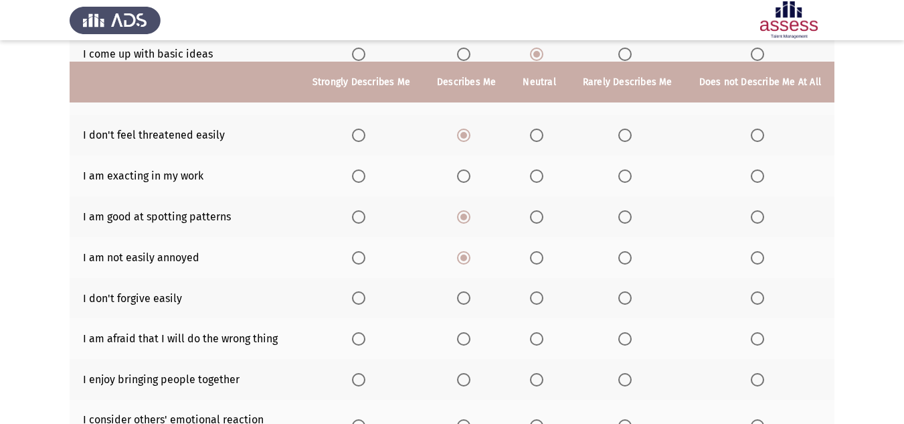
scroll to position [201, 0]
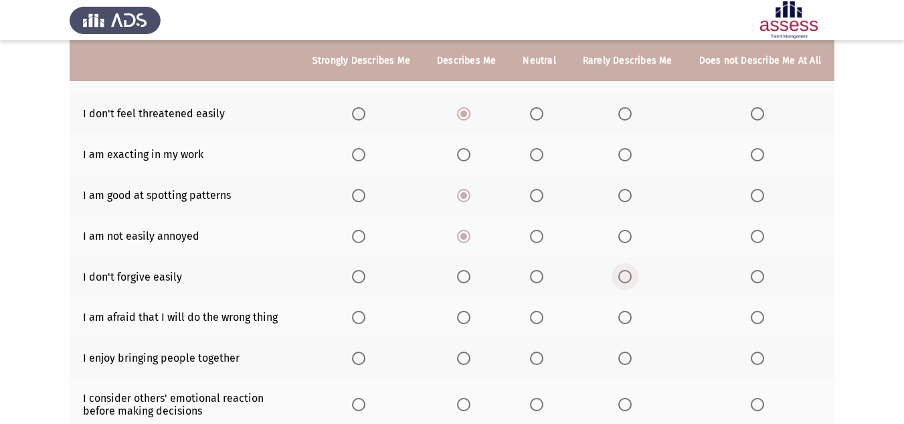
click at [626, 275] on span "Select an option" at bounding box center [624, 276] width 13 height 13
click at [626, 275] on input "Select an option" at bounding box center [624, 276] width 13 height 13
click at [759, 274] on span "Select an option" at bounding box center [757, 276] width 13 height 13
click at [759, 274] on input "Select an option" at bounding box center [757, 276] width 13 height 13
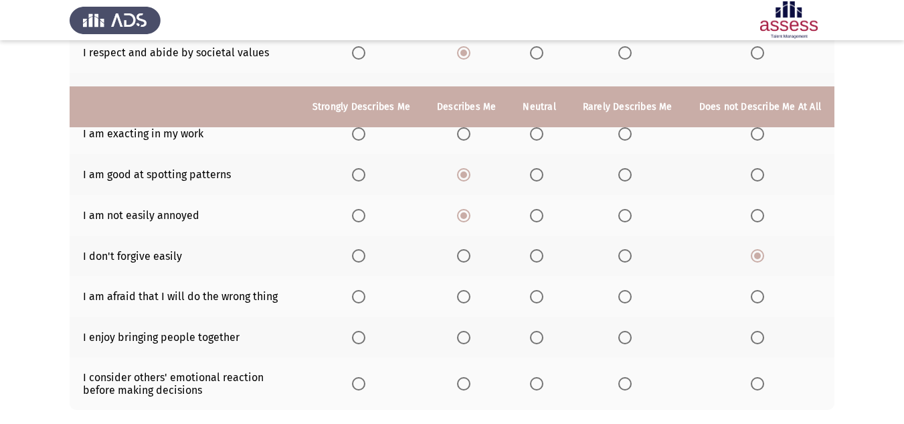
scroll to position [134, 0]
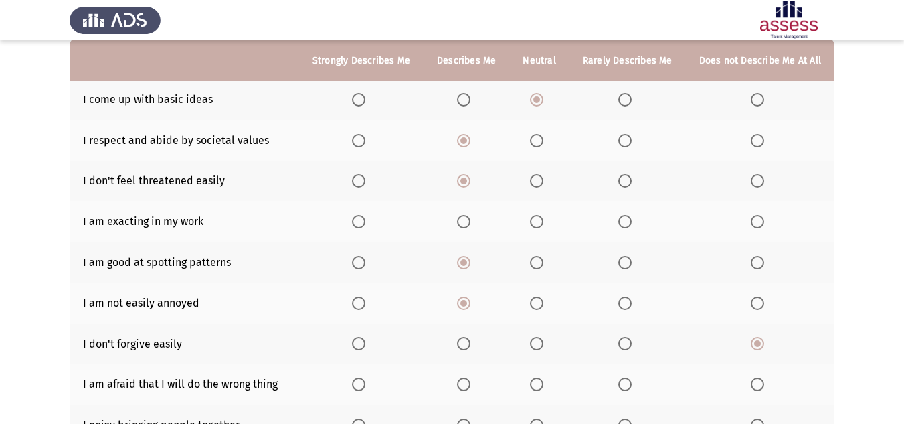
click at [549, 222] on label "Select an option" at bounding box center [539, 221] width 19 height 13
click at [543, 222] on input "Select an option" at bounding box center [536, 221] width 13 height 13
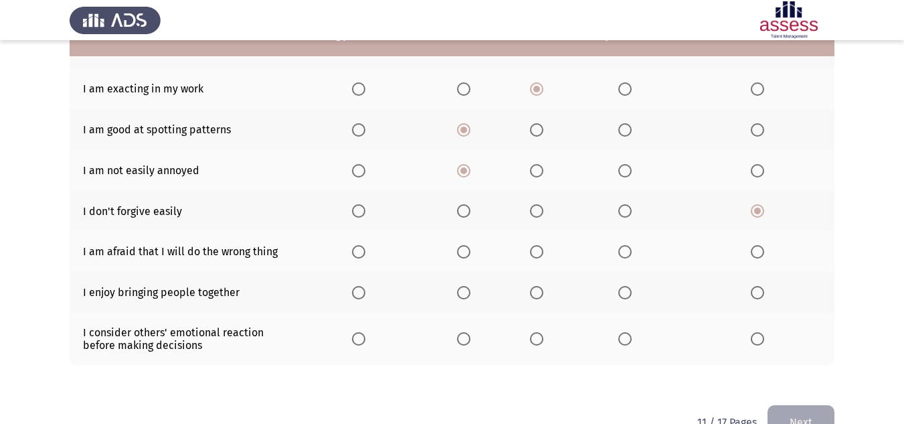
scroll to position [268, 0]
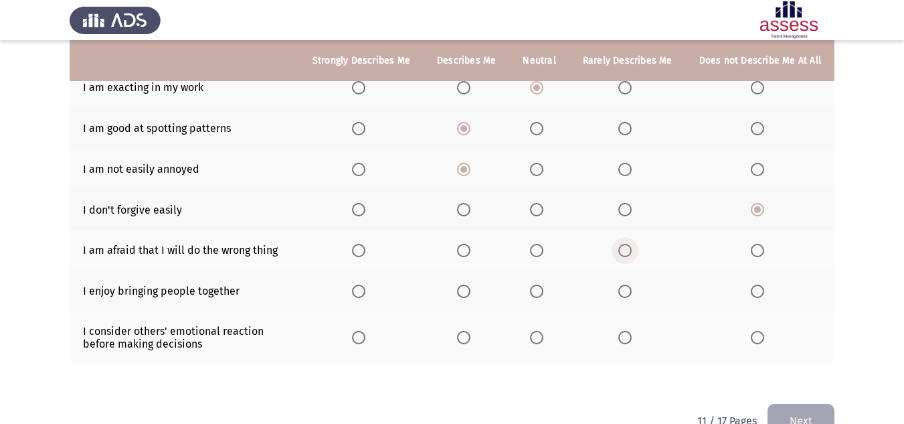
click at [636, 248] on label "Select an option" at bounding box center [627, 250] width 19 height 13
click at [632, 248] on input "Select an option" at bounding box center [624, 250] width 13 height 13
click at [371, 296] on label "Select an option" at bounding box center [361, 290] width 19 height 13
click at [365, 296] on input "Select an option" at bounding box center [358, 290] width 13 height 13
click at [466, 338] on span "Select an option" at bounding box center [463, 337] width 13 height 13
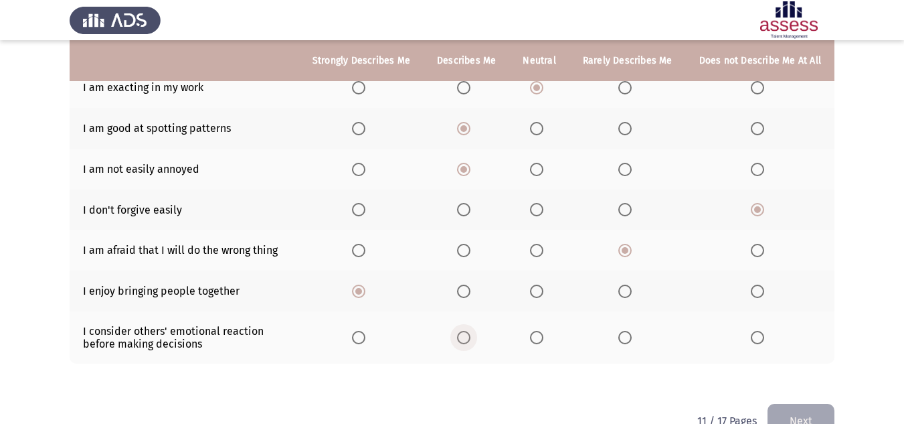
click at [466, 338] on input "Select an option" at bounding box center [463, 337] width 13 height 13
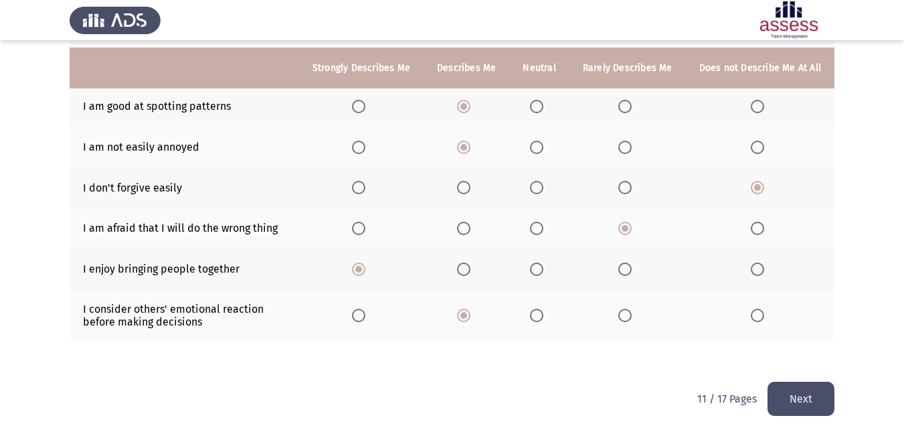
scroll to position [301, 0]
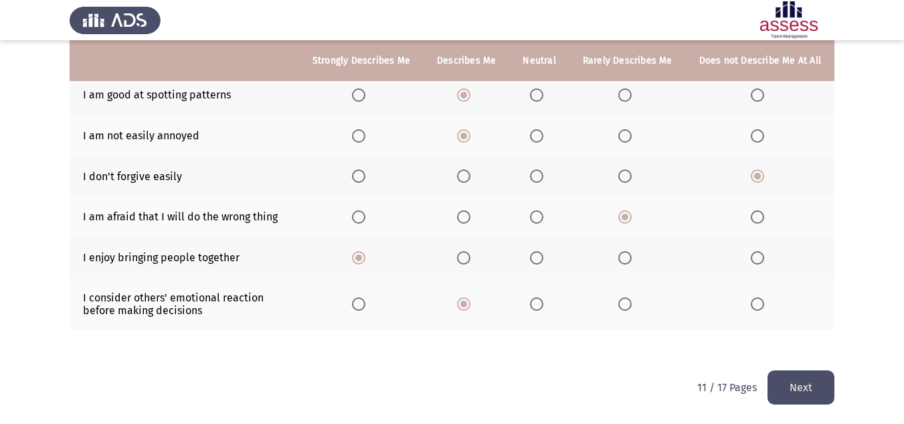
click at [820, 378] on button "Next" at bounding box center [801, 387] width 67 height 34
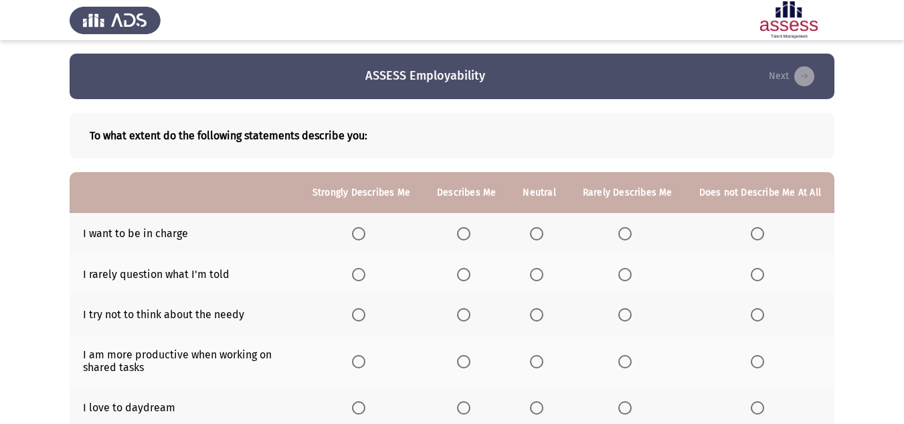
click at [476, 233] on label "Select an option" at bounding box center [466, 233] width 19 height 13
click at [470, 233] on input "Select an option" at bounding box center [463, 233] width 13 height 13
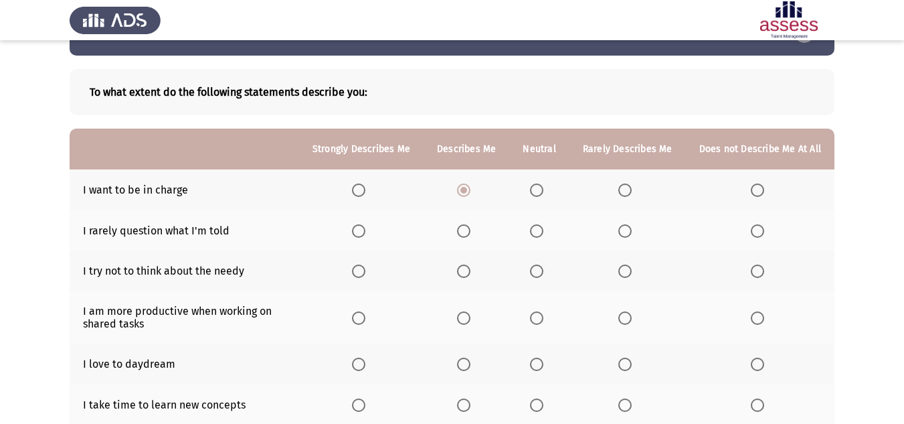
scroll to position [67, 0]
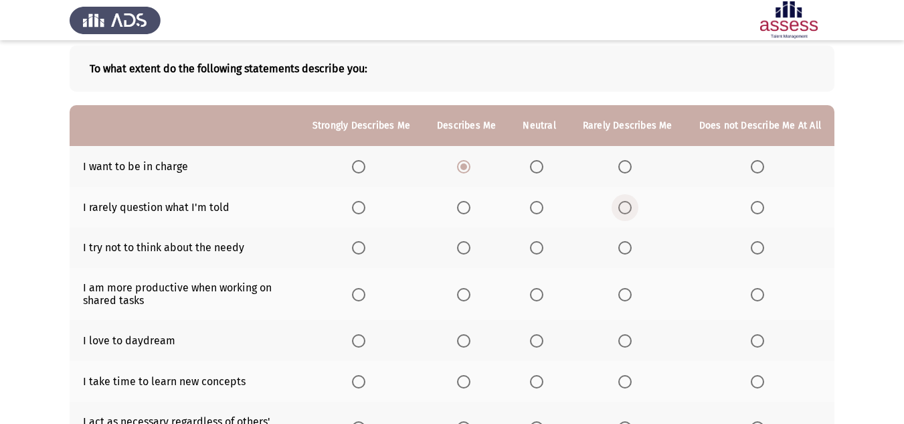
click at [624, 211] on span "Select an option" at bounding box center [624, 207] width 13 height 13
click at [624, 211] on input "Select an option" at bounding box center [624, 207] width 13 height 13
click at [768, 251] on label "Select an option" at bounding box center [760, 247] width 19 height 13
click at [764, 251] on input "Select an option" at bounding box center [757, 247] width 13 height 13
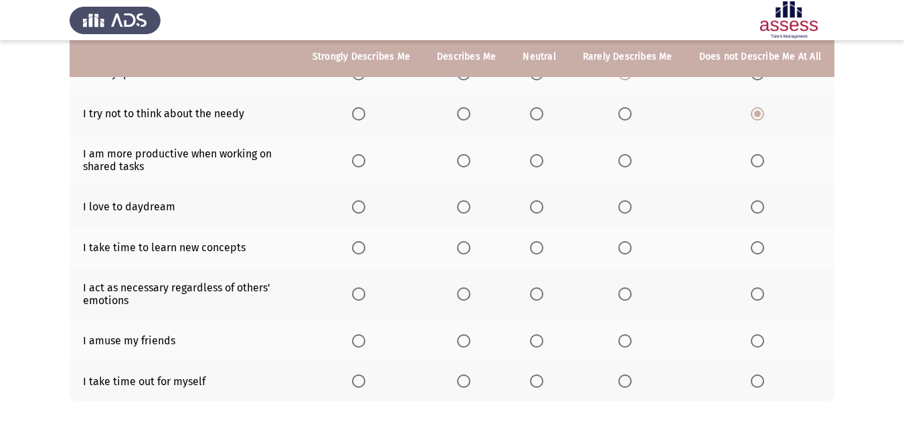
scroll to position [134, 0]
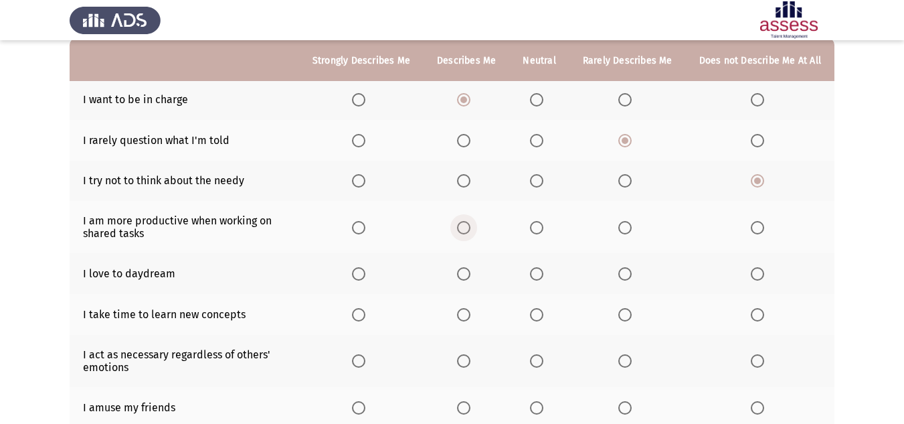
click at [470, 233] on span "Select an option" at bounding box center [463, 227] width 13 height 13
click at [470, 233] on input "Select an option" at bounding box center [463, 227] width 13 height 13
click at [542, 275] on span "Select an option" at bounding box center [536, 273] width 13 height 13
click at [542, 275] on input "Select an option" at bounding box center [536, 273] width 13 height 13
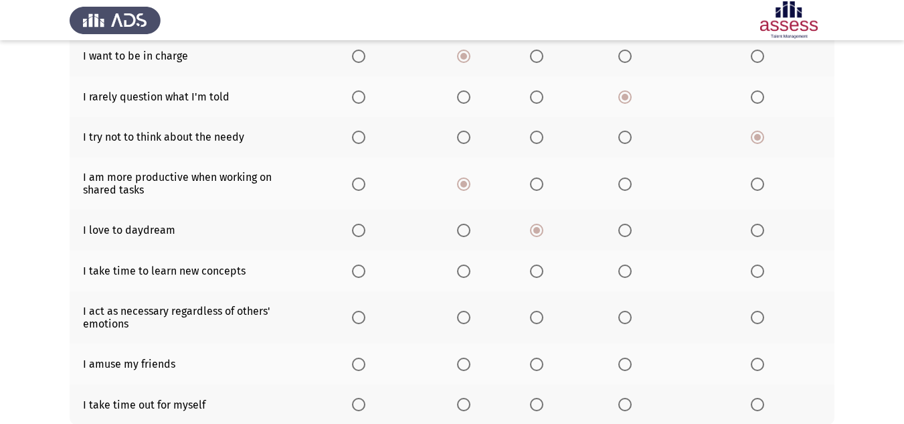
scroll to position [201, 0]
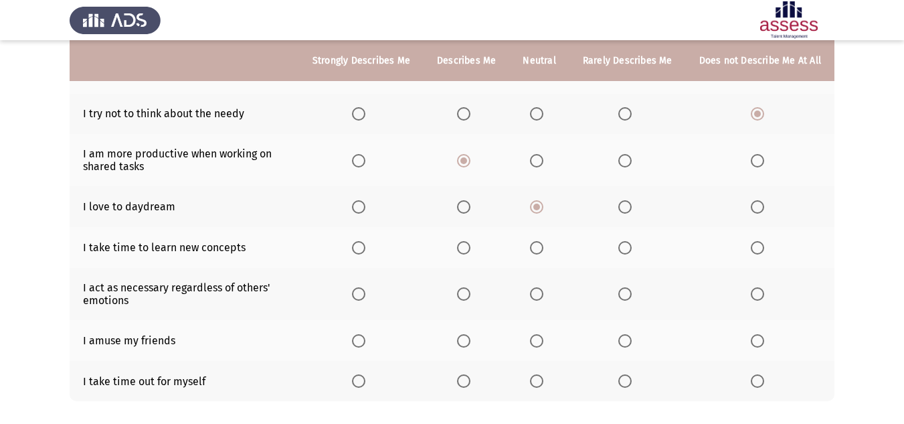
click at [616, 205] on th at bounding box center [628, 206] width 116 height 41
click at [622, 205] on span "Select an option" at bounding box center [624, 206] width 13 height 13
click at [622, 205] on input "Select an option" at bounding box center [624, 206] width 13 height 13
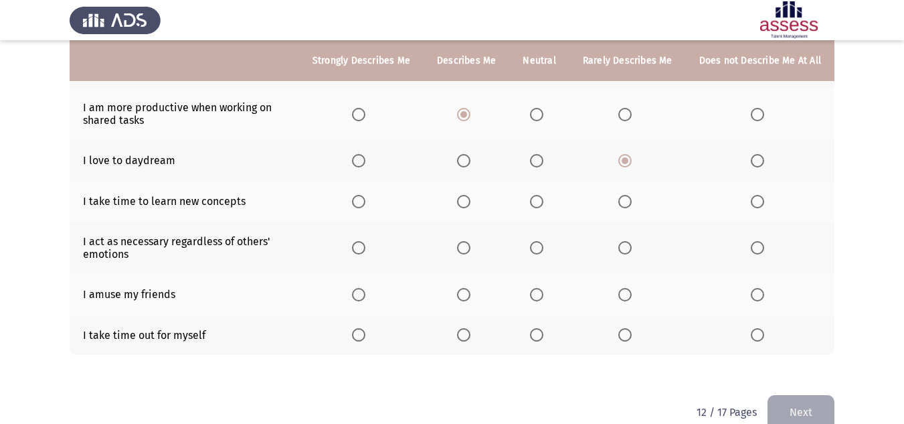
scroll to position [272, 0]
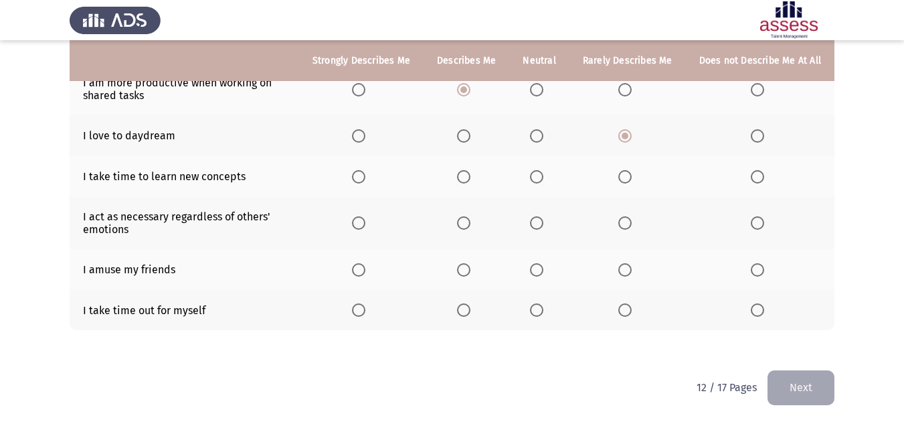
click at [753, 177] on span "Select an option" at bounding box center [757, 176] width 13 height 13
click at [753, 177] on input "Select an option" at bounding box center [757, 176] width 13 height 13
click at [365, 313] on span "Select an option" at bounding box center [358, 309] width 13 height 13
click at [365, 313] on input "Select an option" at bounding box center [358, 309] width 13 height 13
click at [470, 226] on span "Select an option" at bounding box center [463, 222] width 13 height 13
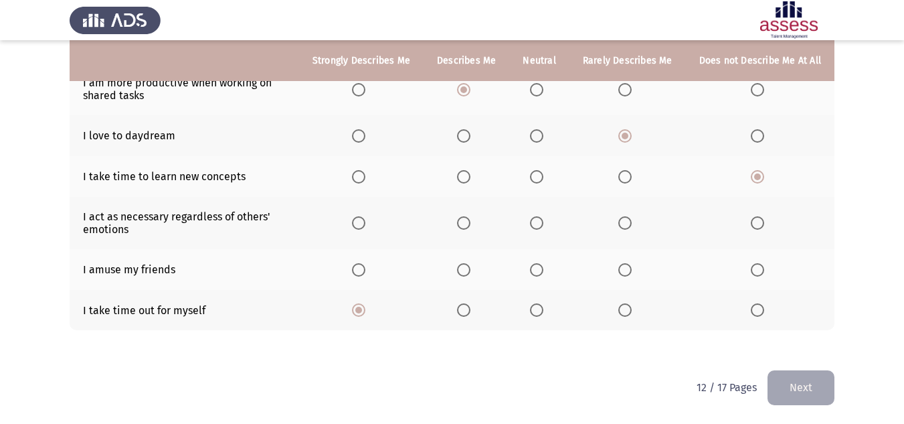
click at [470, 226] on input "Select an option" at bounding box center [463, 222] width 13 height 13
click at [537, 271] on span "Select an option" at bounding box center [536, 269] width 13 height 13
click at [537, 271] on input "Select an option" at bounding box center [536, 269] width 13 height 13
click at [827, 385] on button "Next" at bounding box center [801, 387] width 67 height 34
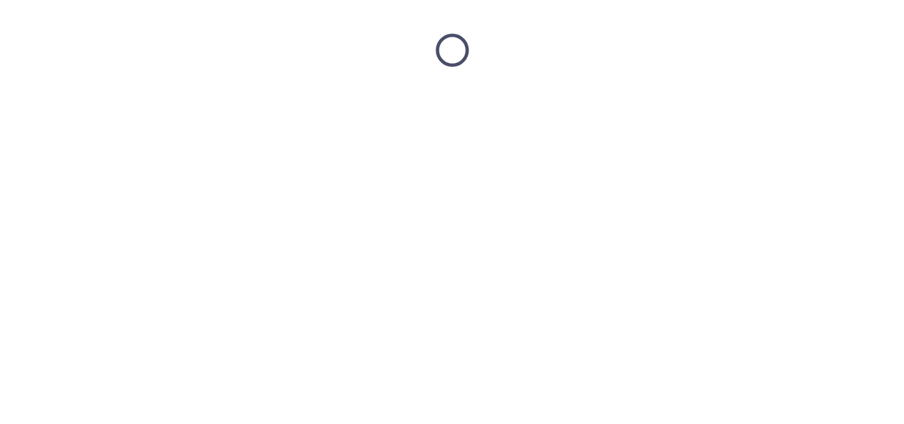
scroll to position [0, 0]
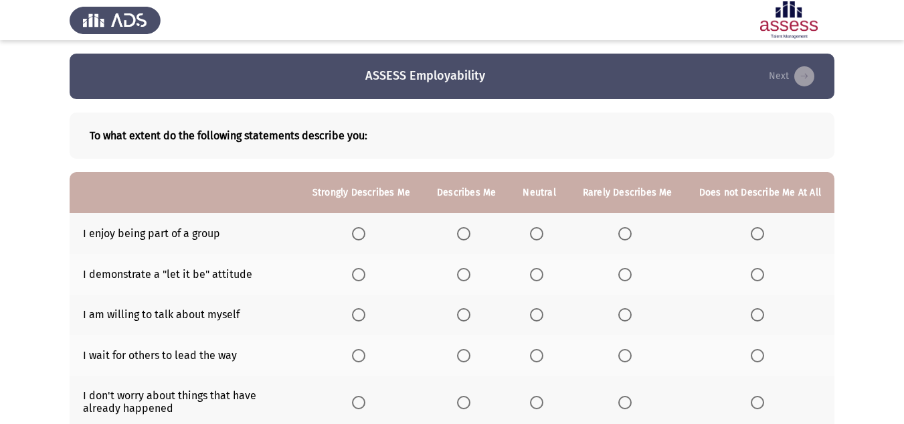
click at [470, 234] on span "Select an option" at bounding box center [463, 233] width 13 height 13
click at [470, 234] on input "Select an option" at bounding box center [463, 233] width 13 height 13
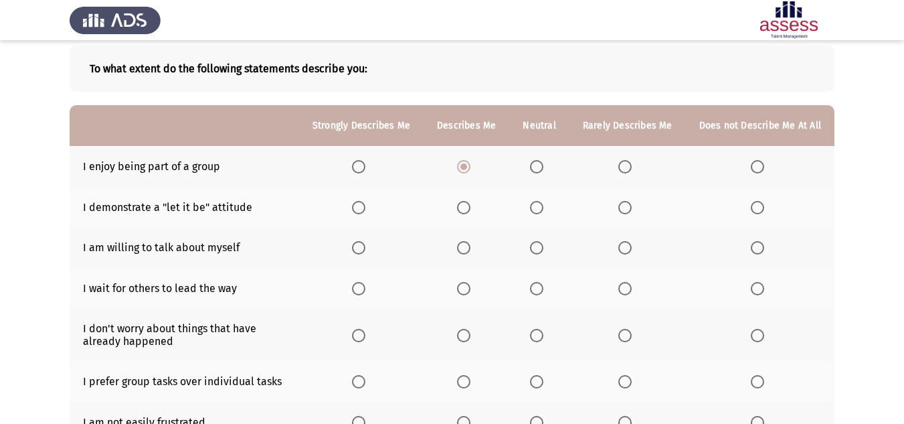
scroll to position [134, 0]
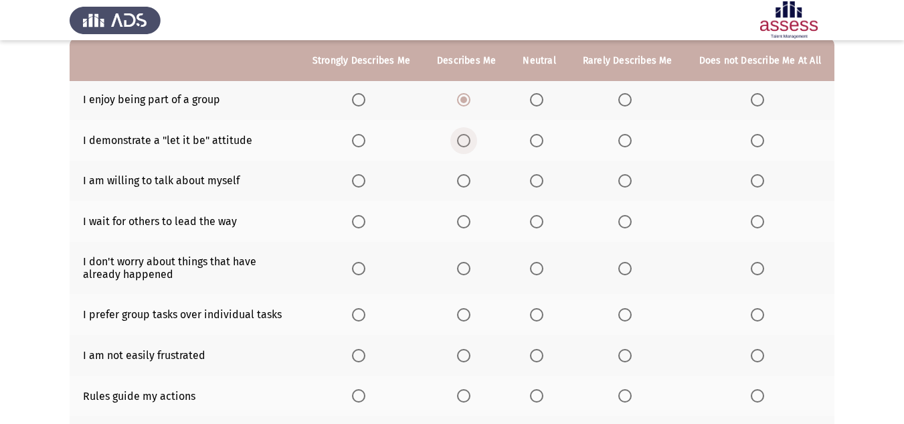
click at [470, 139] on span "Select an option" at bounding box center [463, 140] width 13 height 13
click at [470, 139] on input "Select an option" at bounding box center [463, 140] width 13 height 13
click at [635, 180] on label "Select an option" at bounding box center [627, 180] width 19 height 13
click at [632, 180] on input "Select an option" at bounding box center [624, 180] width 13 height 13
click at [626, 225] on span "Select an option" at bounding box center [624, 221] width 13 height 13
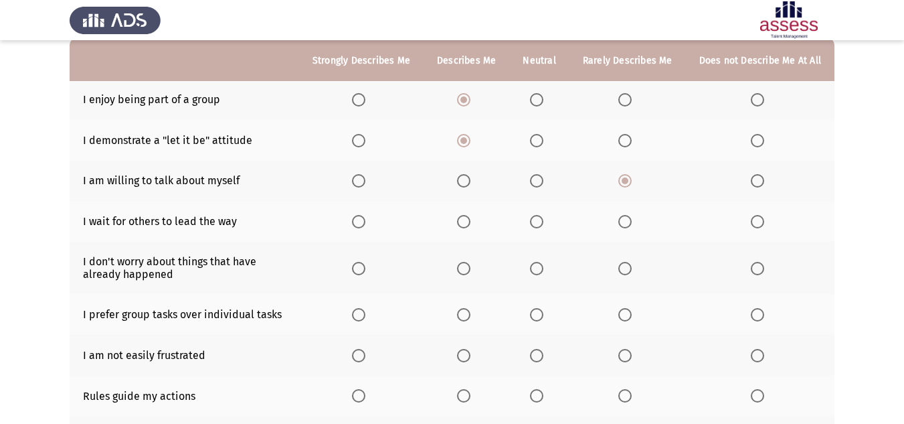
click at [626, 225] on input "Select an option" at bounding box center [624, 221] width 13 height 13
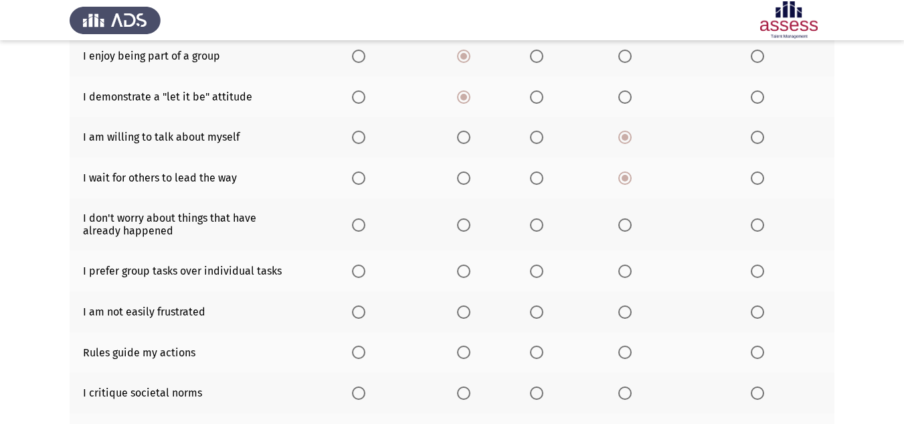
scroll to position [201, 0]
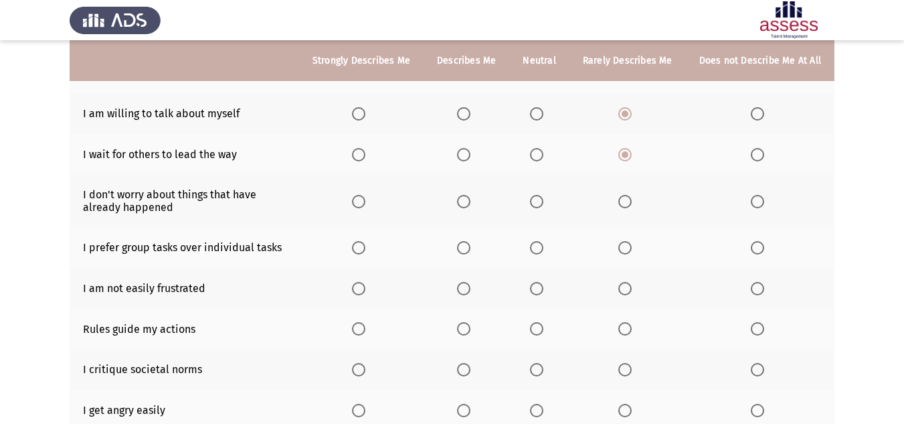
click at [465, 201] on span "Select an option" at bounding box center [463, 201] width 13 height 13
click at [465, 201] on input "Select an option" at bounding box center [463, 201] width 13 height 13
click at [476, 248] on label "Select an option" at bounding box center [466, 247] width 19 height 13
click at [470, 248] on input "Select an option" at bounding box center [463, 247] width 13 height 13
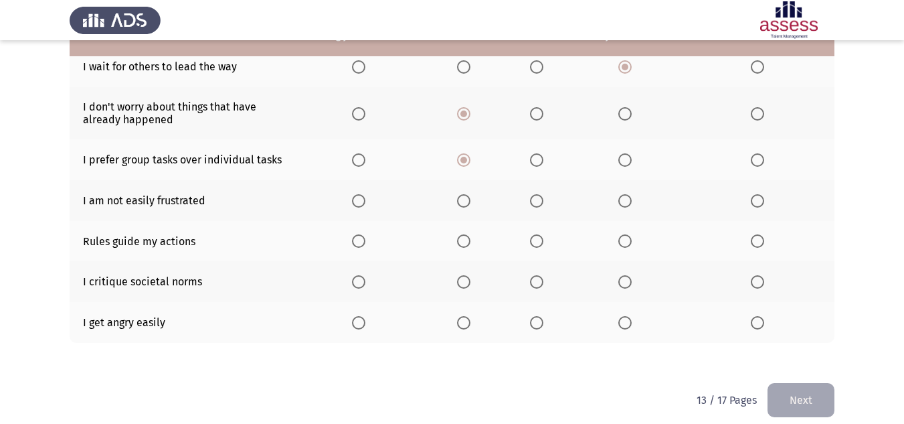
scroll to position [301, 0]
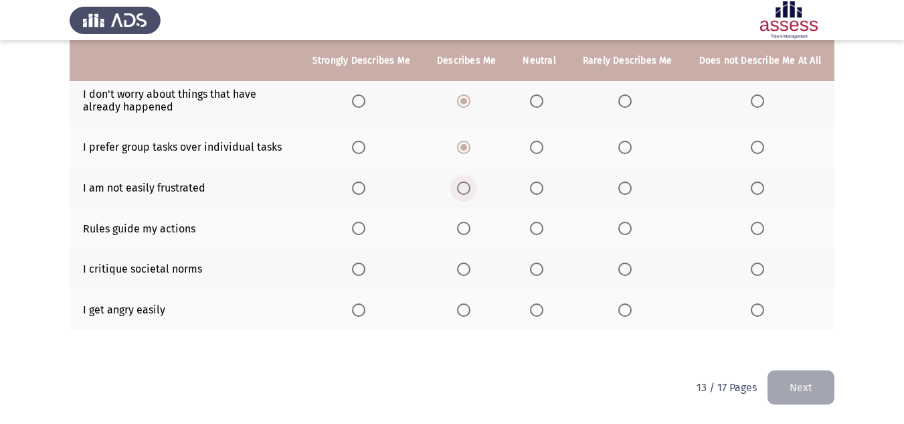
click at [476, 192] on label "Select an option" at bounding box center [466, 187] width 19 height 13
click at [470, 192] on input "Select an option" at bounding box center [463, 187] width 13 height 13
click at [623, 313] on span "Select an option" at bounding box center [624, 309] width 13 height 13
click at [623, 313] on input "Select an option" at bounding box center [624, 309] width 13 height 13
click at [541, 274] on span "Select an option" at bounding box center [536, 268] width 13 height 13
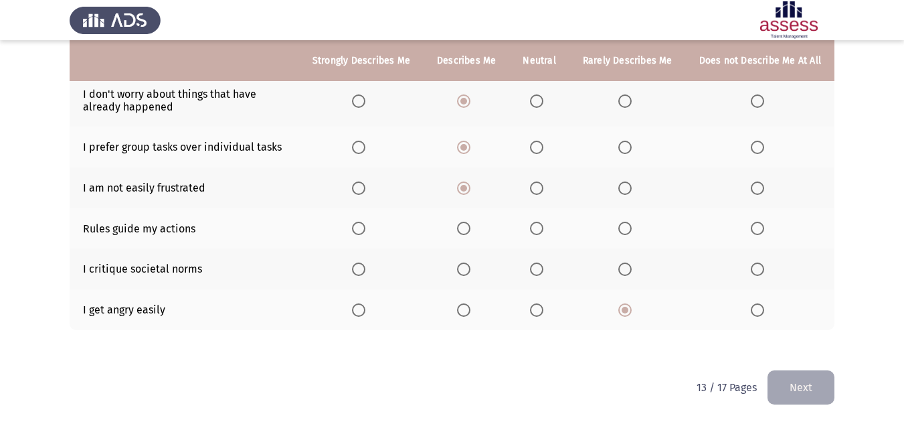
click at [541, 274] on input "Select an option" at bounding box center [536, 268] width 13 height 13
click at [470, 232] on span "Select an option" at bounding box center [463, 228] width 13 height 13
click at [470, 232] on input "Select an option" at bounding box center [463, 228] width 13 height 13
click at [815, 382] on button "Next" at bounding box center [801, 387] width 67 height 34
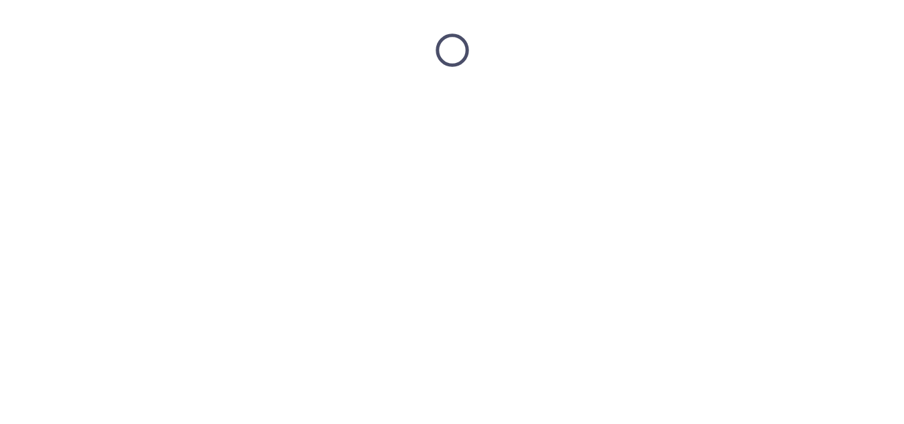
scroll to position [0, 0]
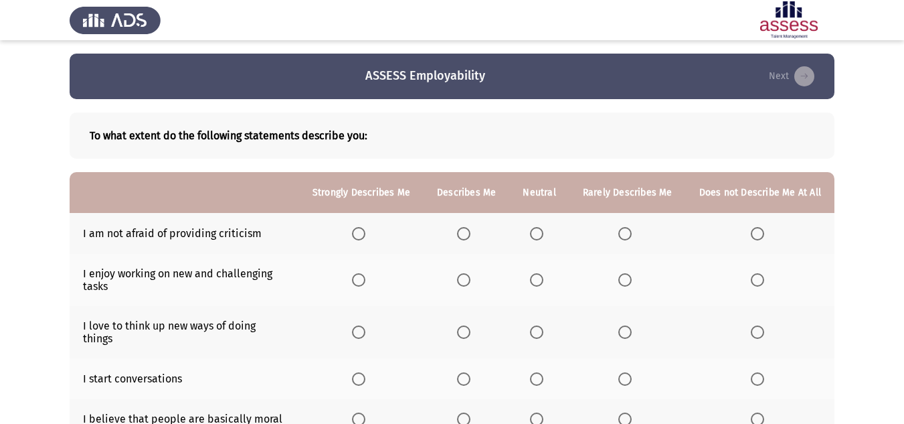
click at [476, 237] on label "Select an option" at bounding box center [466, 233] width 19 height 13
click at [470, 237] on input "Select an option" at bounding box center [463, 233] width 13 height 13
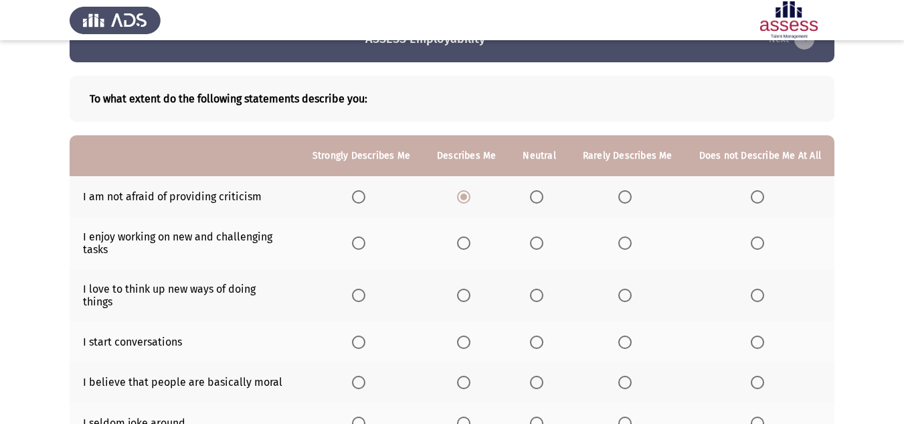
scroll to position [67, 0]
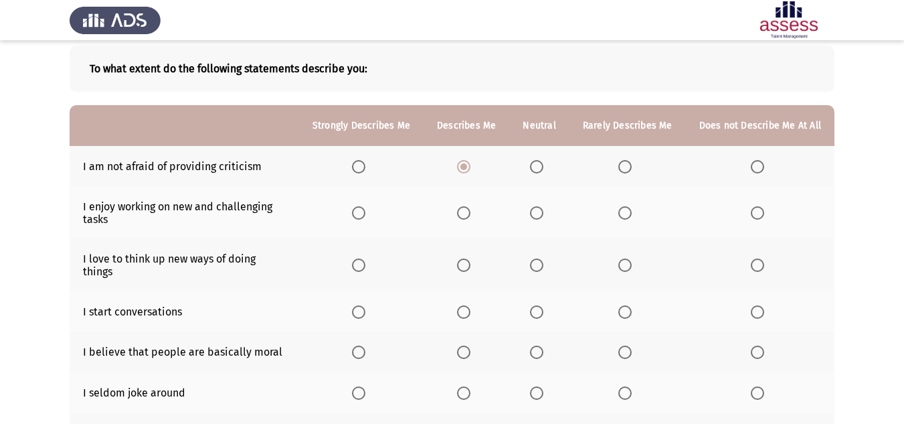
click at [468, 209] on span "Select an option" at bounding box center [463, 212] width 13 height 13
click at [468, 209] on input "Select an option" at bounding box center [463, 212] width 13 height 13
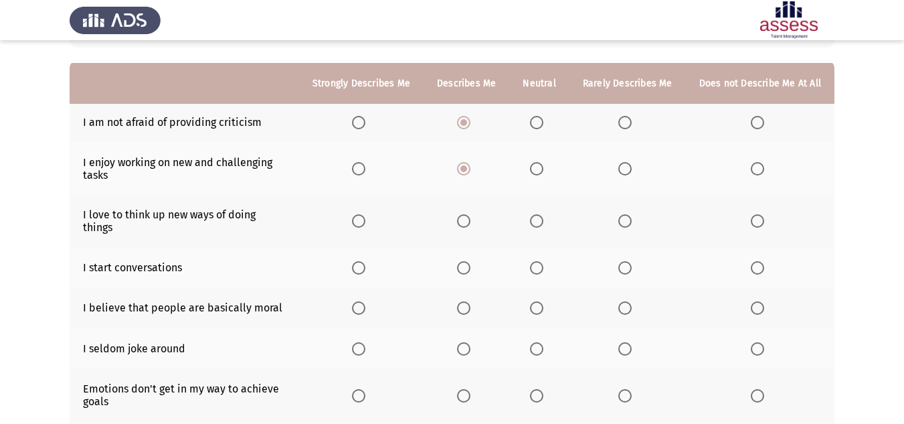
scroll to position [134, 0]
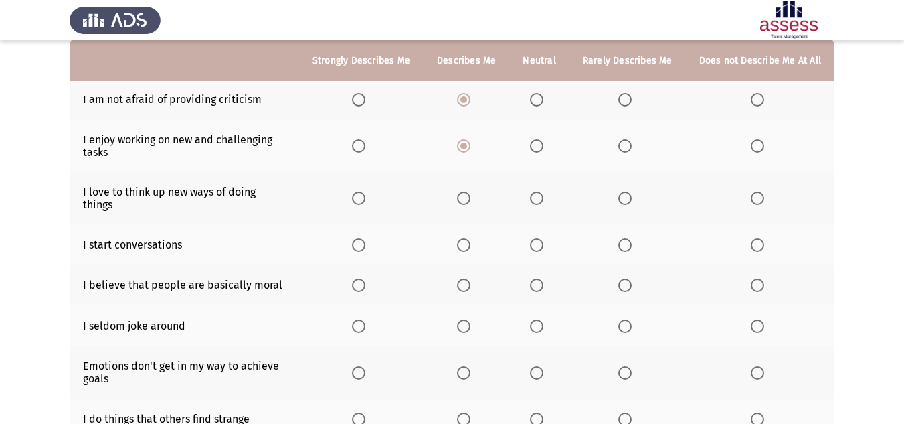
click at [468, 193] on span "Select an option" at bounding box center [463, 197] width 13 height 13
click at [468, 193] on input "Select an option" at bounding box center [463, 197] width 13 height 13
click at [464, 238] on span "Select an option" at bounding box center [463, 244] width 13 height 13
click at [464, 238] on input "Select an option" at bounding box center [463, 244] width 13 height 13
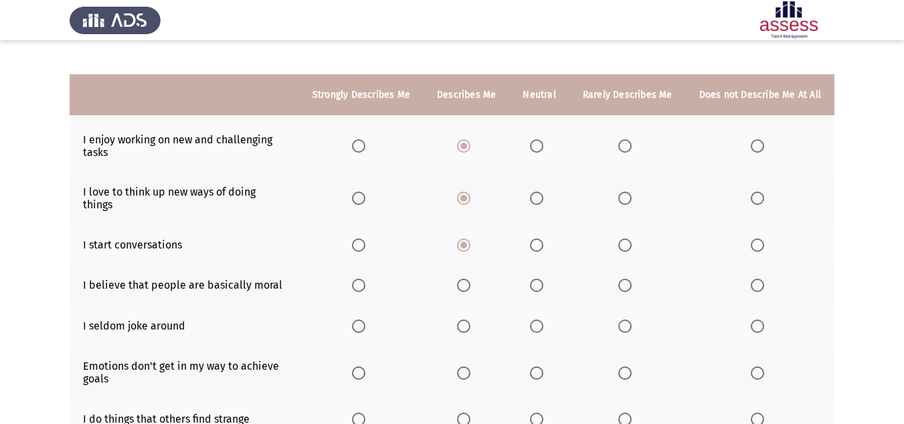
scroll to position [201, 0]
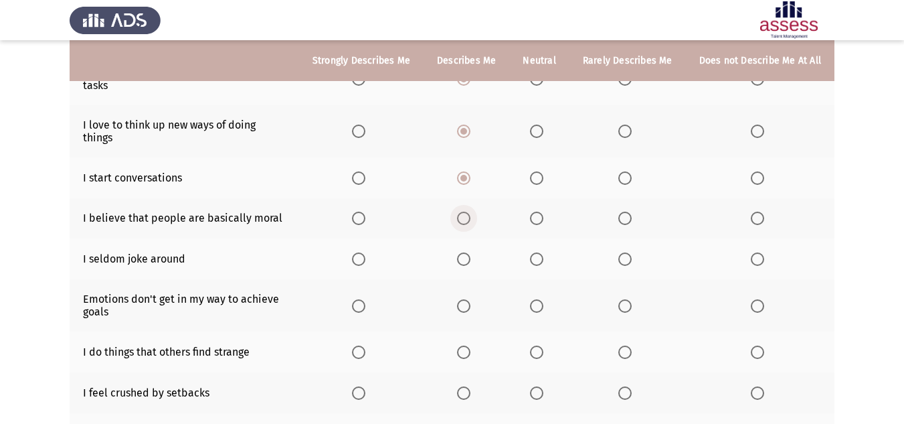
click at [468, 211] on span "Select an option" at bounding box center [463, 217] width 13 height 13
click at [468, 211] on input "Select an option" at bounding box center [463, 217] width 13 height 13
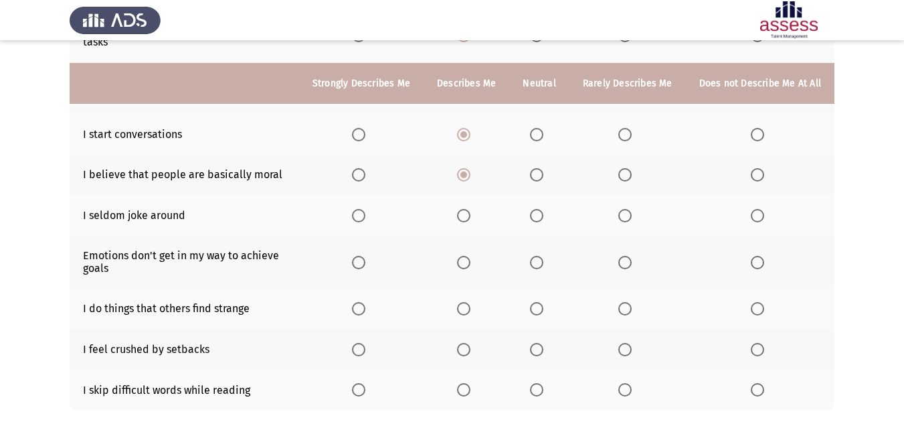
scroll to position [268, 0]
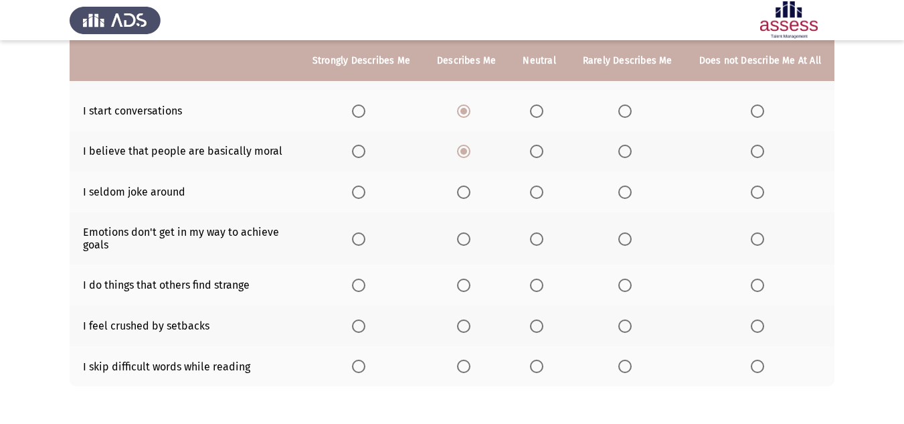
click at [625, 185] on span "Select an option" at bounding box center [624, 191] width 13 height 13
click at [625, 185] on input "Select an option" at bounding box center [624, 191] width 13 height 13
click at [466, 232] on span "Select an option" at bounding box center [463, 238] width 13 height 13
click at [466, 232] on input "Select an option" at bounding box center [463, 238] width 13 height 13
click at [624, 278] on span "Select an option" at bounding box center [624, 284] width 13 height 13
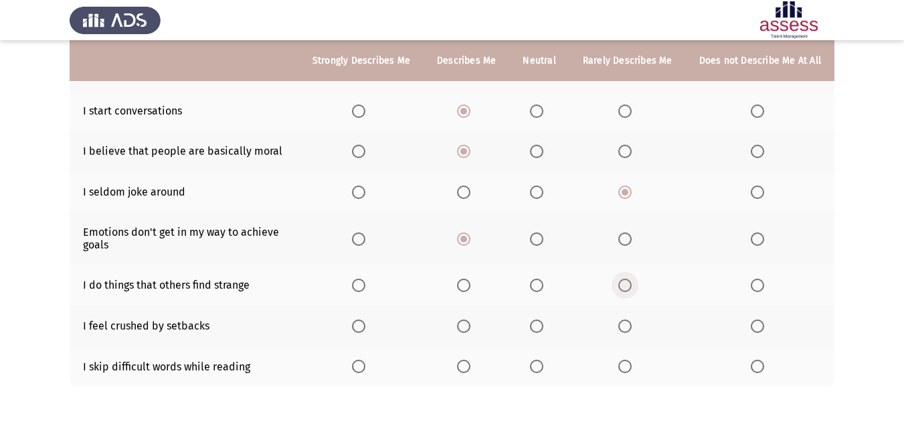
click at [624, 278] on input "Select an option" at bounding box center [624, 284] width 13 height 13
click at [626, 319] on span "Select an option" at bounding box center [624, 325] width 13 height 13
click at [626, 319] on input "Select an option" at bounding box center [624, 325] width 13 height 13
click at [632, 359] on span "Select an option" at bounding box center [624, 365] width 13 height 13
click at [632, 359] on input "Select an option" at bounding box center [624, 365] width 13 height 13
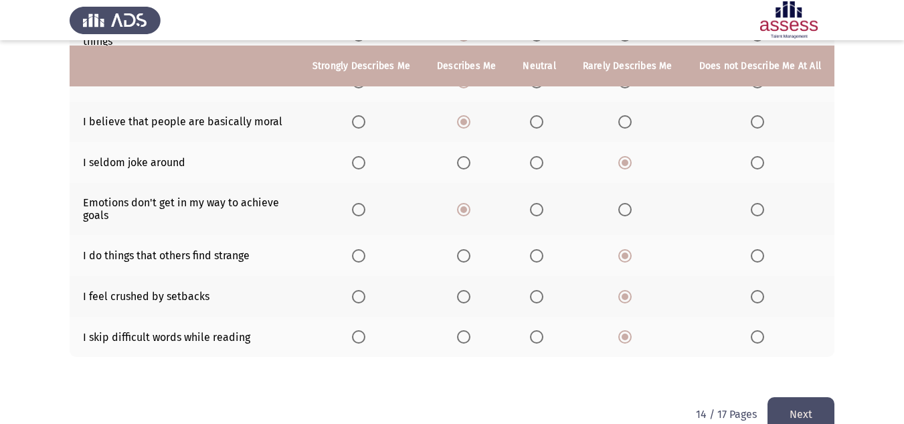
scroll to position [313, 0]
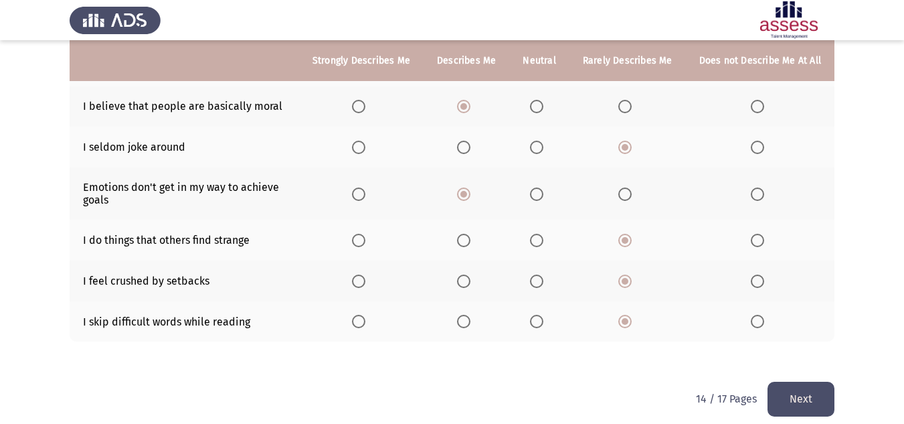
click at [789, 381] on button "Next" at bounding box center [801, 398] width 67 height 34
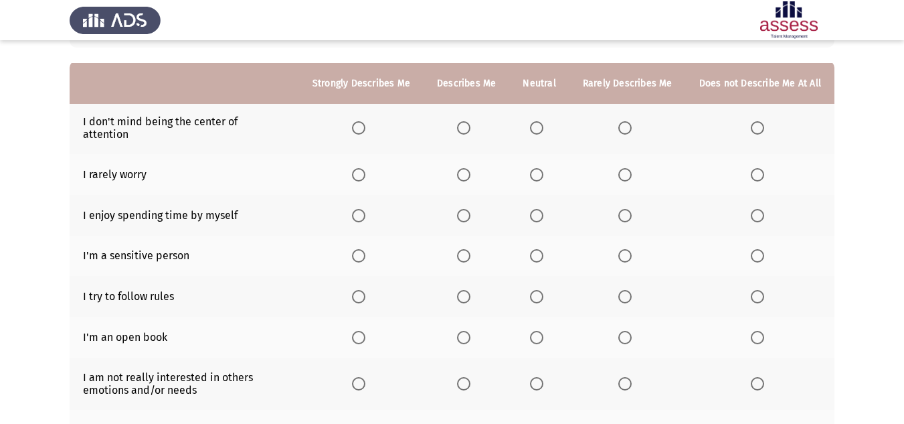
scroll to position [134, 0]
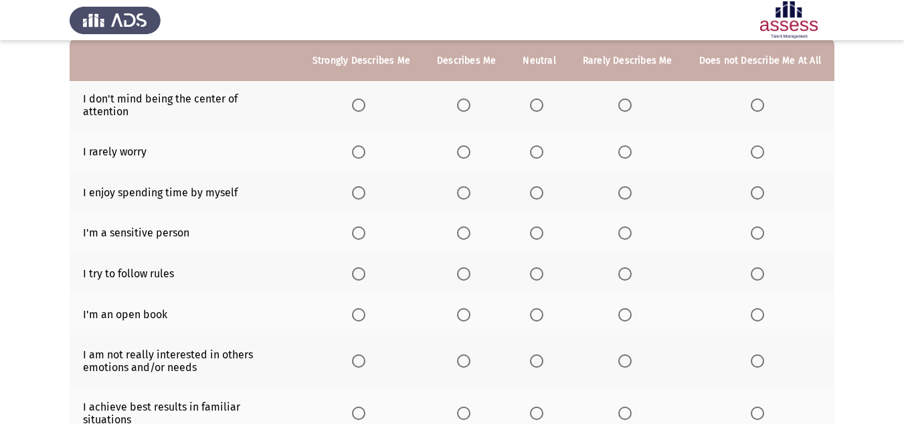
click at [470, 102] on span "Select an option" at bounding box center [463, 104] width 13 height 13
click at [470, 102] on input "Select an option" at bounding box center [463, 104] width 13 height 13
click at [629, 145] on span "Select an option" at bounding box center [624, 151] width 13 height 13
click at [629, 145] on input "Select an option" at bounding box center [624, 151] width 13 height 13
click at [470, 186] on span "Select an option" at bounding box center [463, 192] width 13 height 13
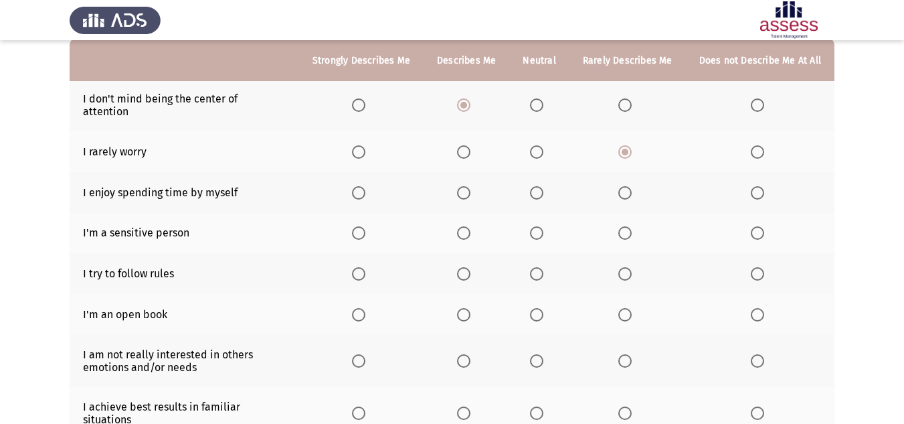
click at [470, 186] on input "Select an option" at bounding box center [463, 192] width 13 height 13
click at [622, 226] on span "Select an option" at bounding box center [624, 232] width 13 height 13
click at [622, 226] on input "Select an option" at bounding box center [624, 232] width 13 height 13
click at [476, 267] on label "Select an option" at bounding box center [466, 273] width 19 height 13
click at [470, 267] on input "Select an option" at bounding box center [463, 273] width 13 height 13
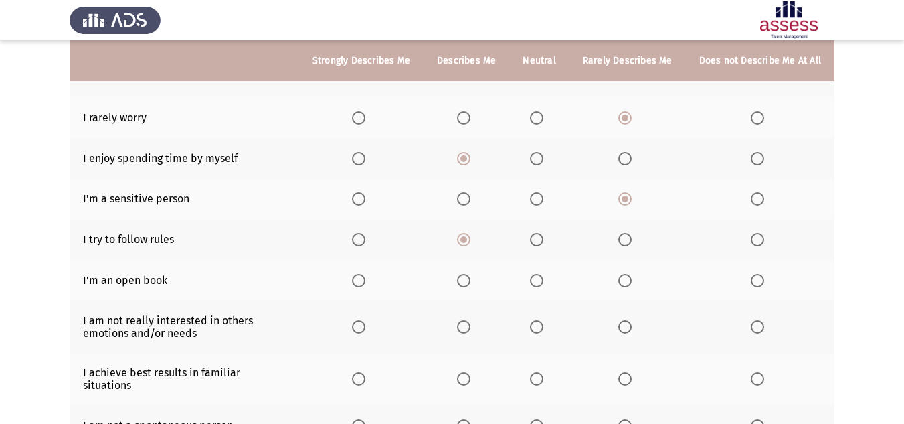
scroll to position [201, 0]
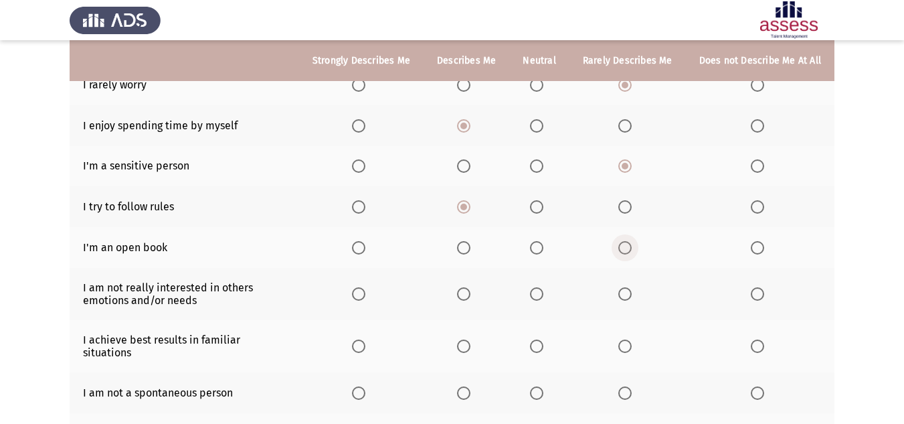
click at [630, 241] on span "Select an option" at bounding box center [624, 247] width 13 height 13
click at [630, 241] on input "Select an option" at bounding box center [624, 247] width 13 height 13
click at [760, 287] on span "Select an option" at bounding box center [757, 293] width 13 height 13
click at [760, 287] on input "Select an option" at bounding box center [757, 293] width 13 height 13
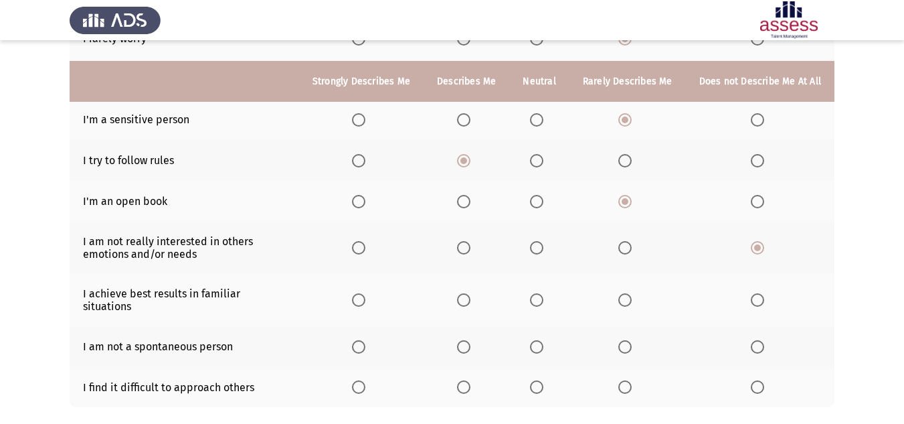
scroll to position [268, 0]
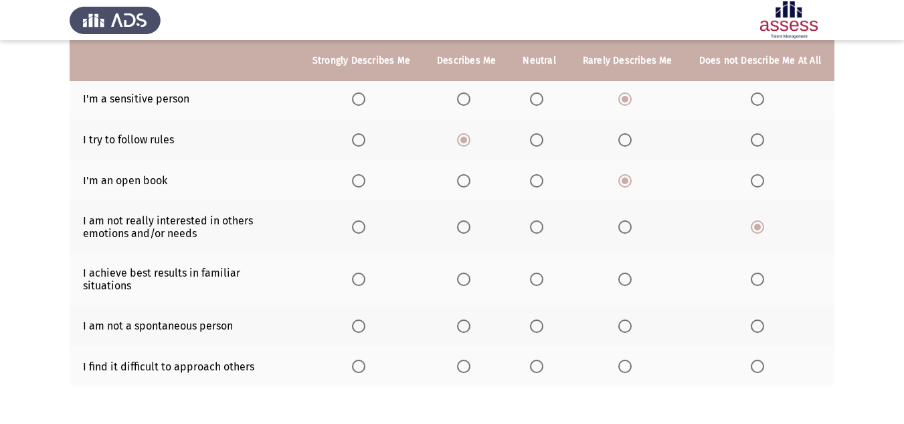
click at [470, 272] on span "Select an option" at bounding box center [463, 278] width 13 height 13
click at [470, 272] on input "Select an option" at bounding box center [463, 278] width 13 height 13
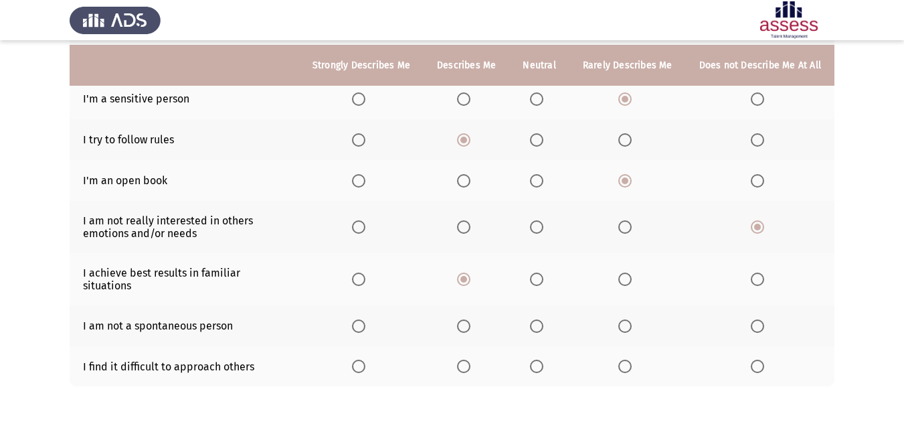
scroll to position [301, 0]
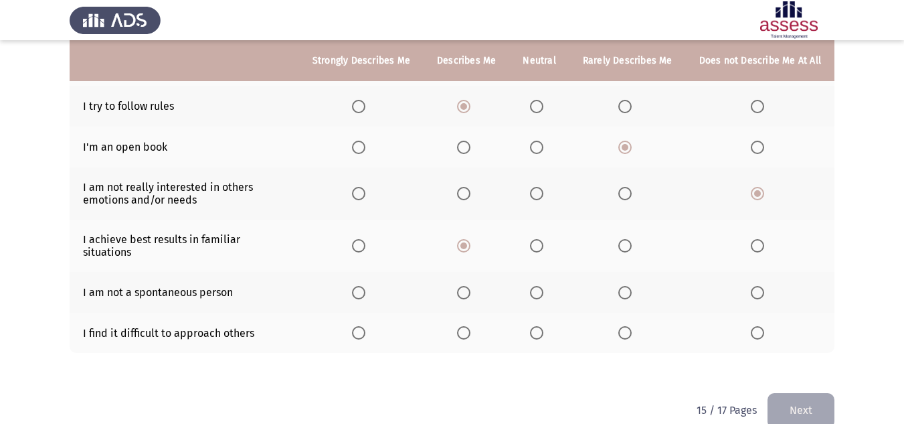
click at [466, 286] on span "Select an option" at bounding box center [463, 292] width 13 height 13
click at [466, 286] on input "Select an option" at bounding box center [463, 292] width 13 height 13
click at [628, 326] on span "Select an option" at bounding box center [624, 332] width 13 height 13
click at [628, 326] on input "Select an option" at bounding box center [624, 332] width 13 height 13
click at [823, 393] on button "Next" at bounding box center [801, 410] width 67 height 34
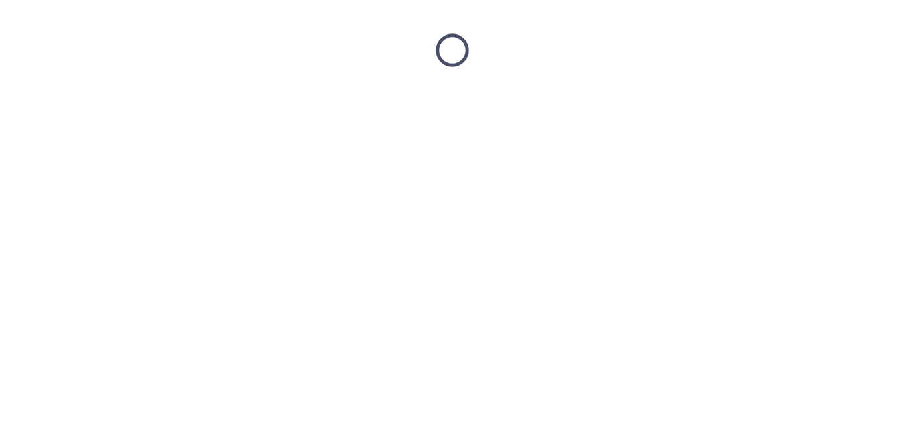
scroll to position [0, 0]
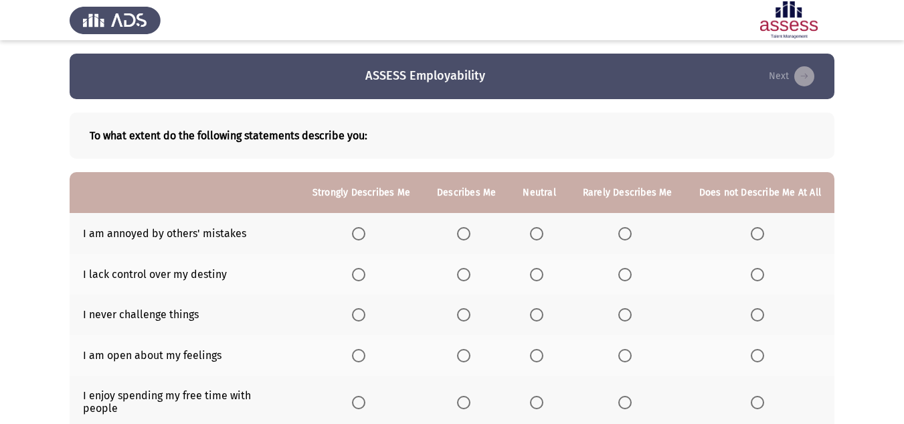
click at [762, 231] on span "Select an option" at bounding box center [757, 233] width 13 height 13
click at [762, 231] on input "Select an option" at bounding box center [757, 233] width 13 height 13
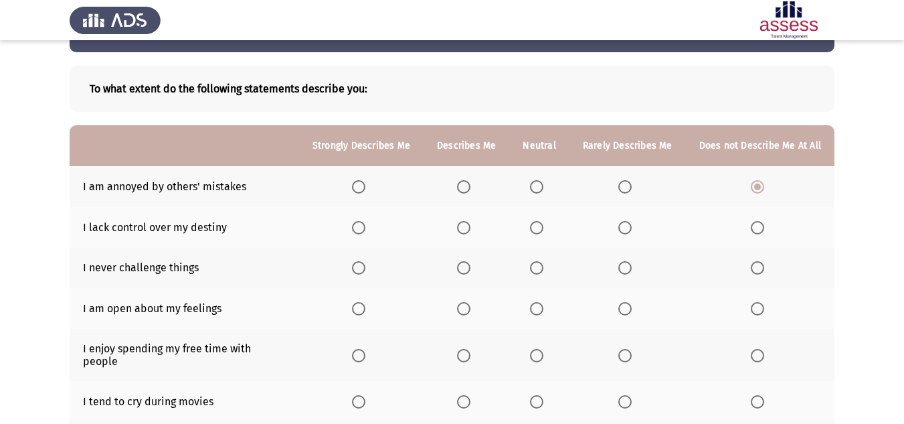
scroll to position [67, 0]
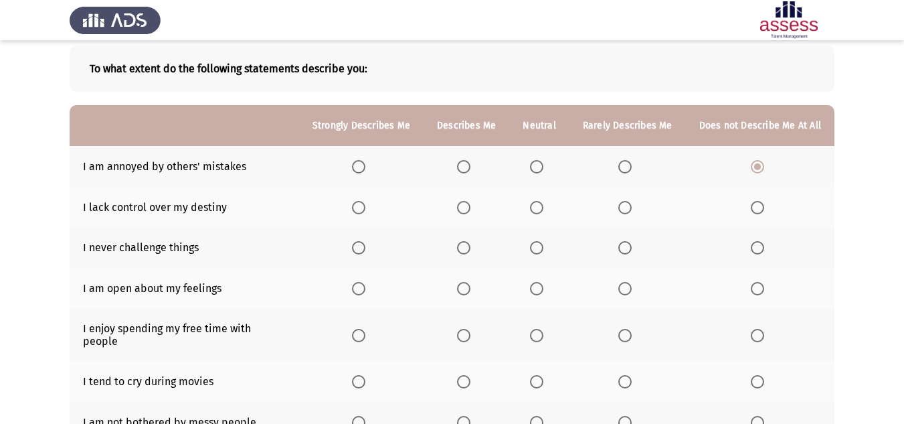
click at [756, 203] on span "Select an option" at bounding box center [757, 207] width 13 height 13
click at [756, 203] on input "Select an option" at bounding box center [757, 207] width 13 height 13
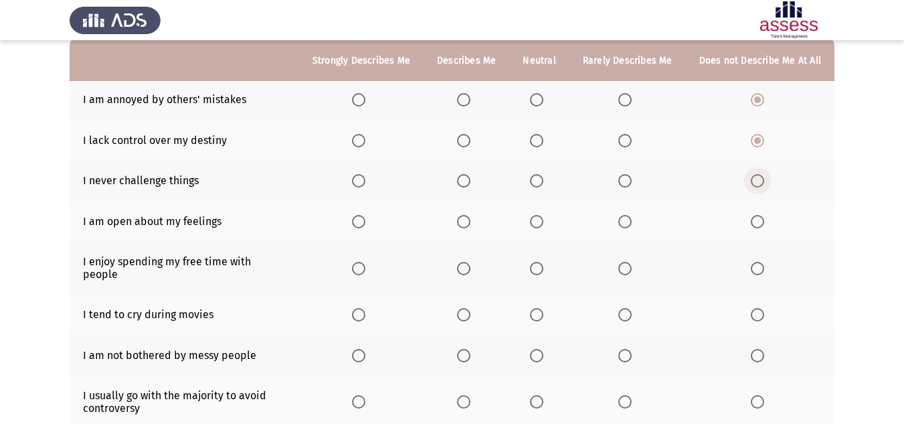
click at [758, 181] on span "Select an option" at bounding box center [758, 181] width 0 height 0
click at [758, 180] on input "Select an option" at bounding box center [757, 180] width 13 height 13
click at [627, 224] on span "Select an option" at bounding box center [624, 221] width 13 height 13
click at [627, 224] on input "Select an option" at bounding box center [624, 221] width 13 height 13
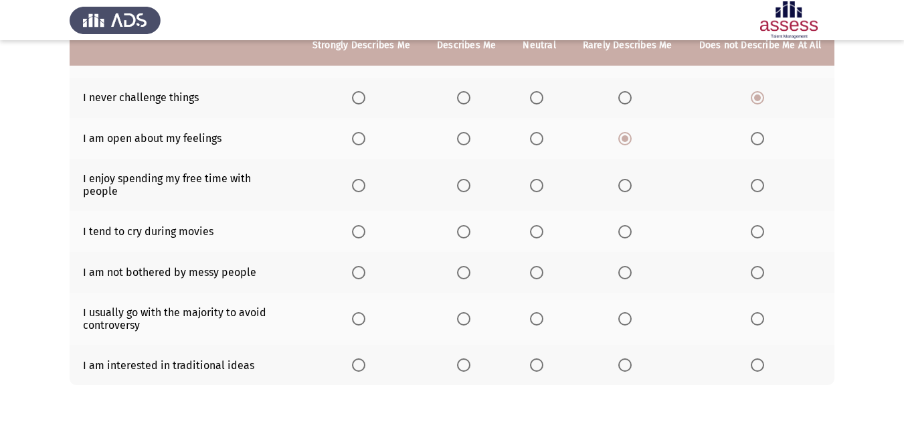
scroll to position [193, 0]
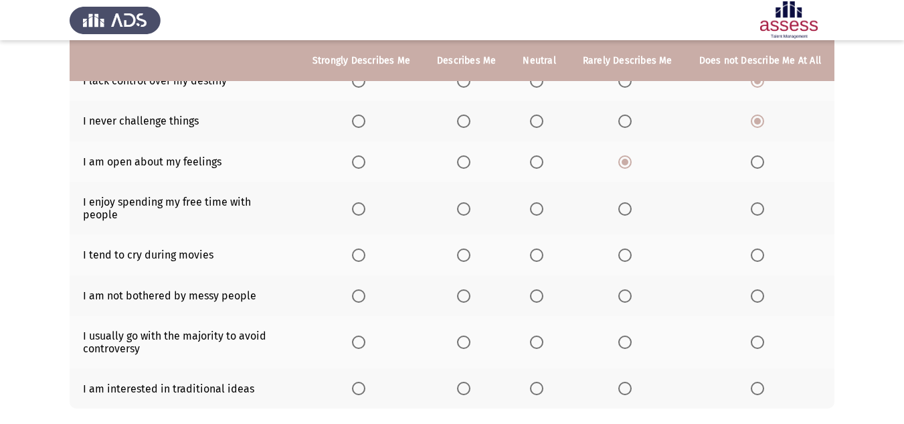
click at [470, 202] on span "Select an option" at bounding box center [463, 208] width 13 height 13
click at [470, 202] on input "Select an option" at bounding box center [463, 208] width 13 height 13
click at [636, 248] on label "Select an option" at bounding box center [627, 254] width 19 height 13
click at [632, 248] on input "Select an option" at bounding box center [624, 254] width 13 height 13
click at [631, 289] on span "Select an option" at bounding box center [624, 295] width 13 height 13
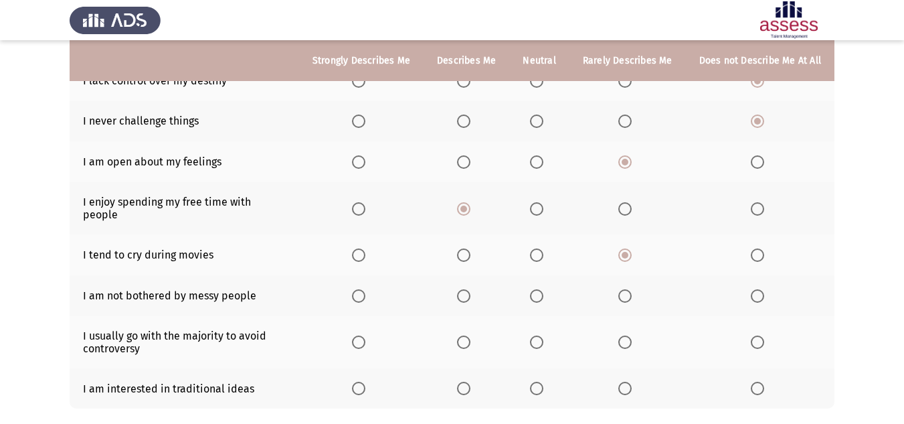
click at [631, 289] on input "Select an option" at bounding box center [624, 295] width 13 height 13
click at [626, 335] on span "Select an option" at bounding box center [624, 341] width 13 height 13
click at [626, 335] on input "Select an option" at bounding box center [624, 341] width 13 height 13
click at [537, 381] on span "Select an option" at bounding box center [536, 387] width 13 height 13
click at [537, 381] on input "Select an option" at bounding box center [536, 387] width 13 height 13
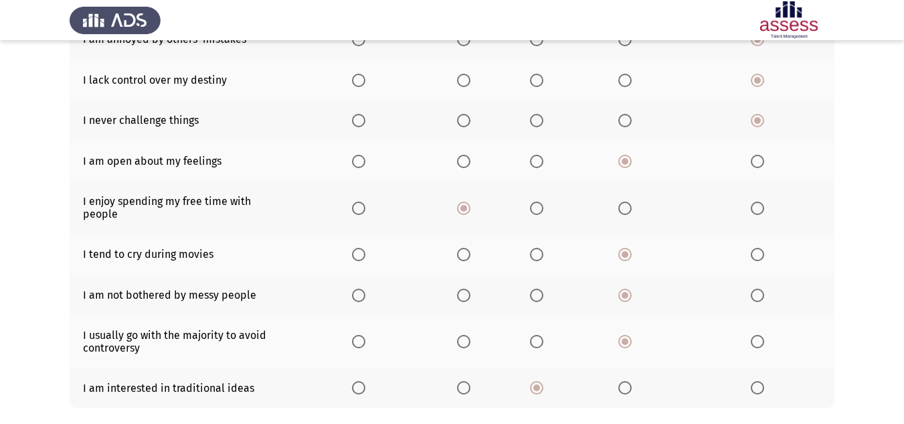
scroll to position [260, 0]
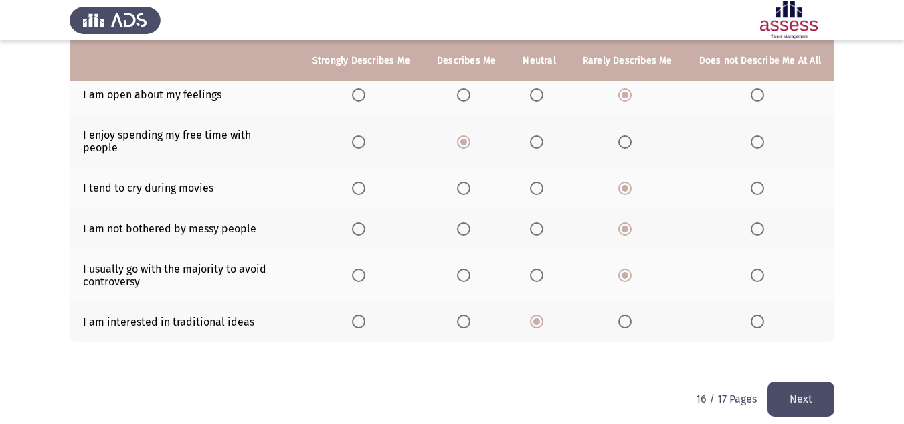
click at [800, 395] on button "Next" at bounding box center [801, 398] width 67 height 34
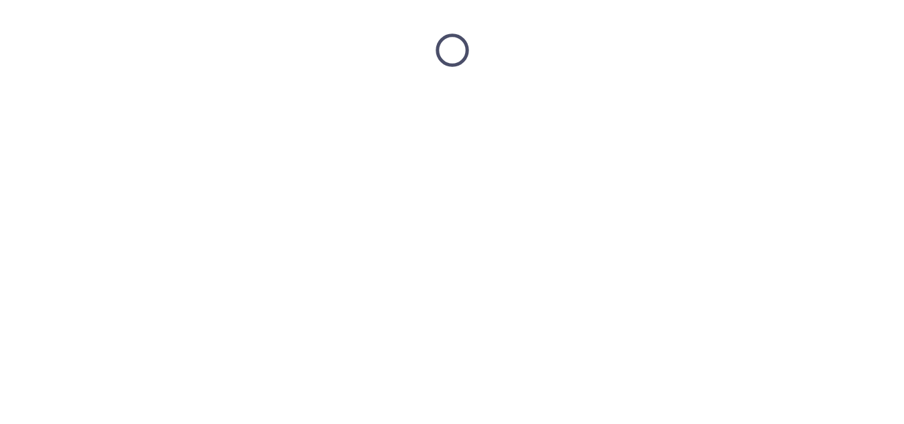
scroll to position [0, 0]
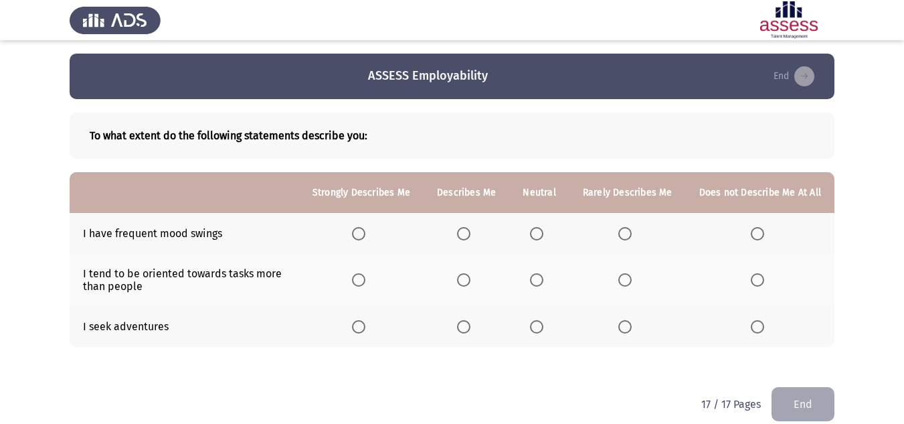
click at [470, 323] on span "Select an option" at bounding box center [463, 326] width 13 height 13
click at [470, 323] on input "Select an option" at bounding box center [463, 326] width 13 height 13
click at [483, 279] on th at bounding box center [467, 280] width 86 height 52
click at [470, 281] on span "Select an option" at bounding box center [463, 279] width 13 height 13
click at [470, 281] on input "Select an option" at bounding box center [463, 279] width 13 height 13
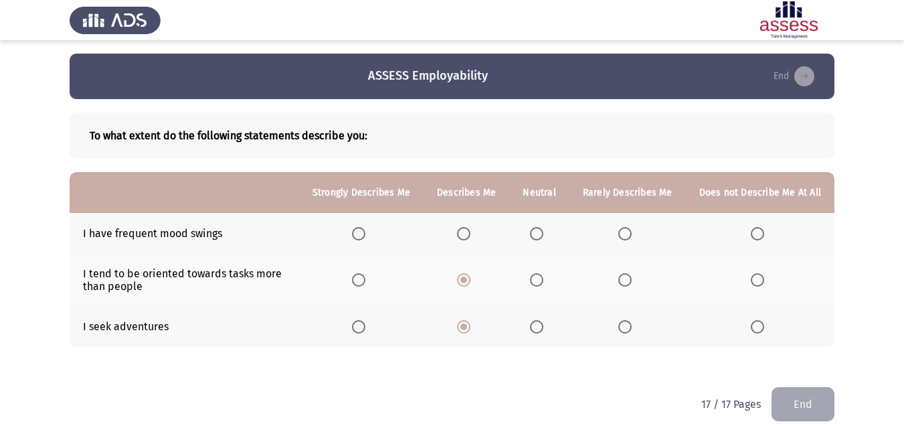
click at [626, 233] on span "Select an option" at bounding box center [624, 233] width 13 height 13
click at [626, 233] on input "Select an option" at bounding box center [624, 233] width 13 height 13
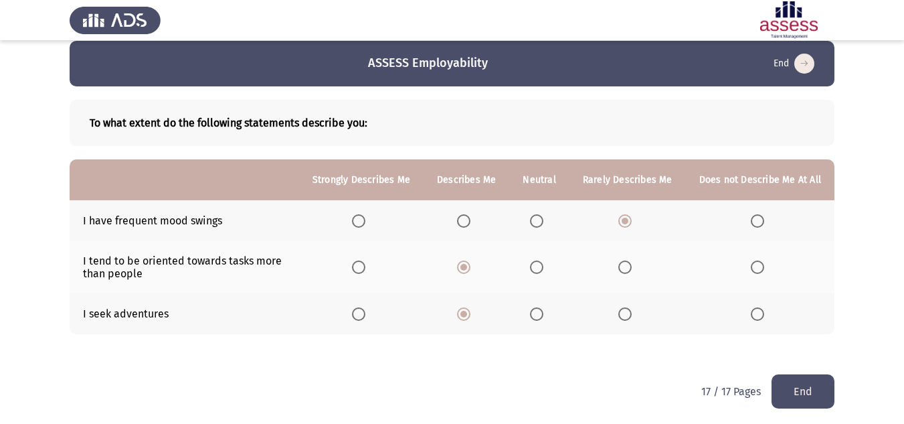
scroll to position [17, 0]
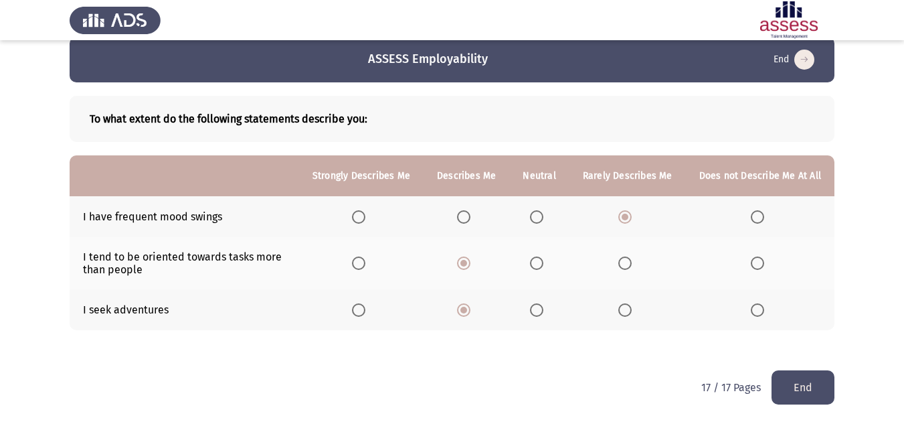
click at [810, 386] on button "End" at bounding box center [803, 387] width 63 height 34
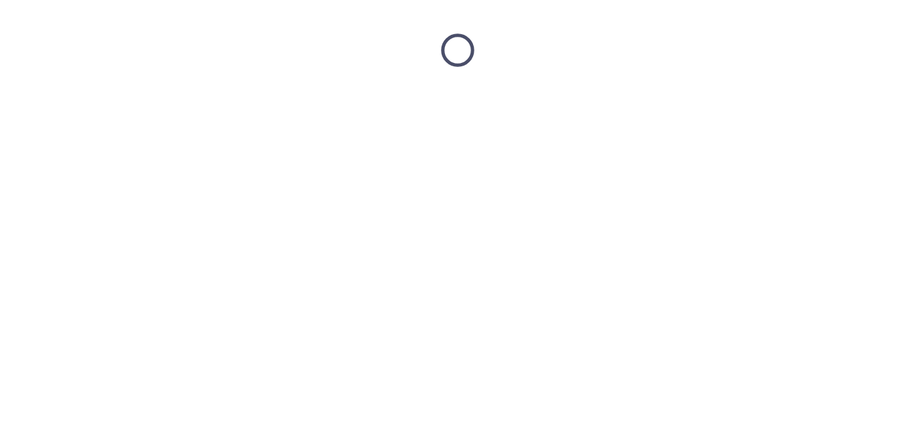
scroll to position [0, 0]
